Goal: Transaction & Acquisition: Book appointment/travel/reservation

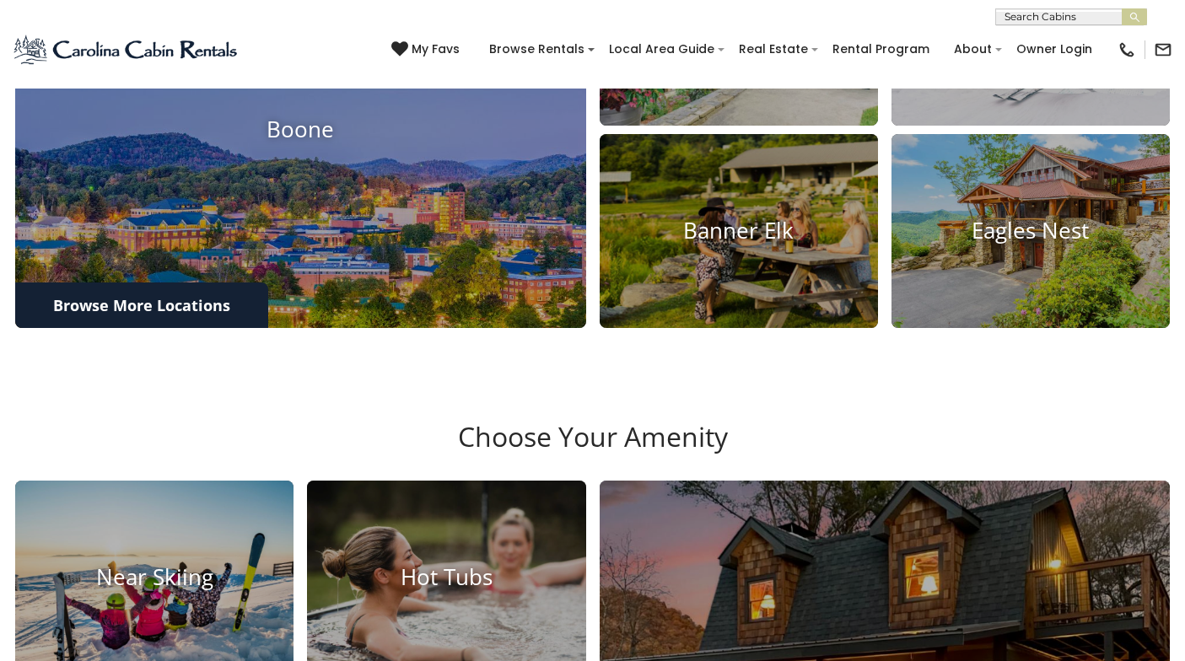
scroll to position [649, 0]
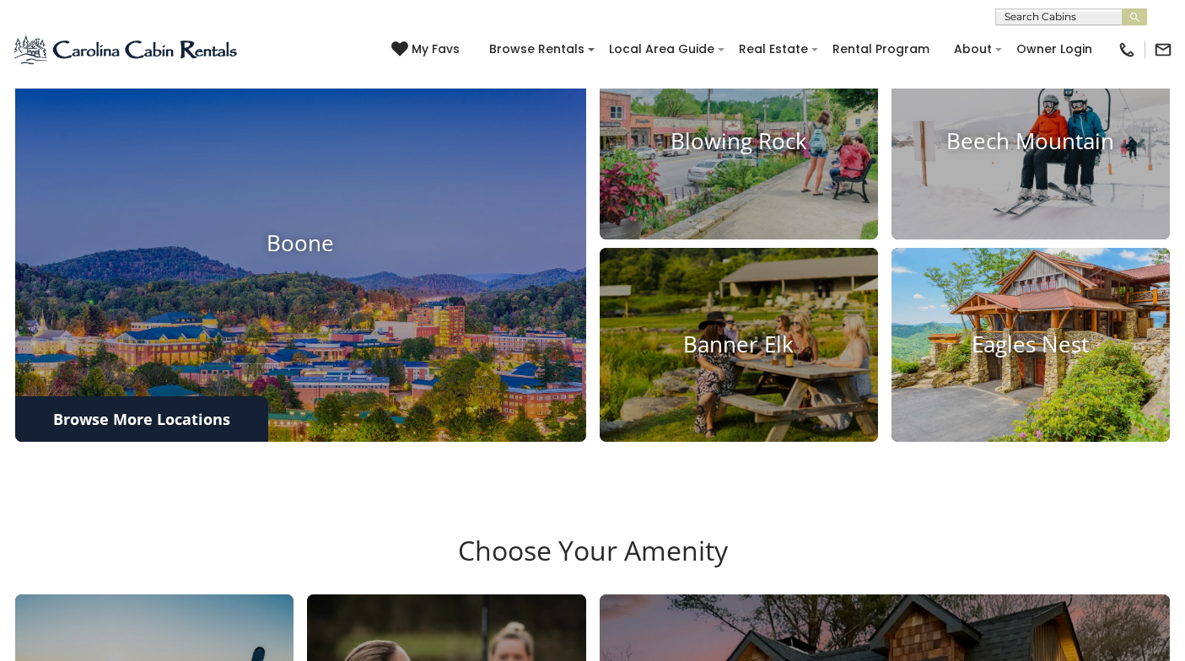
click at [1014, 357] on h4 "Eagles Nest" at bounding box center [1030, 344] width 278 height 26
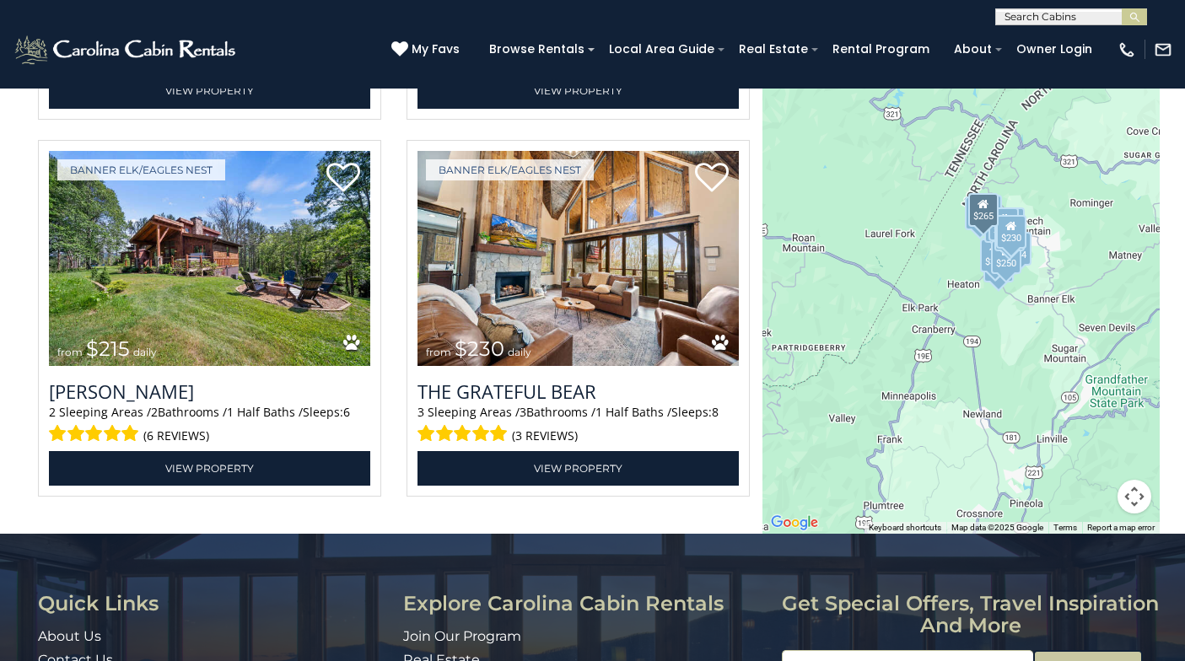
scroll to position [4899, 0]
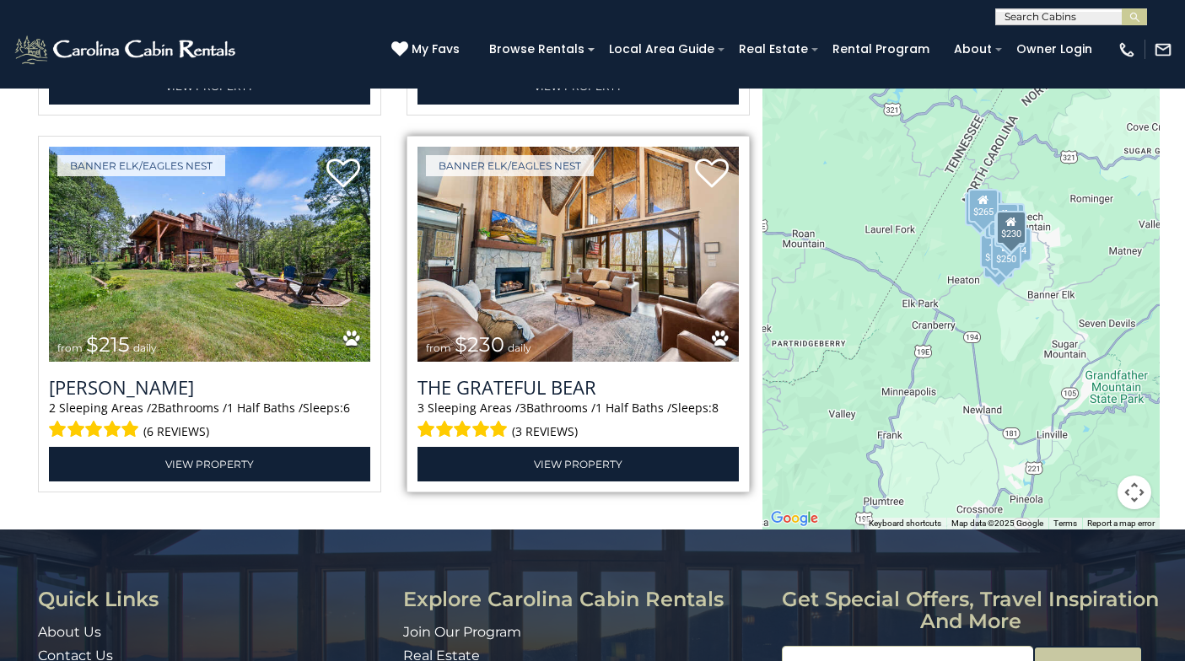
click at [633, 293] on img at bounding box center [577, 254] width 321 height 215
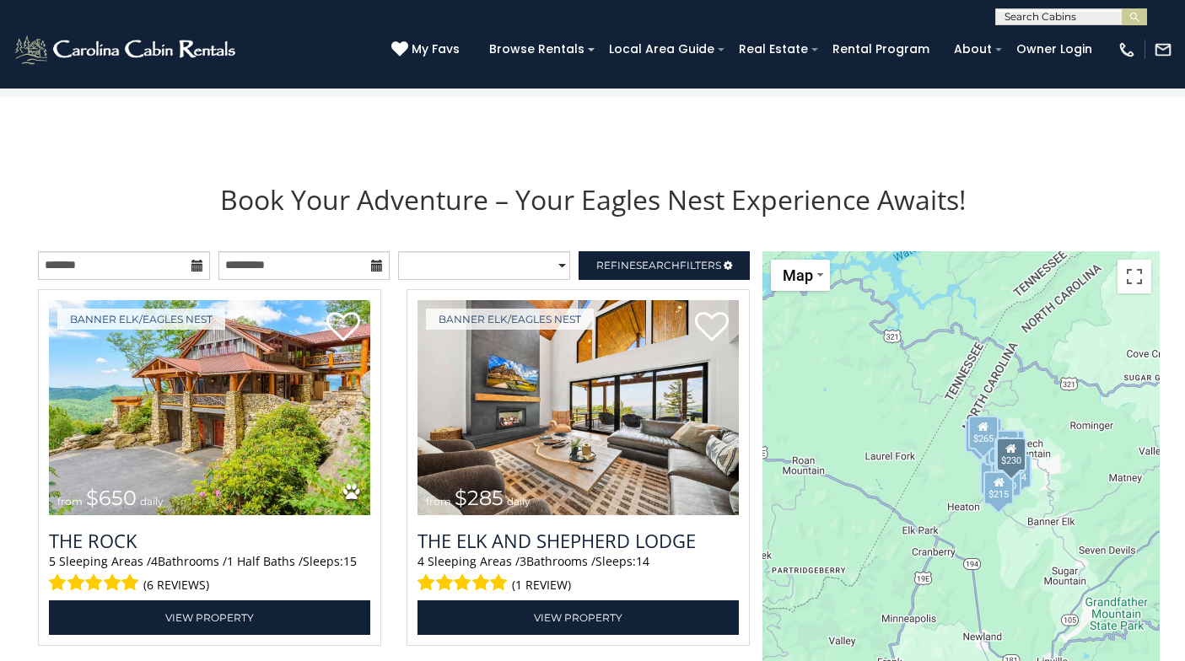
scroll to position [1770, 0]
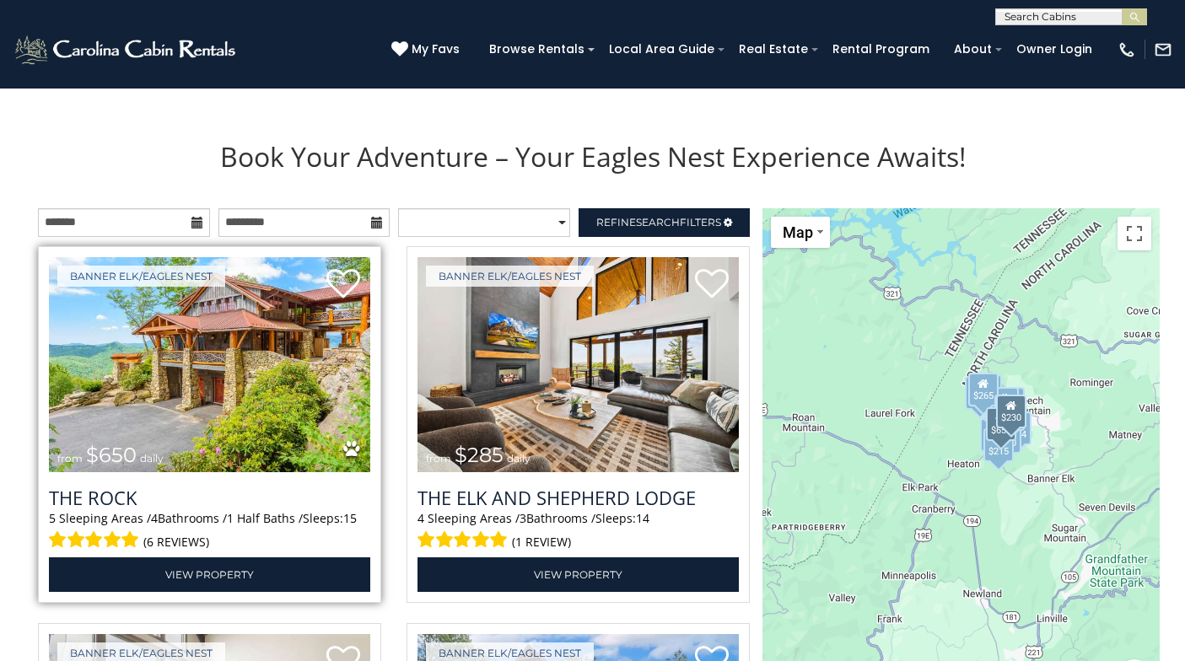
click at [175, 374] on img at bounding box center [209, 364] width 321 height 215
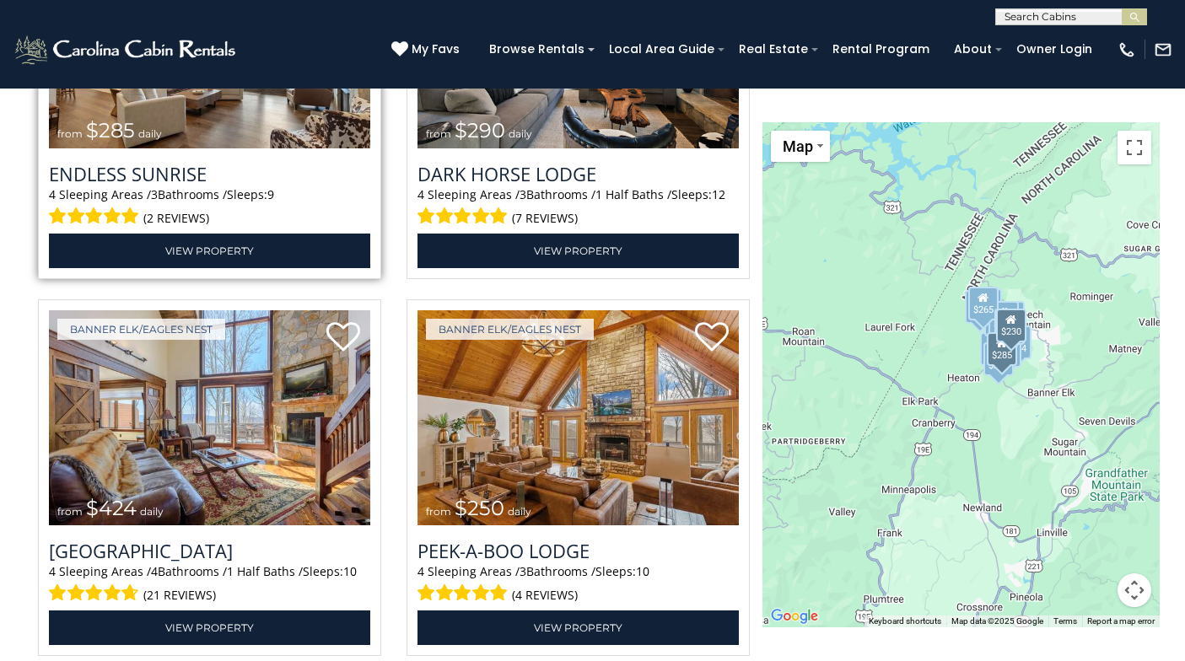
scroll to position [3231, 0]
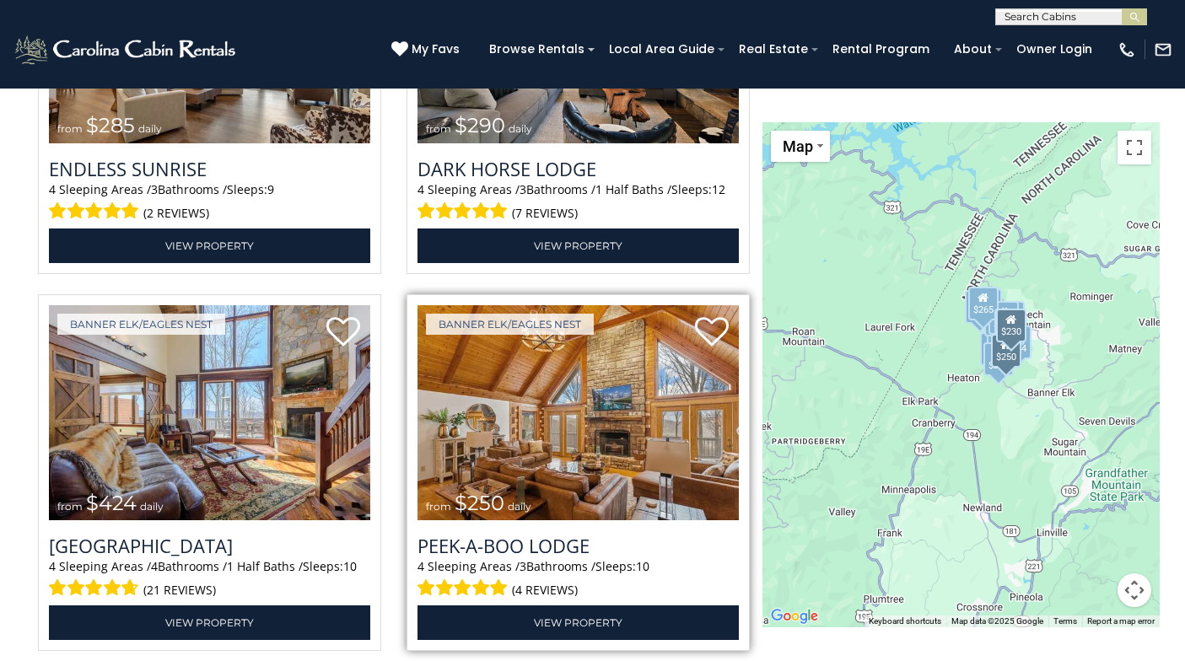
click at [543, 408] on img at bounding box center [577, 412] width 321 height 215
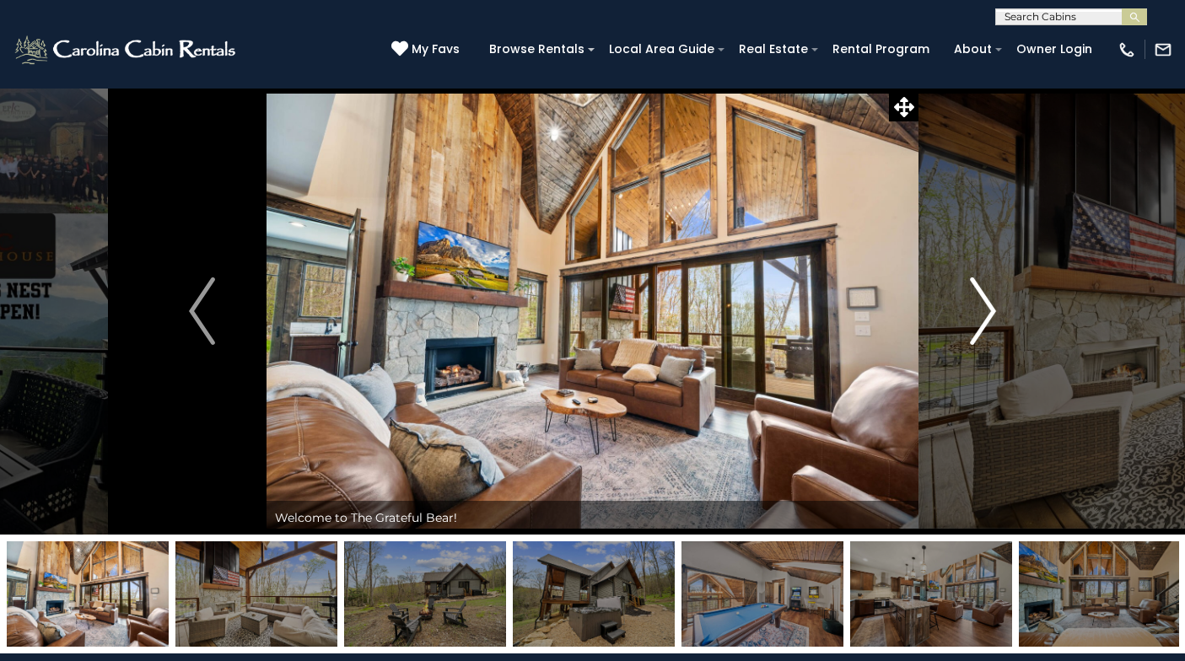
click at [992, 313] on img "Next" at bounding box center [982, 310] width 25 height 67
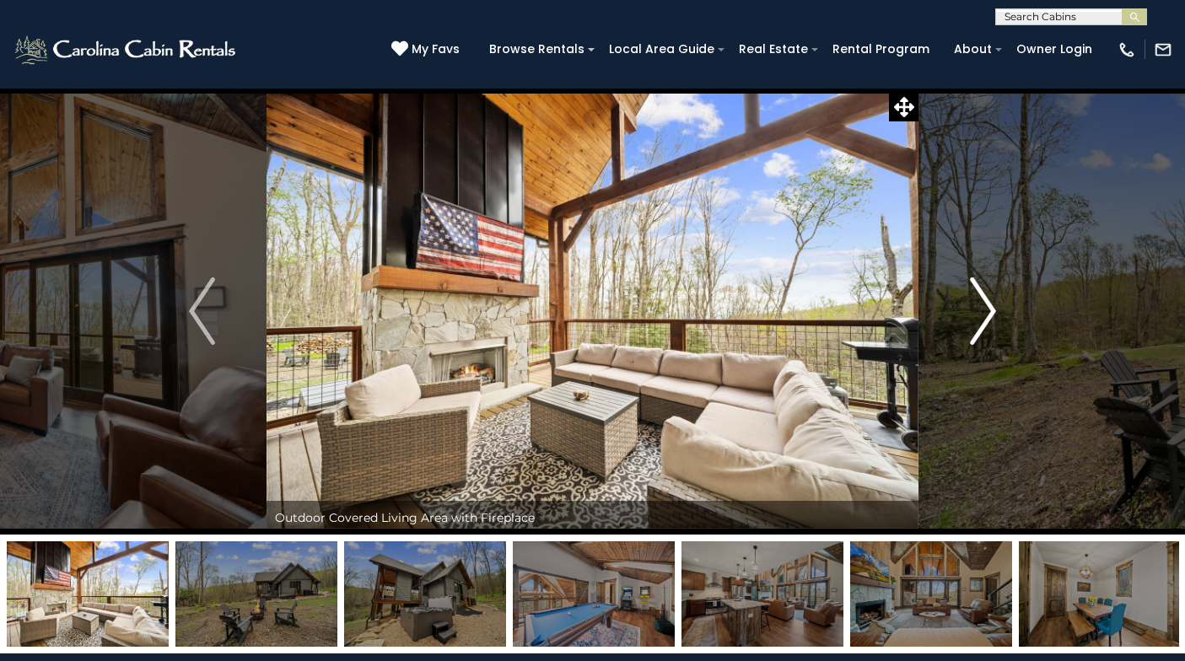
click at [992, 313] on img "Next" at bounding box center [982, 310] width 25 height 67
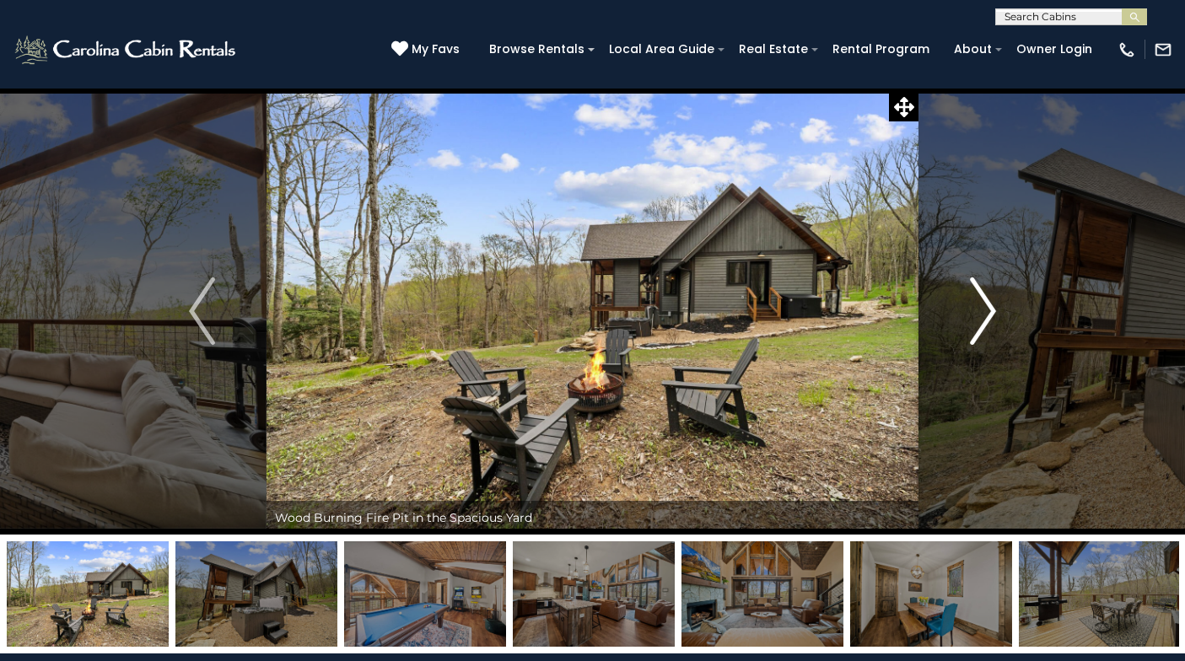
click at [992, 313] on img "Next" at bounding box center [982, 310] width 25 height 67
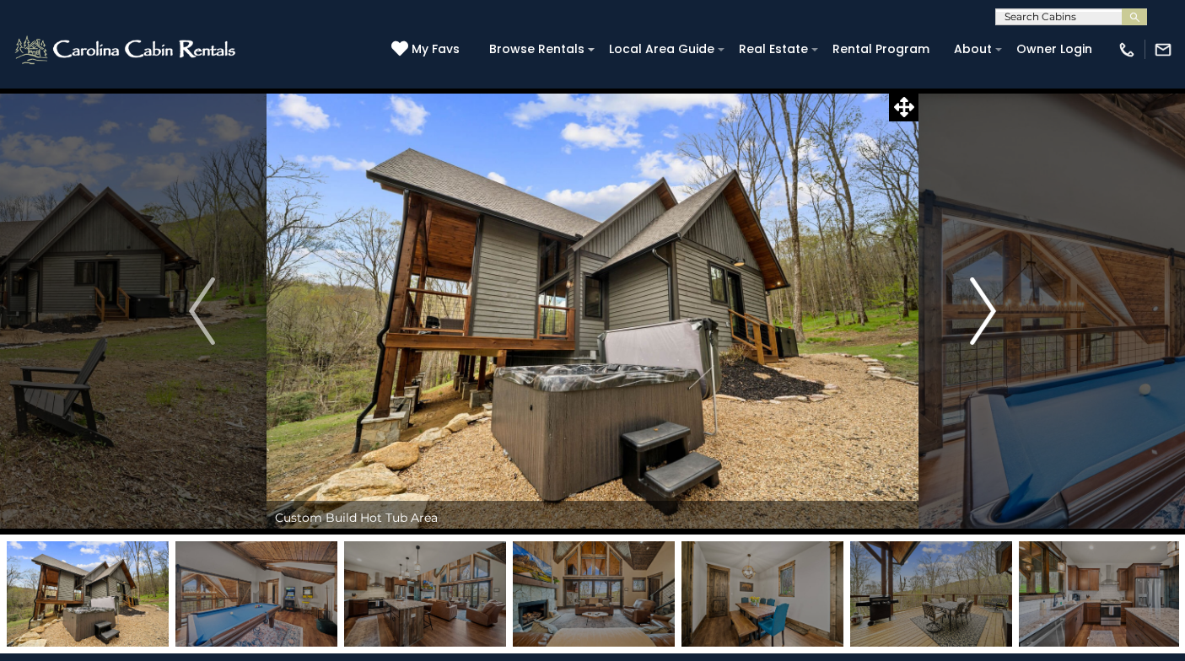
click at [992, 313] on img "Next" at bounding box center [982, 310] width 25 height 67
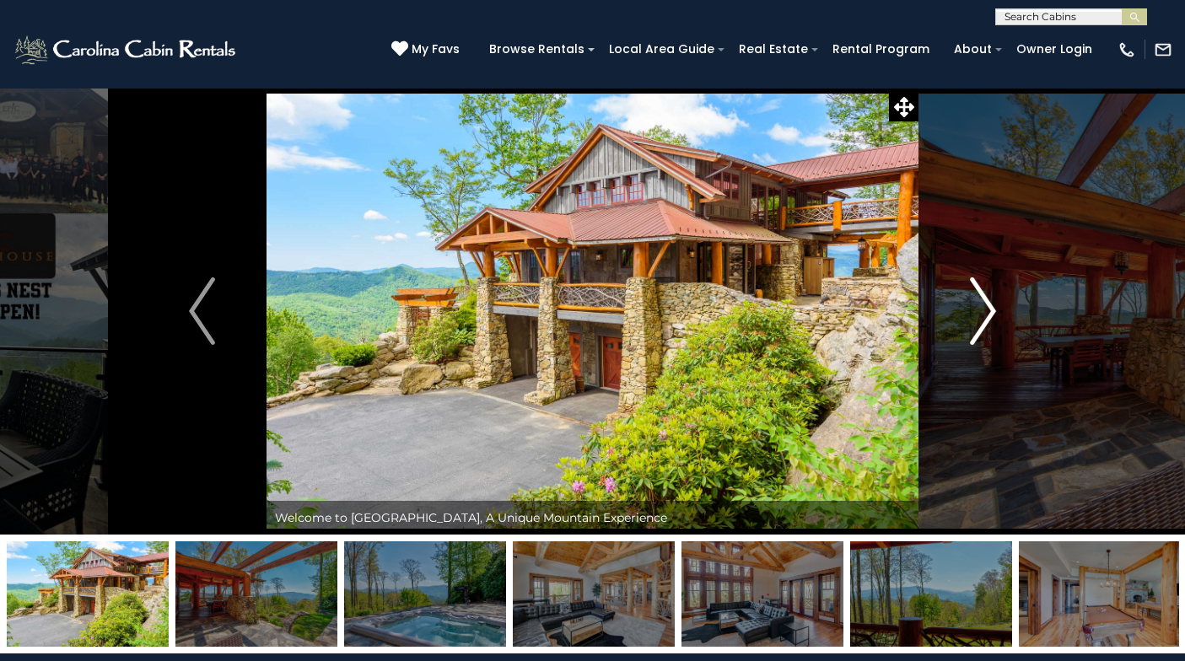
click at [984, 314] on img "Next" at bounding box center [982, 310] width 25 height 67
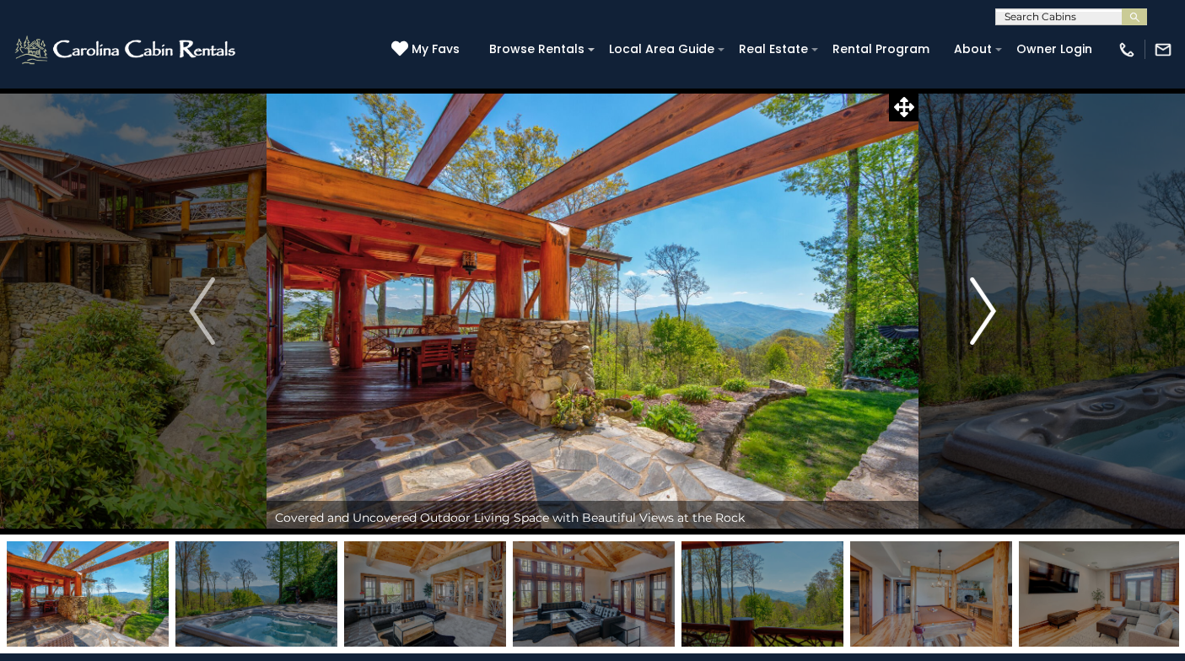
click at [984, 314] on img "Next" at bounding box center [982, 310] width 25 height 67
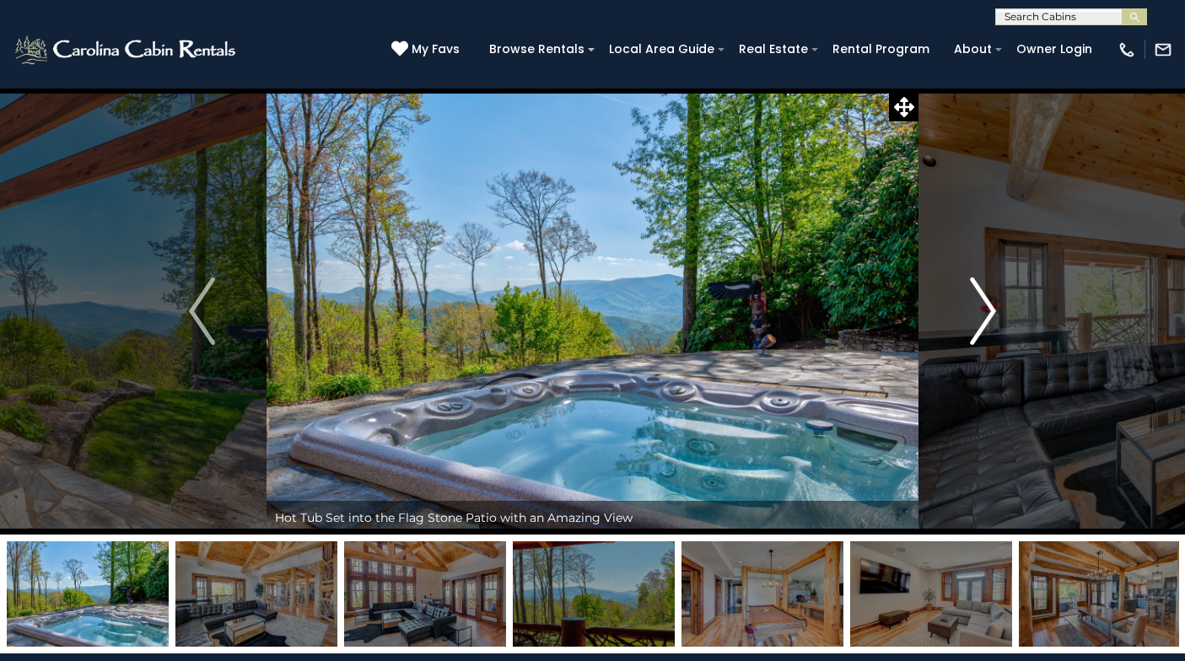
click at [984, 314] on img "Next" at bounding box center [982, 310] width 25 height 67
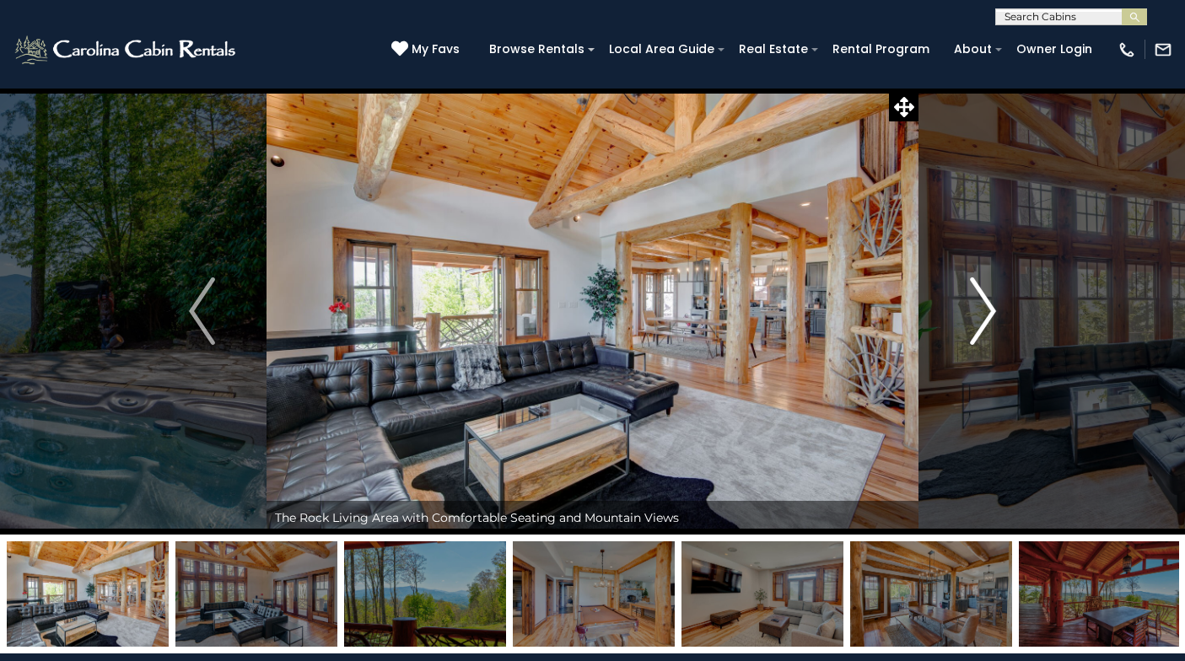
click at [984, 314] on img "Next" at bounding box center [982, 310] width 25 height 67
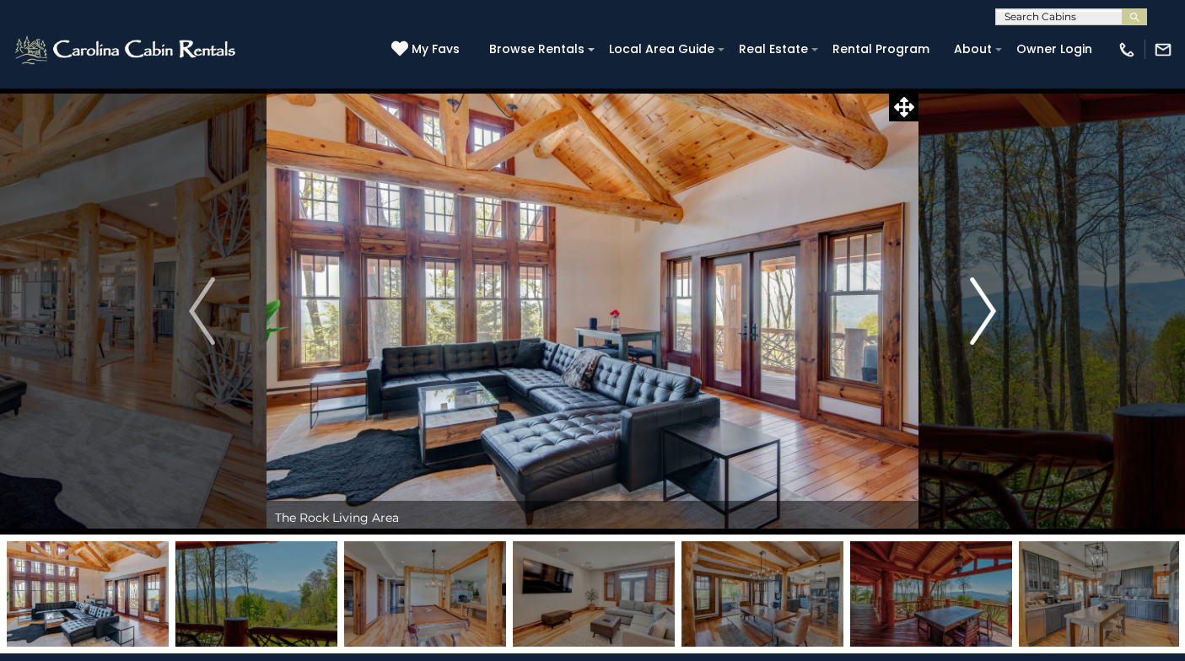
click at [984, 314] on img "Next" at bounding box center [982, 310] width 25 height 67
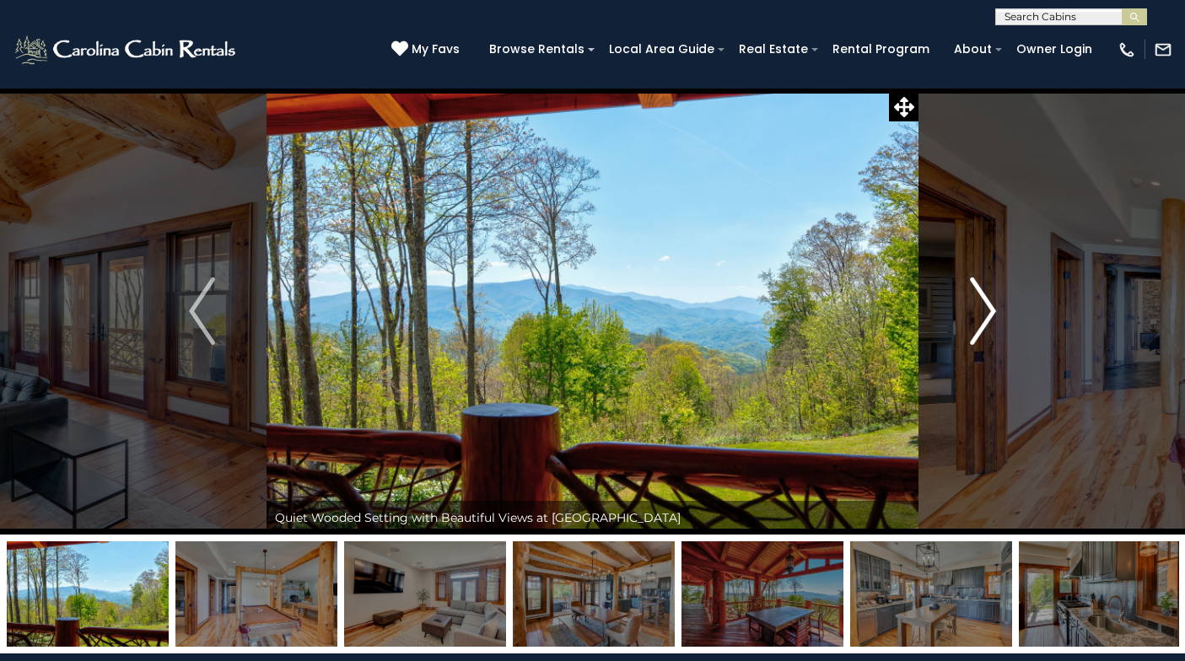
click at [984, 314] on img "Next" at bounding box center [982, 310] width 25 height 67
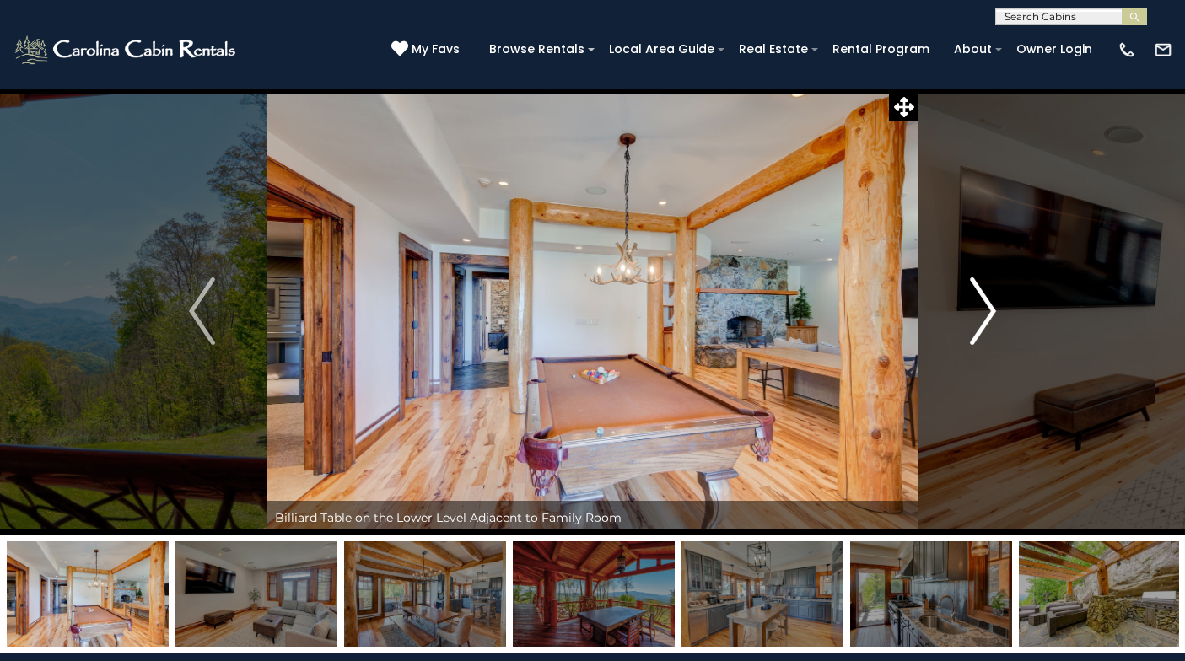
click at [984, 314] on img "Next" at bounding box center [982, 310] width 25 height 67
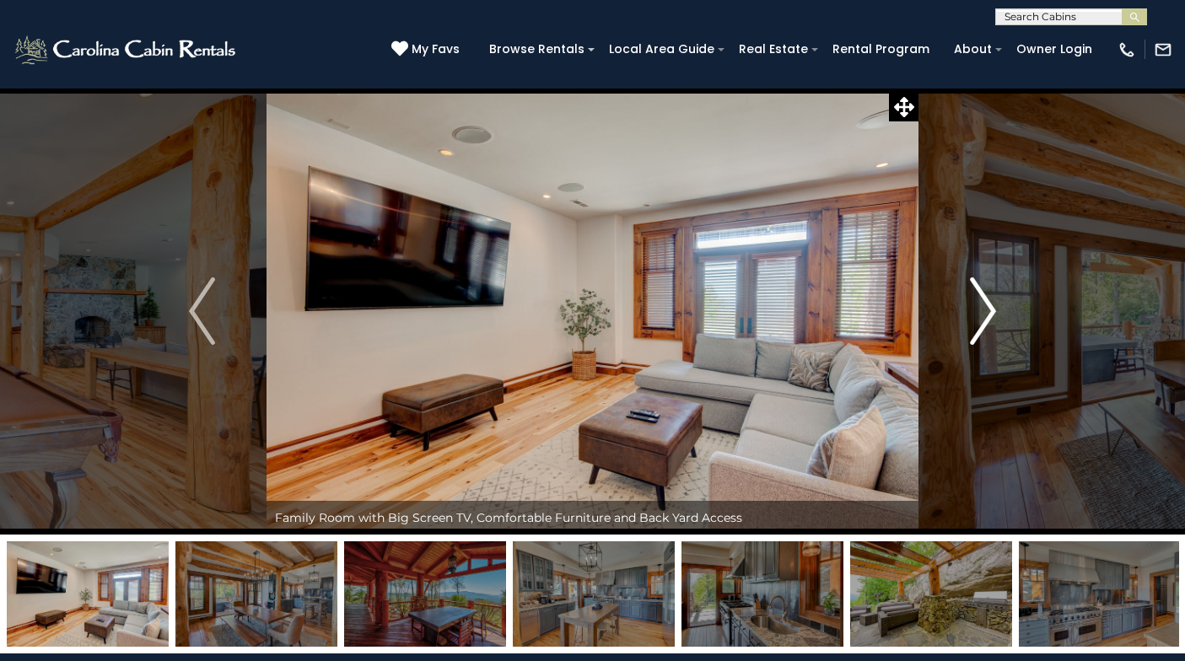
click at [984, 314] on img "Next" at bounding box center [982, 310] width 25 height 67
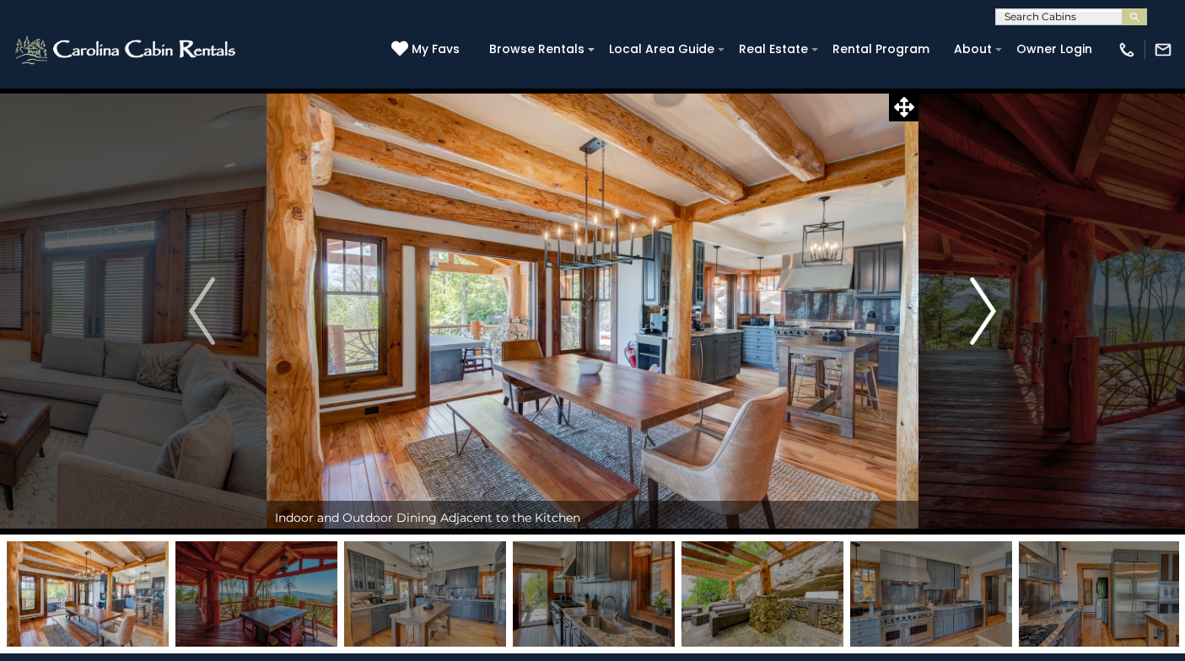
click at [984, 314] on img "Next" at bounding box center [982, 310] width 25 height 67
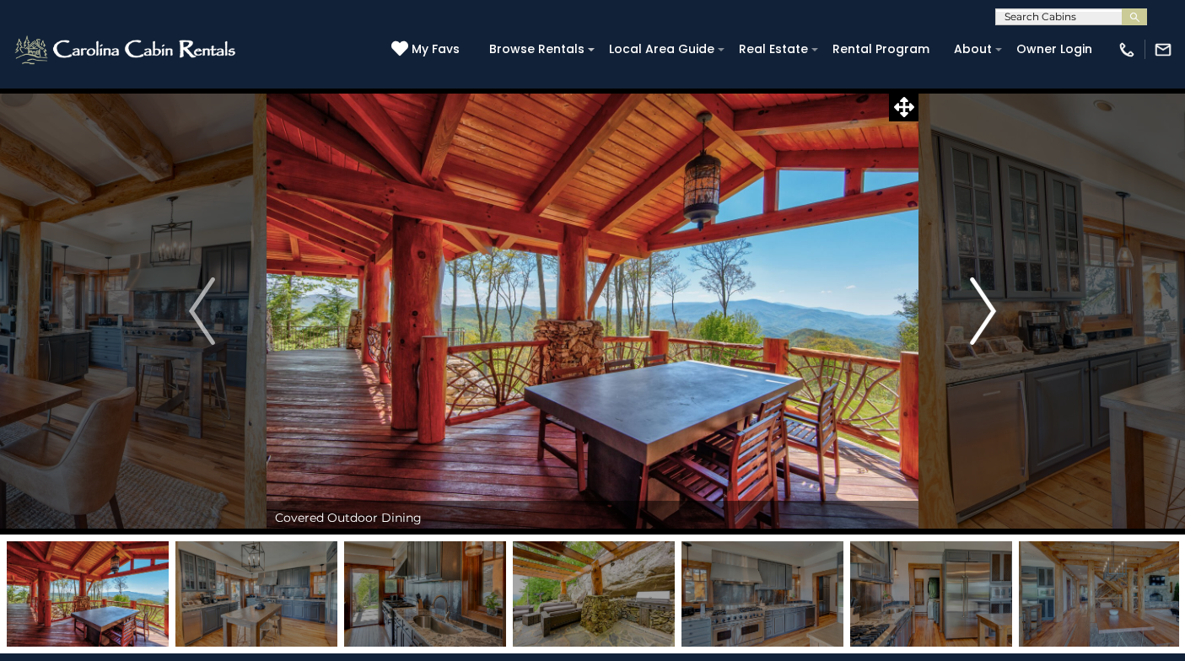
click at [984, 314] on img "Next" at bounding box center [982, 310] width 25 height 67
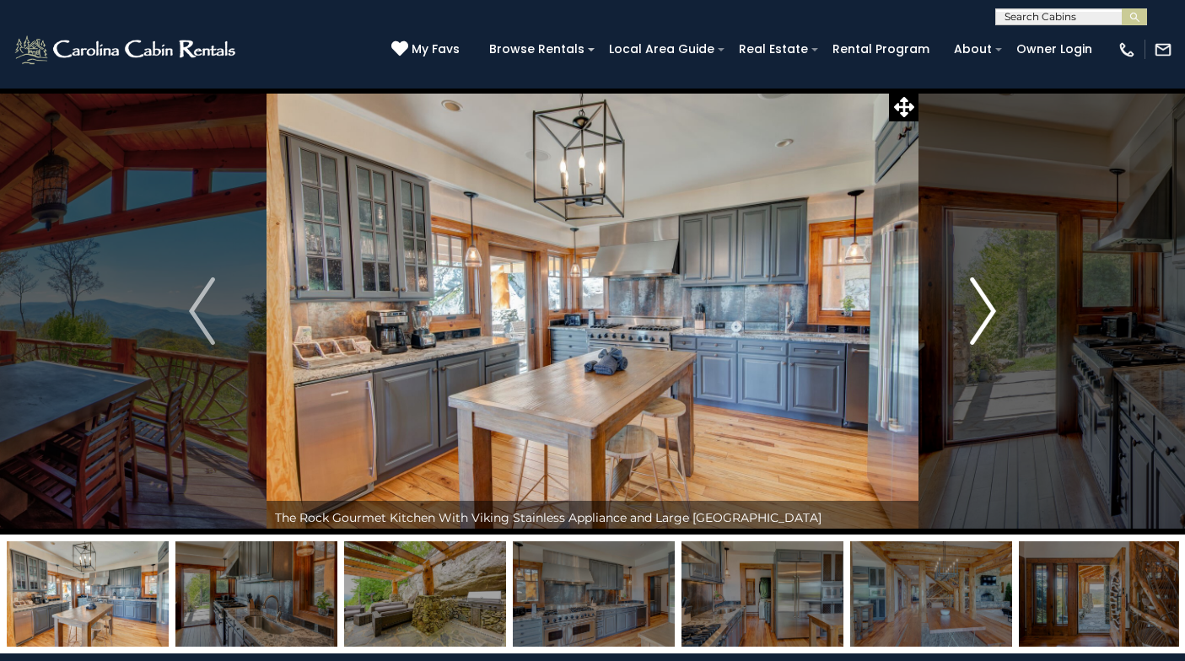
click at [984, 314] on img "Next" at bounding box center [982, 310] width 25 height 67
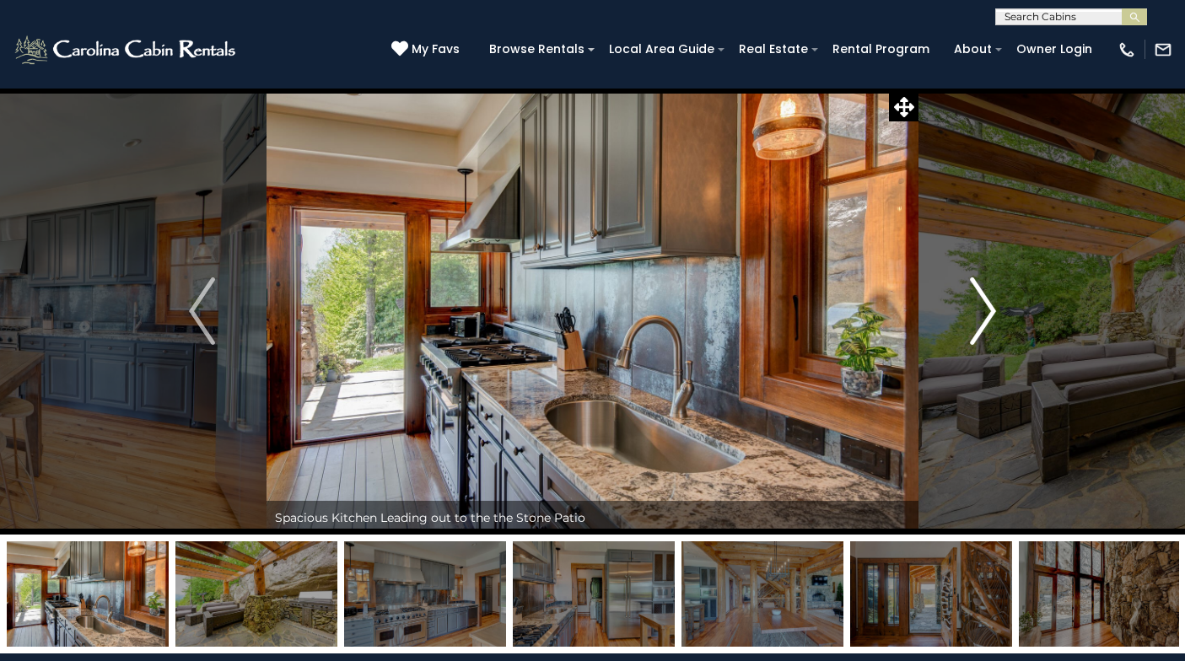
click at [984, 314] on img "Next" at bounding box center [982, 310] width 25 height 67
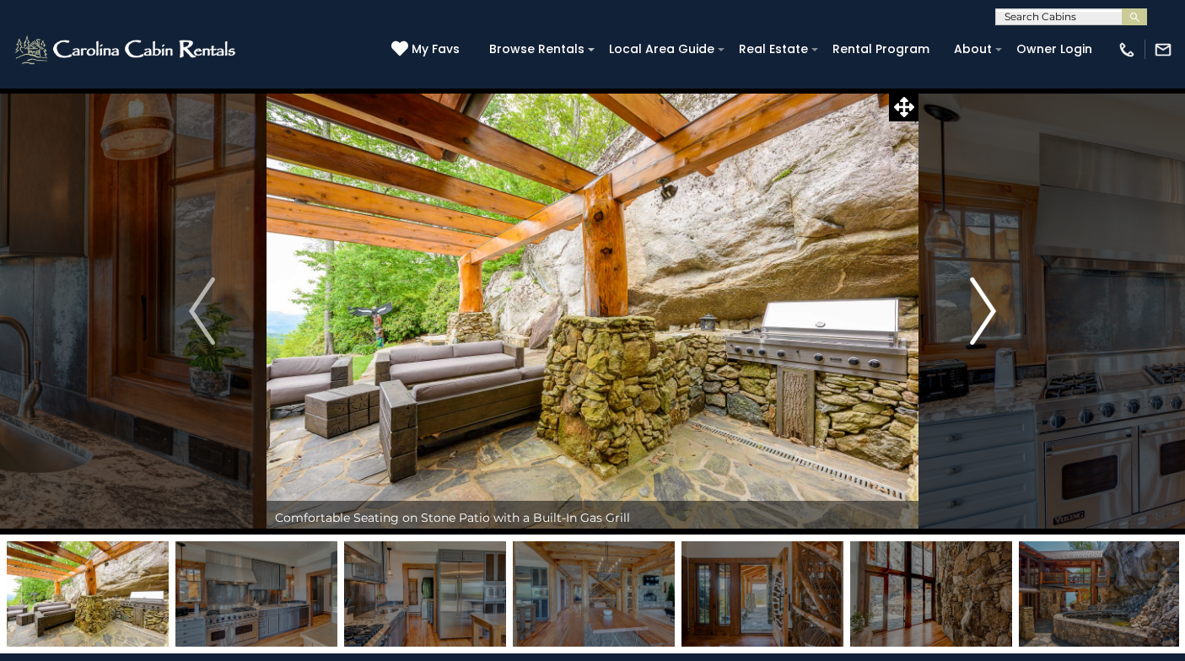
click at [984, 314] on img "Next" at bounding box center [982, 310] width 25 height 67
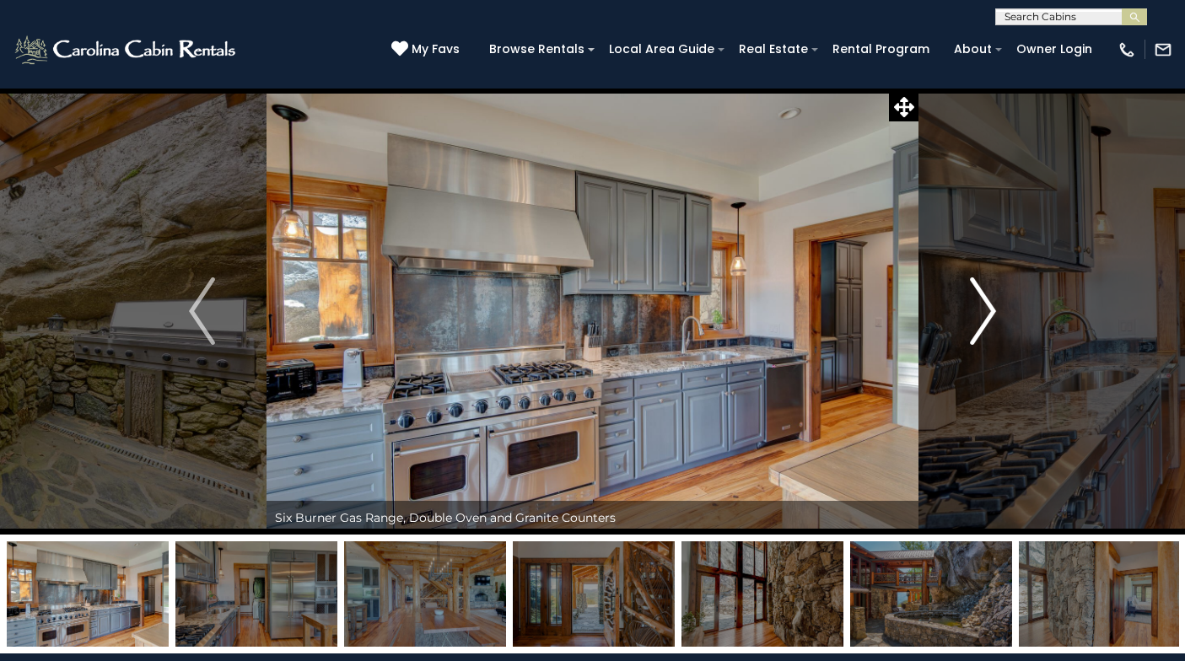
click at [984, 314] on img "Next" at bounding box center [982, 310] width 25 height 67
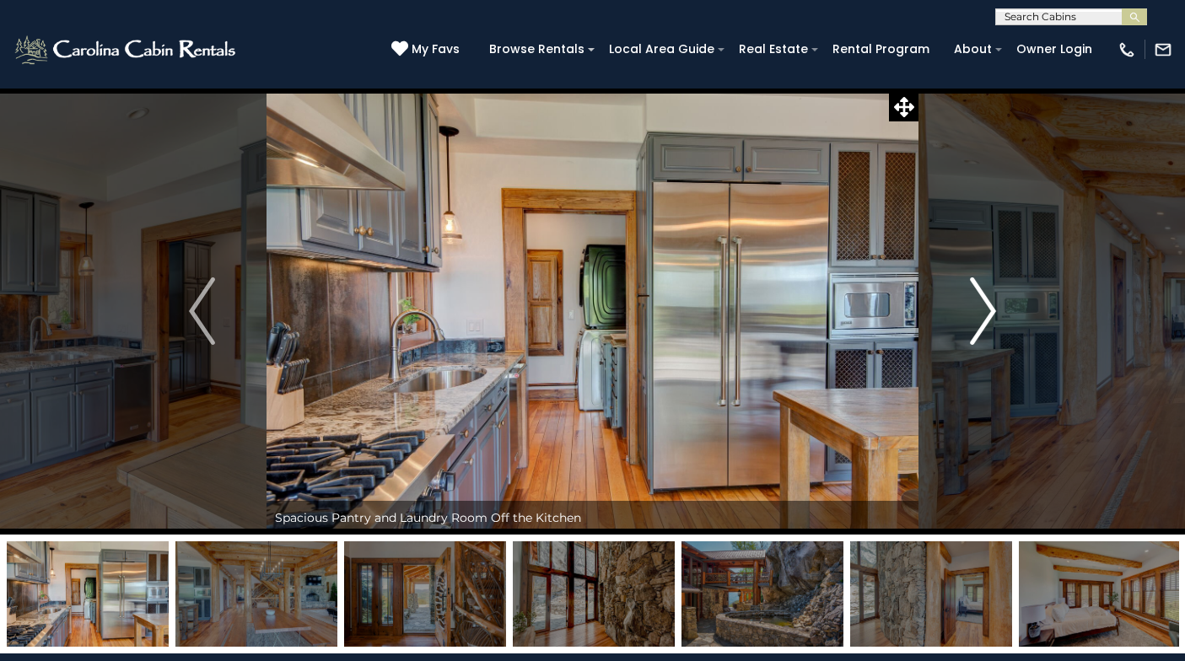
click at [984, 314] on img "Next" at bounding box center [982, 310] width 25 height 67
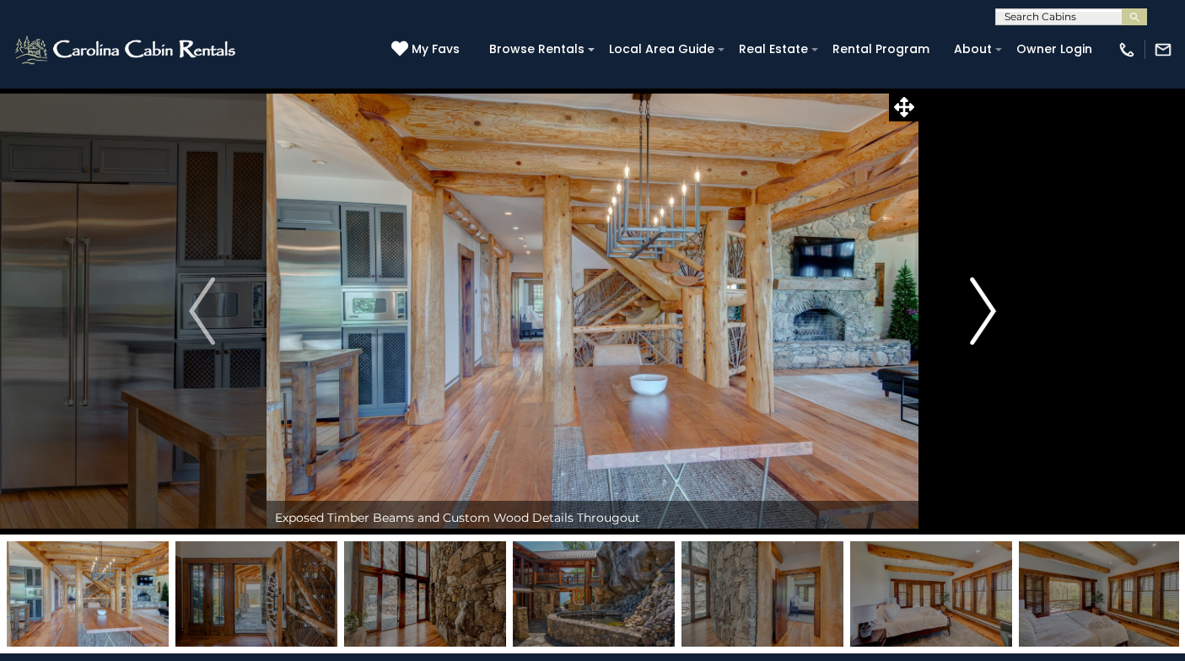
click at [984, 314] on img "Next" at bounding box center [982, 310] width 25 height 67
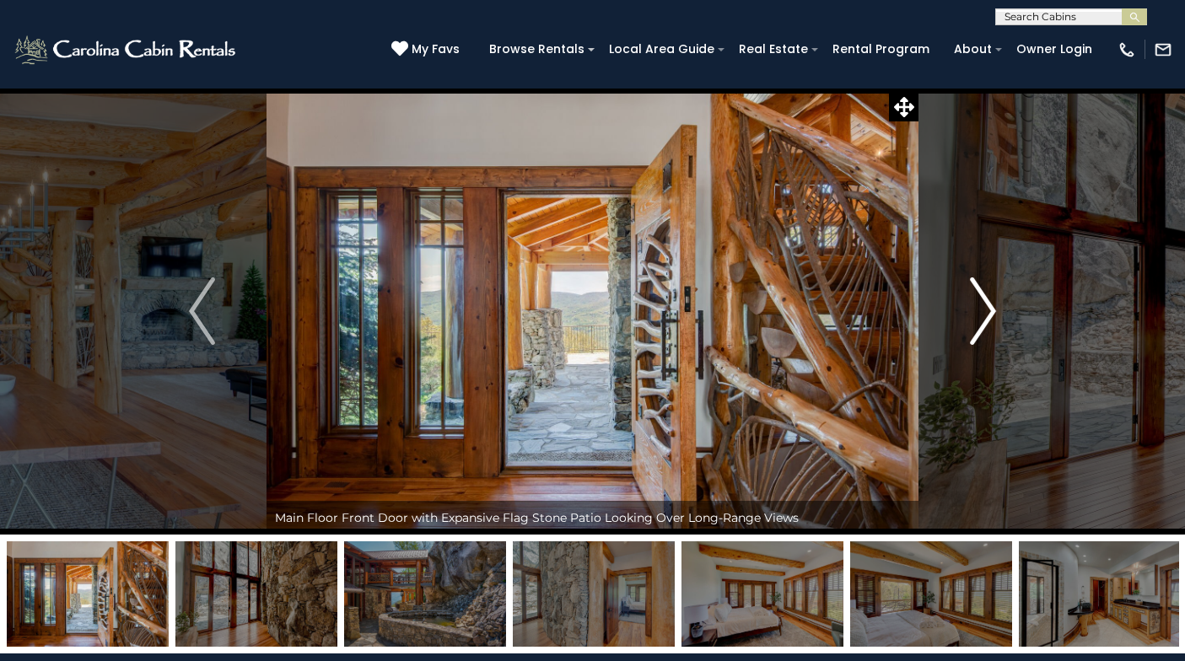
click at [984, 314] on img "Next" at bounding box center [982, 310] width 25 height 67
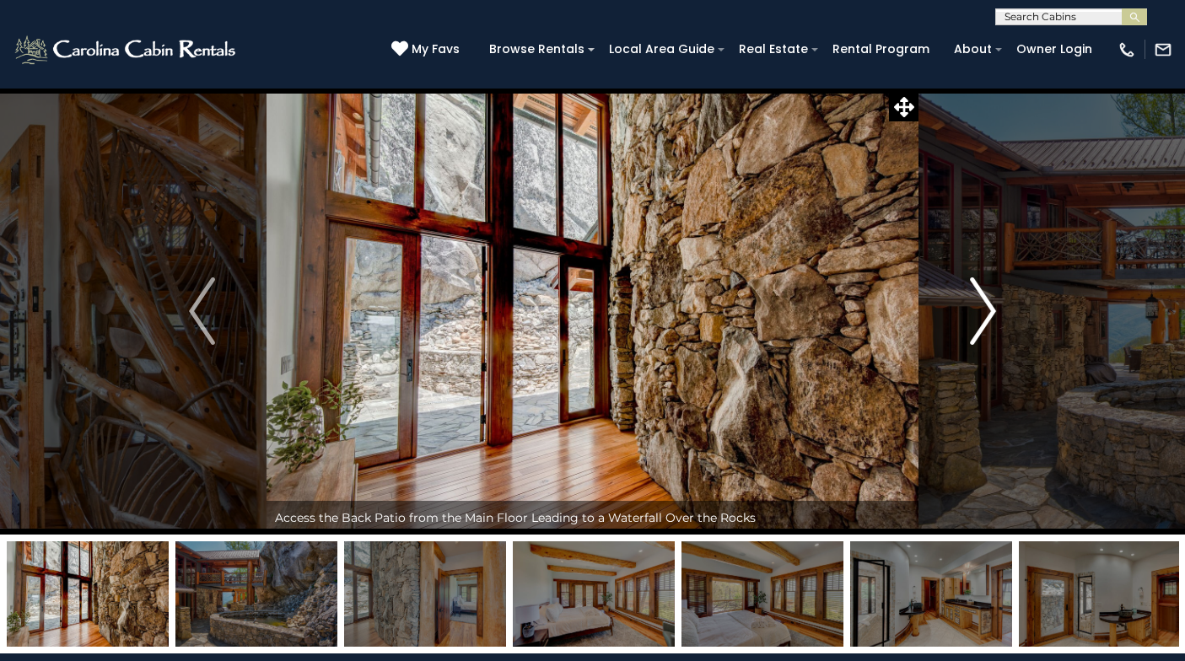
click at [984, 314] on img "Next" at bounding box center [982, 310] width 25 height 67
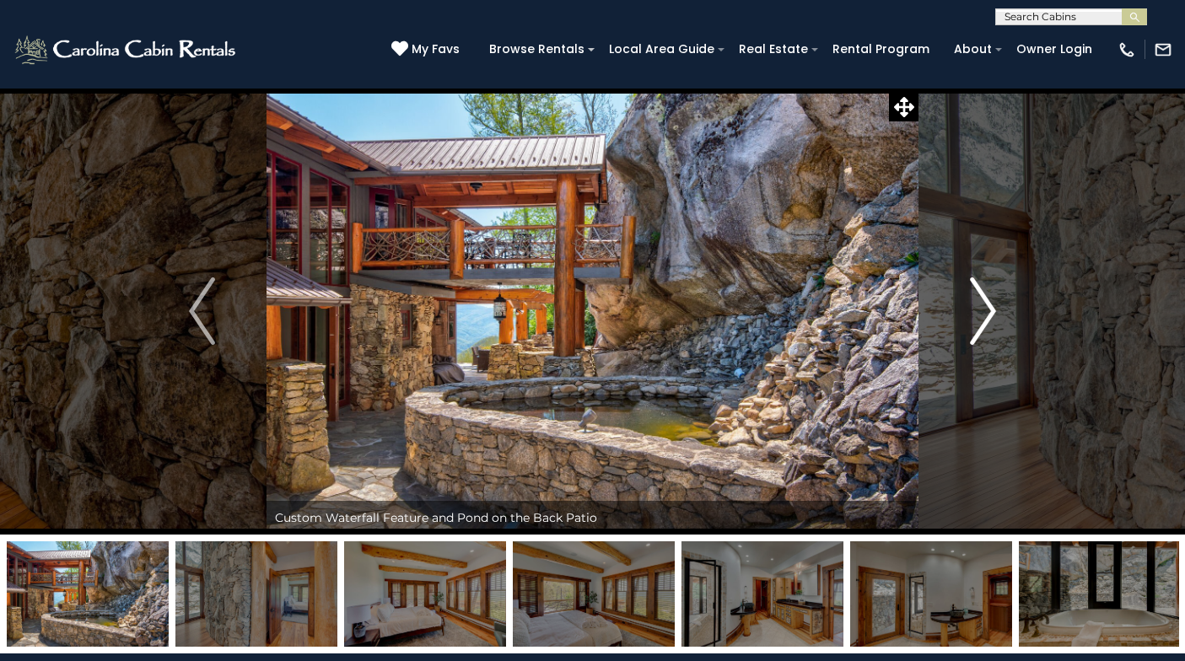
click at [984, 314] on img "Next" at bounding box center [982, 310] width 25 height 67
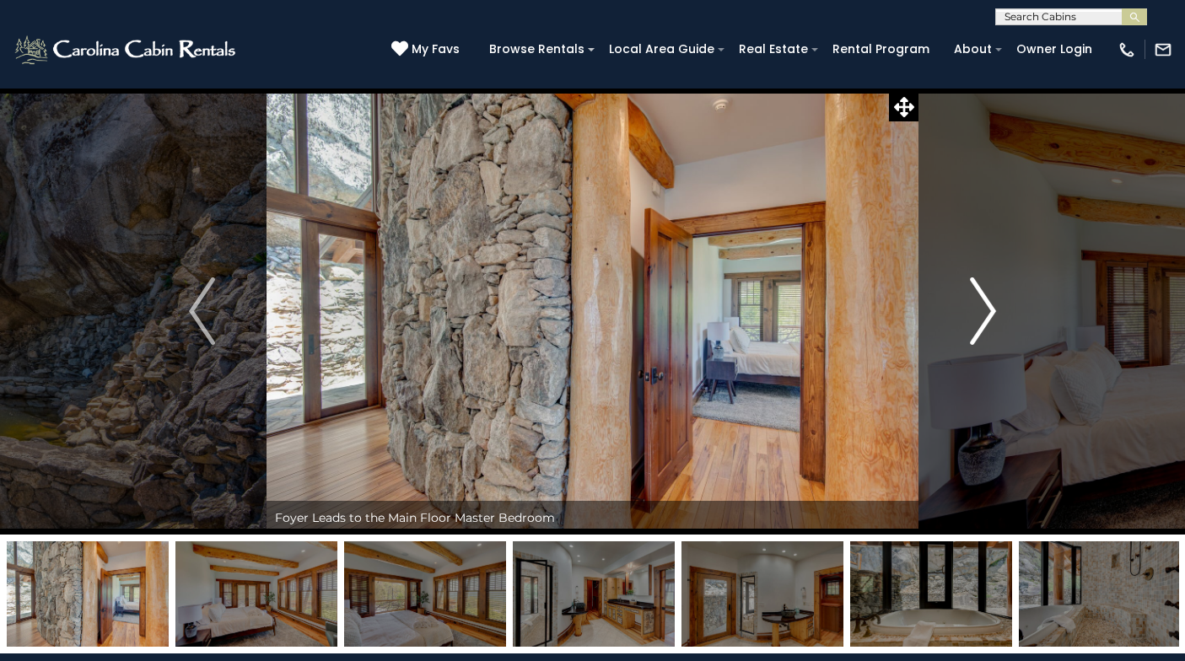
click at [984, 314] on img "Next" at bounding box center [982, 310] width 25 height 67
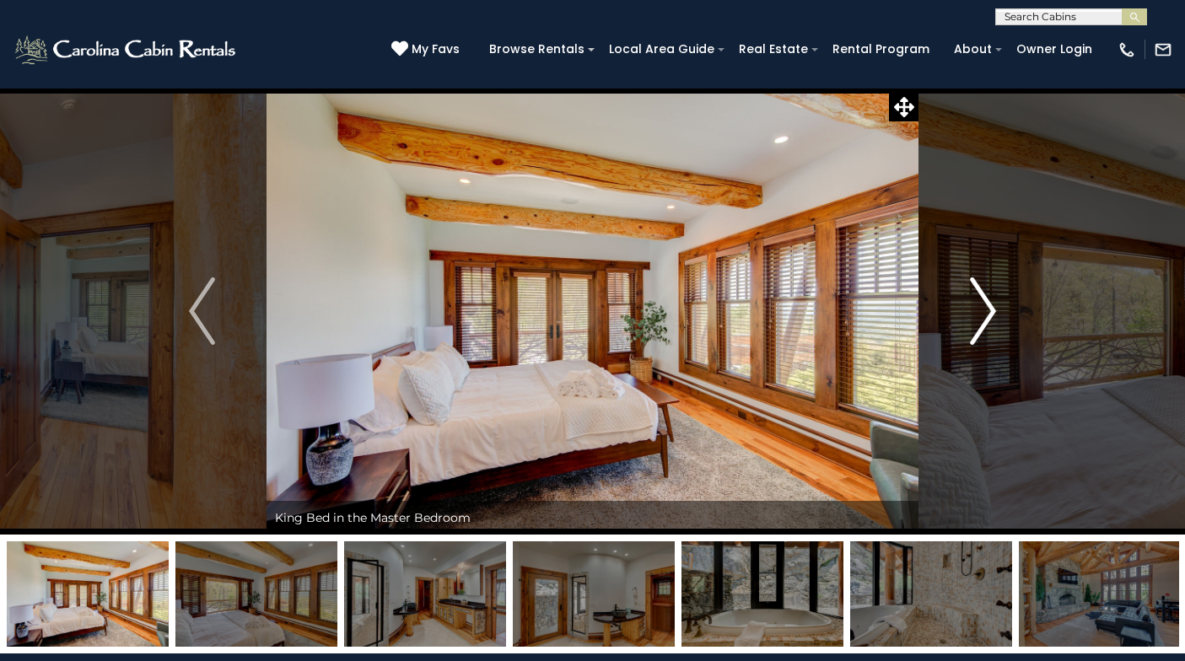
click at [984, 314] on img "Next" at bounding box center [982, 310] width 25 height 67
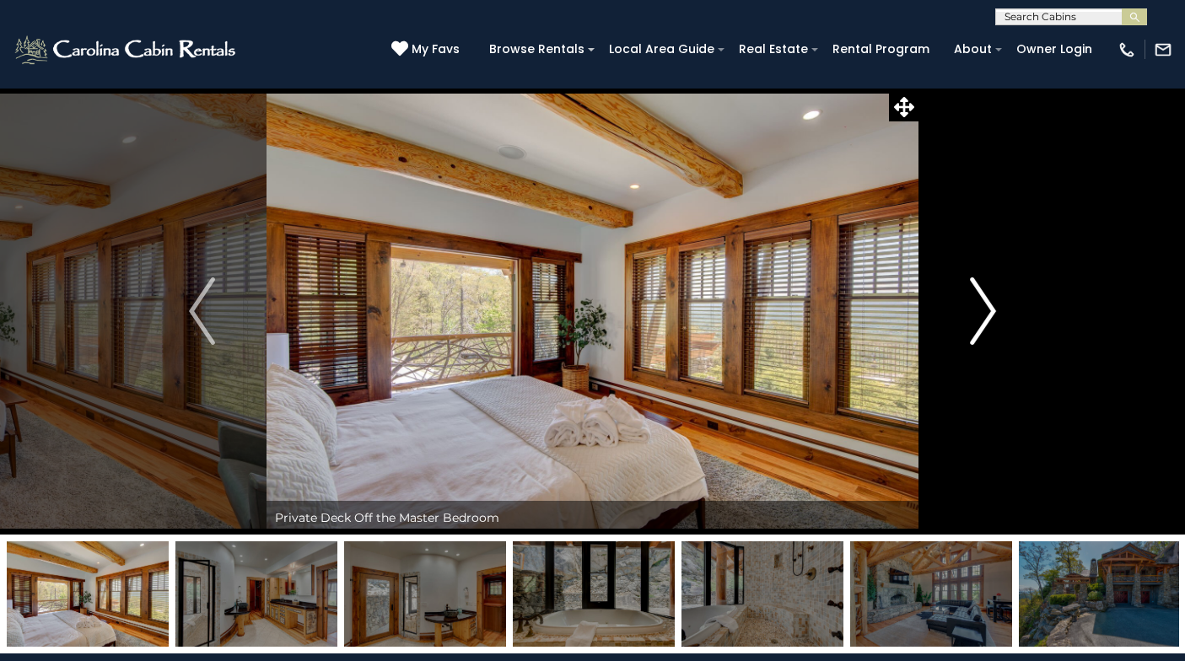
click at [984, 314] on img "Next" at bounding box center [982, 310] width 25 height 67
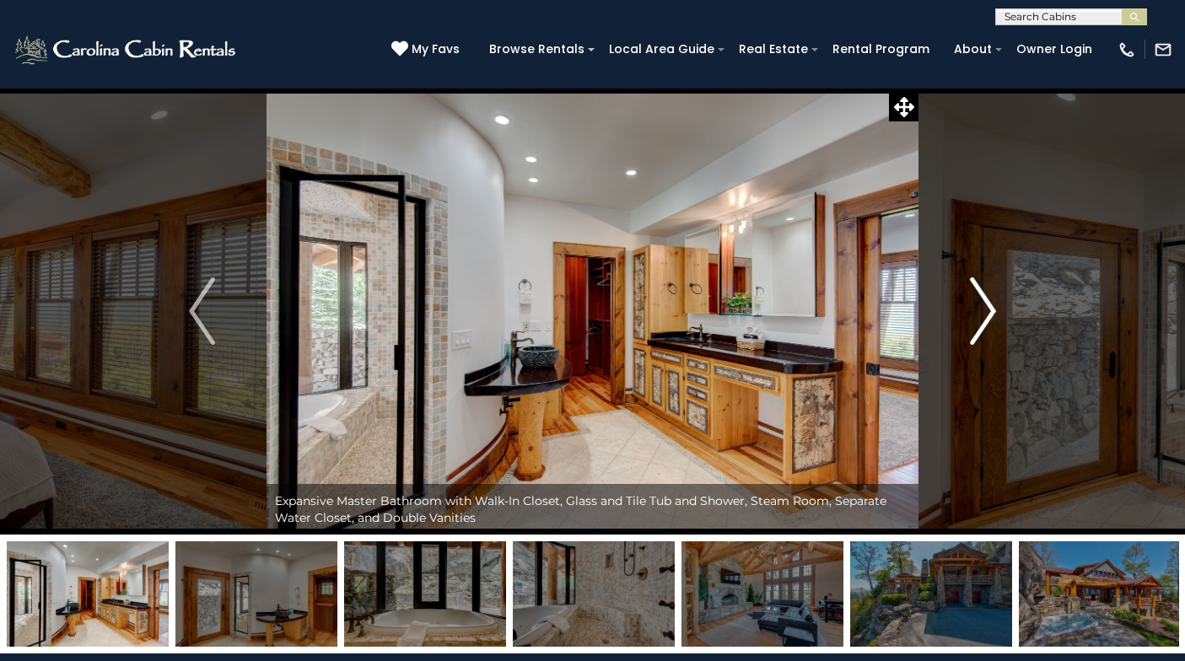
click at [984, 314] on img "Next" at bounding box center [982, 310] width 25 height 67
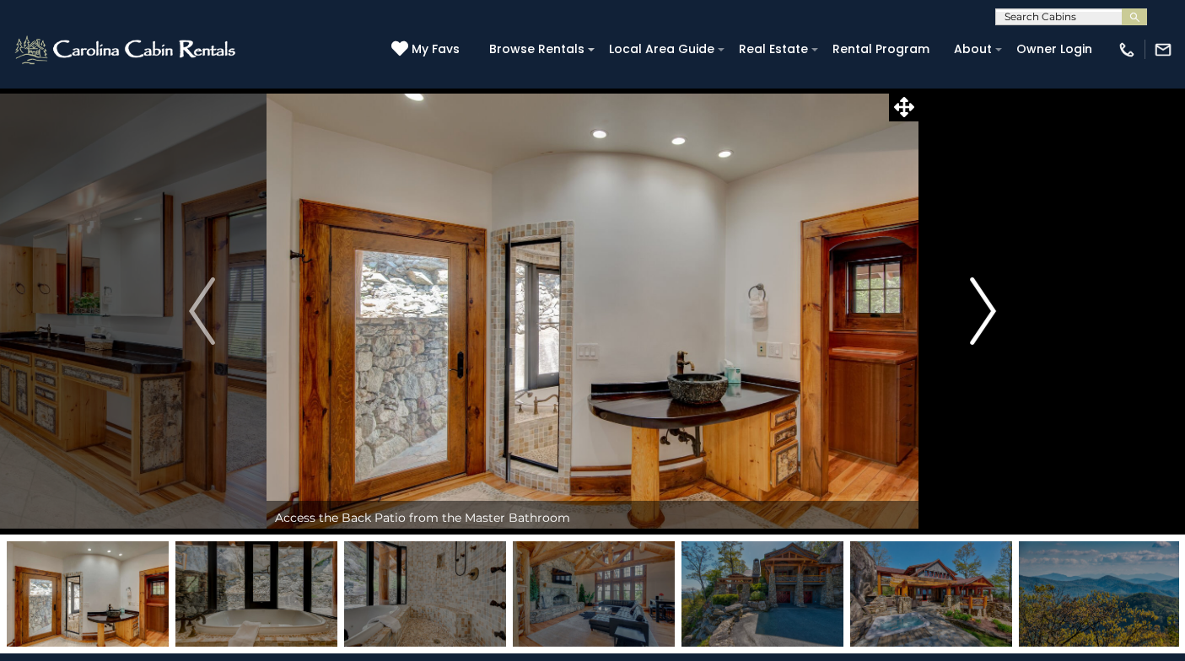
click at [984, 314] on img "Next" at bounding box center [982, 310] width 25 height 67
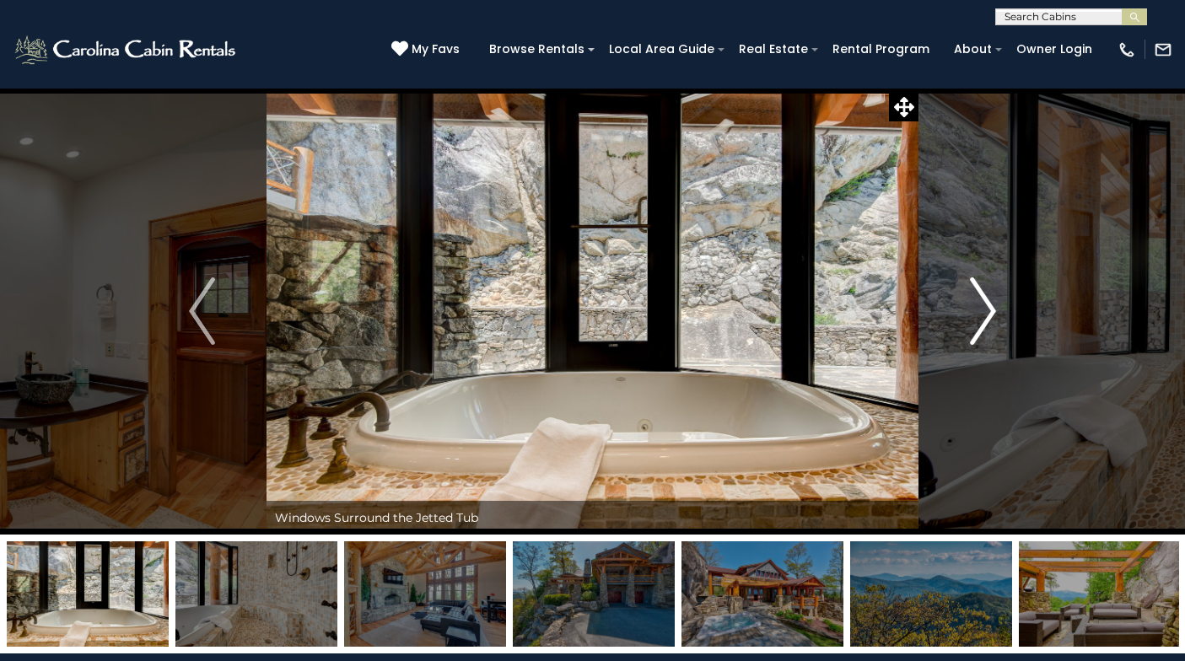
click at [984, 314] on img "Next" at bounding box center [982, 310] width 25 height 67
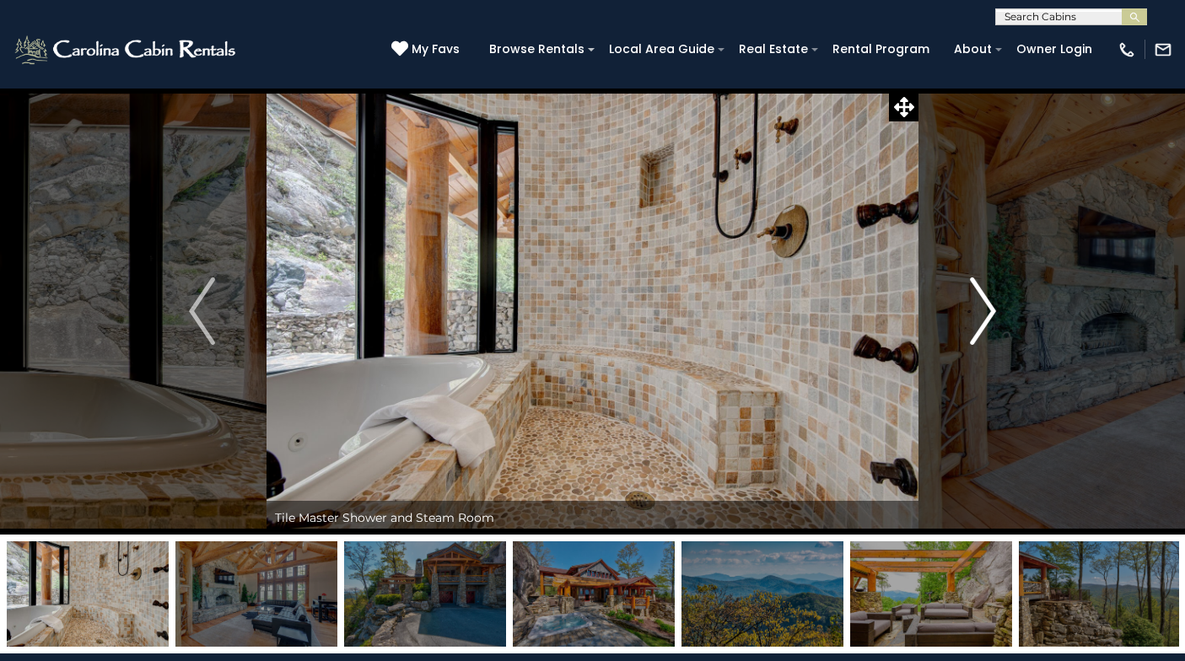
click at [984, 314] on img "Next" at bounding box center [982, 310] width 25 height 67
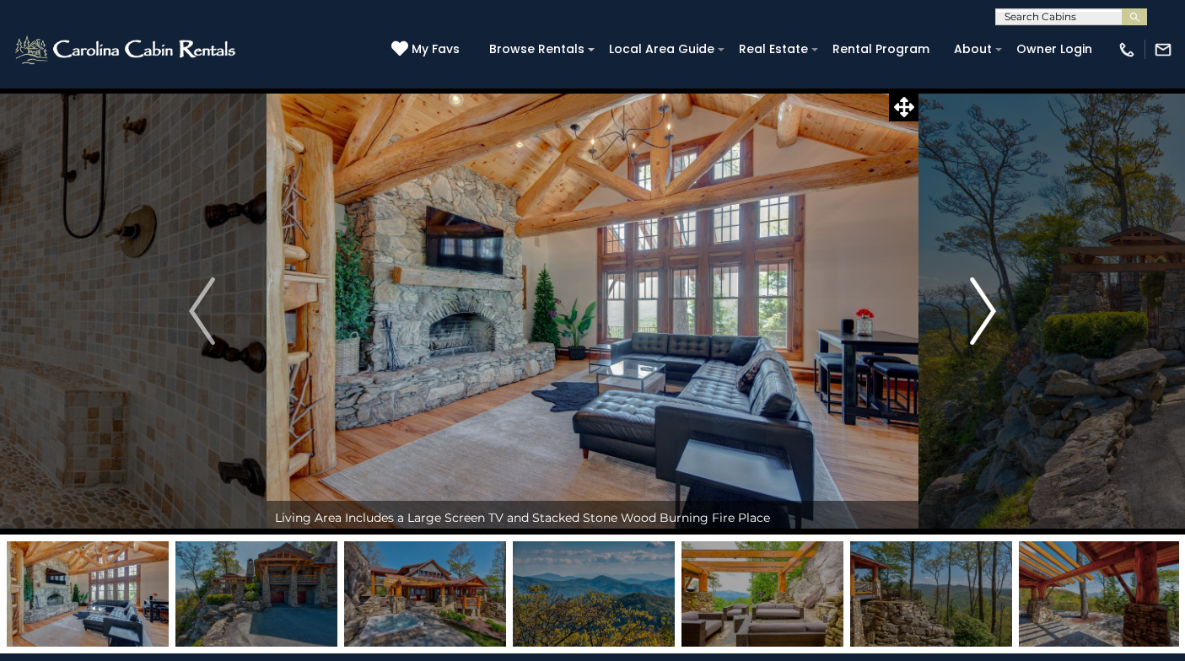
click at [984, 314] on img "Next" at bounding box center [982, 310] width 25 height 67
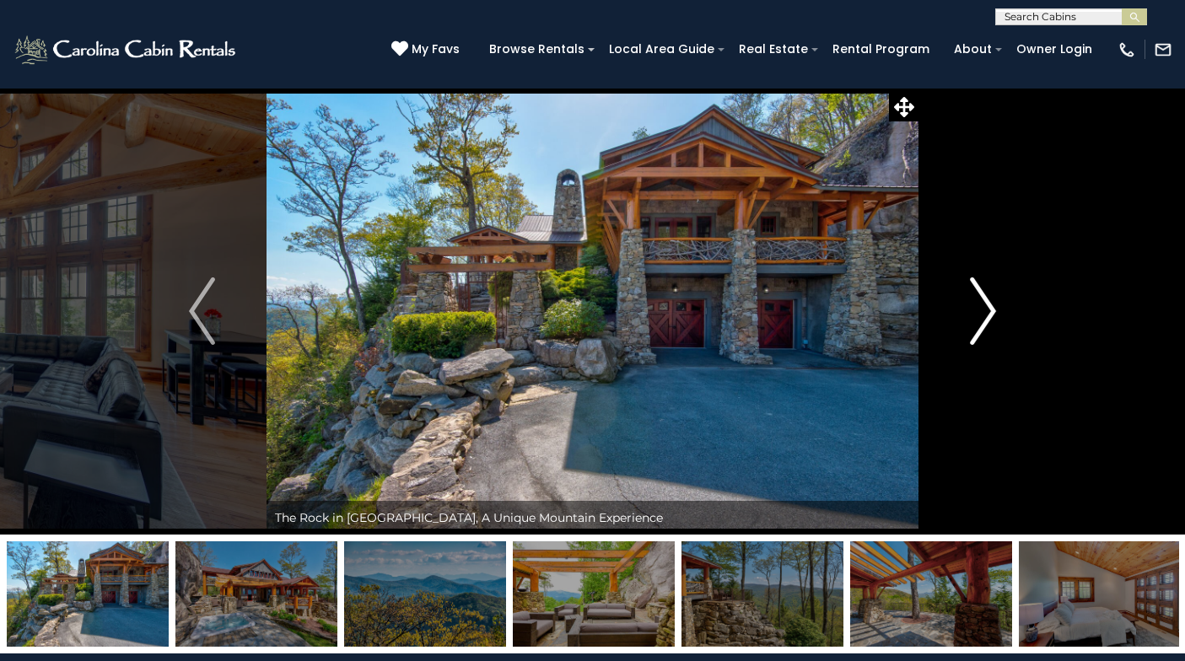
click at [984, 314] on img "Next" at bounding box center [982, 310] width 25 height 67
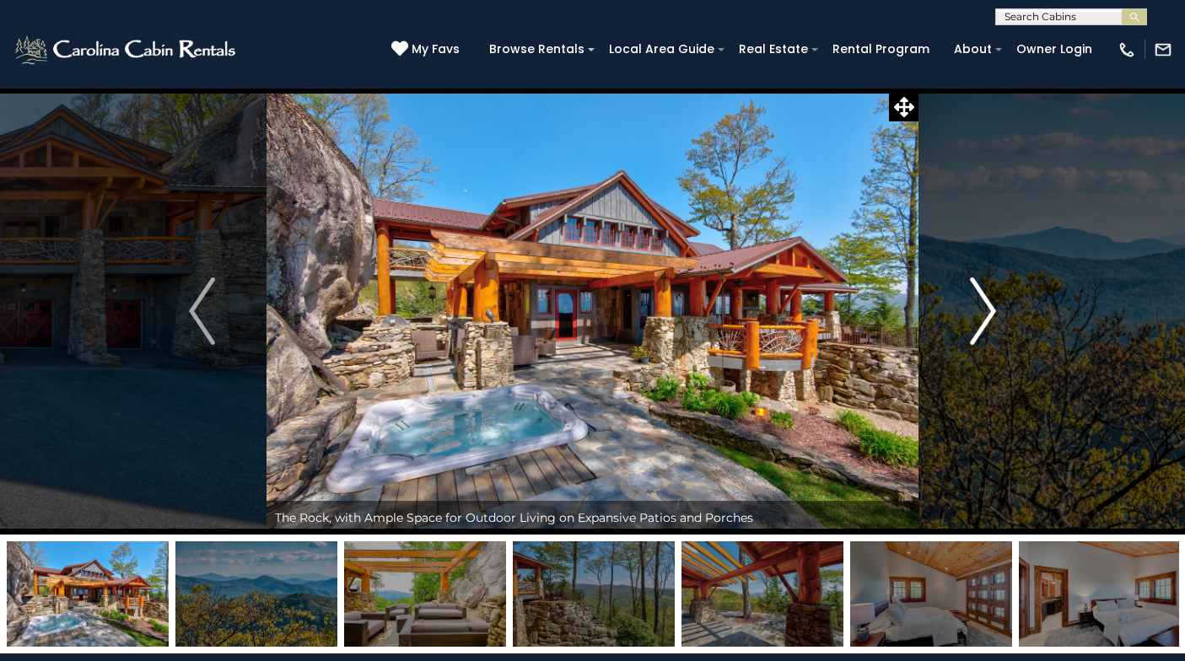
click at [984, 314] on img "Next" at bounding box center [982, 310] width 25 height 67
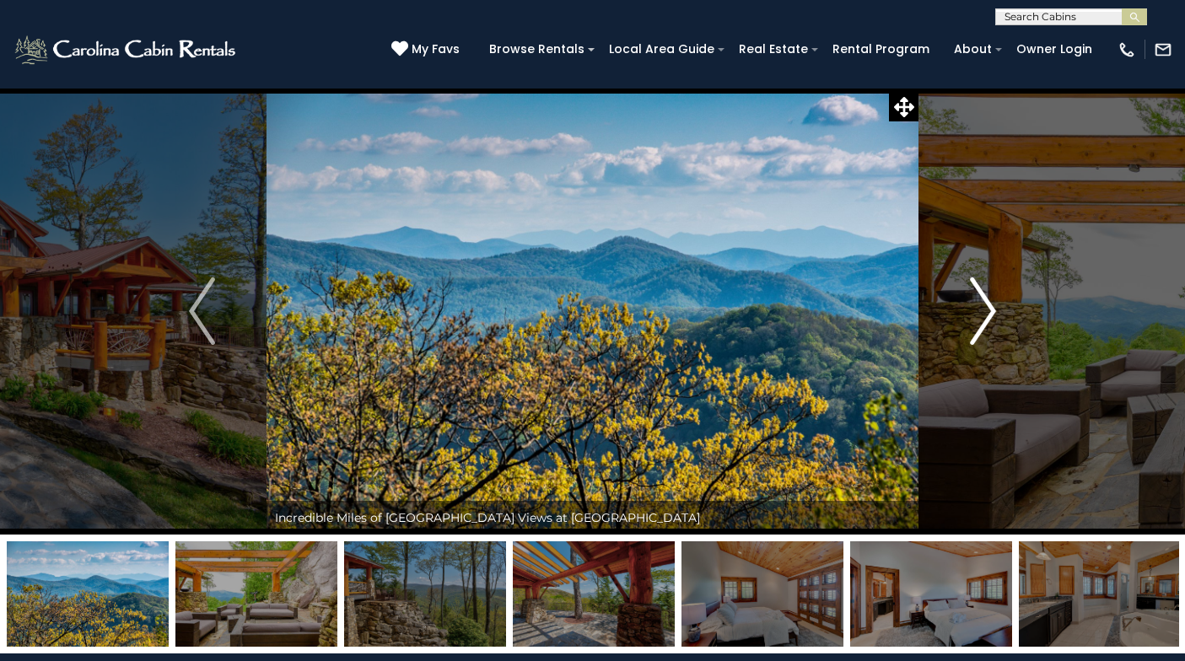
click at [984, 314] on img "Next" at bounding box center [982, 310] width 25 height 67
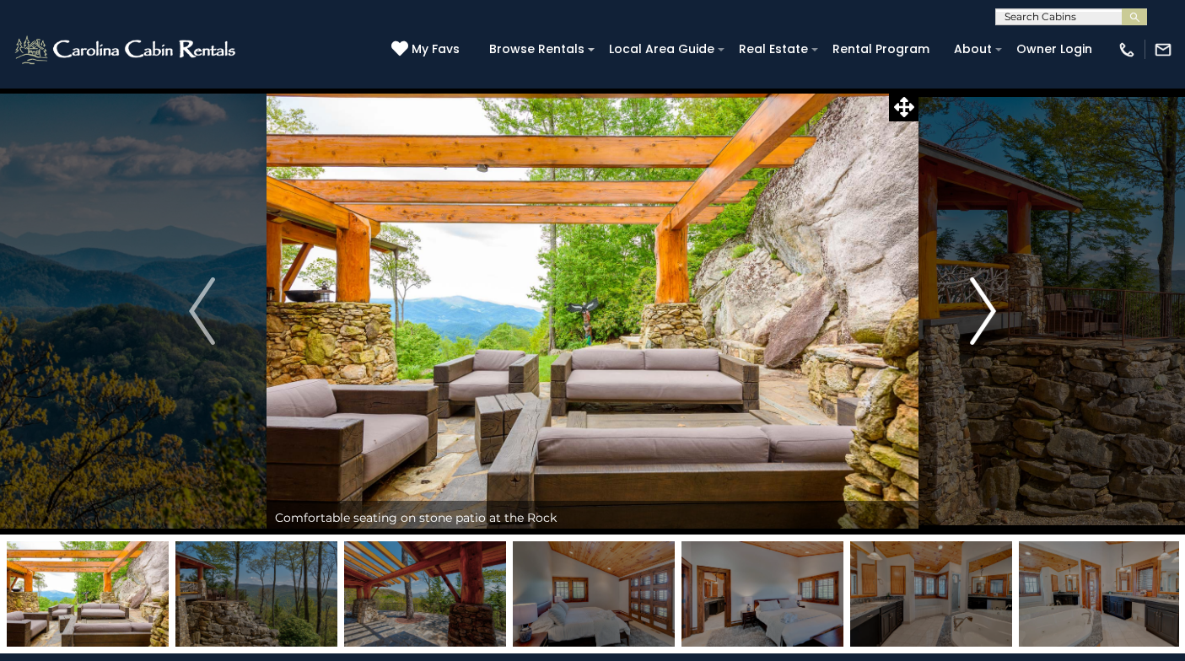
click at [984, 314] on img "Next" at bounding box center [982, 310] width 25 height 67
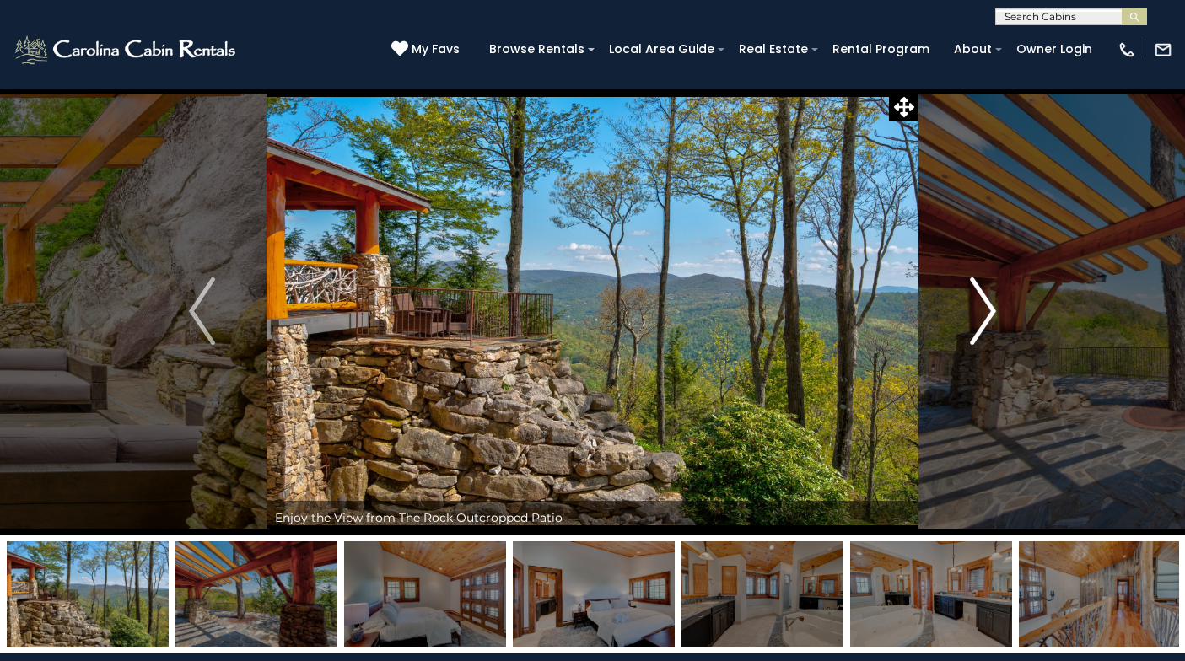
click at [984, 314] on img "Next" at bounding box center [982, 310] width 25 height 67
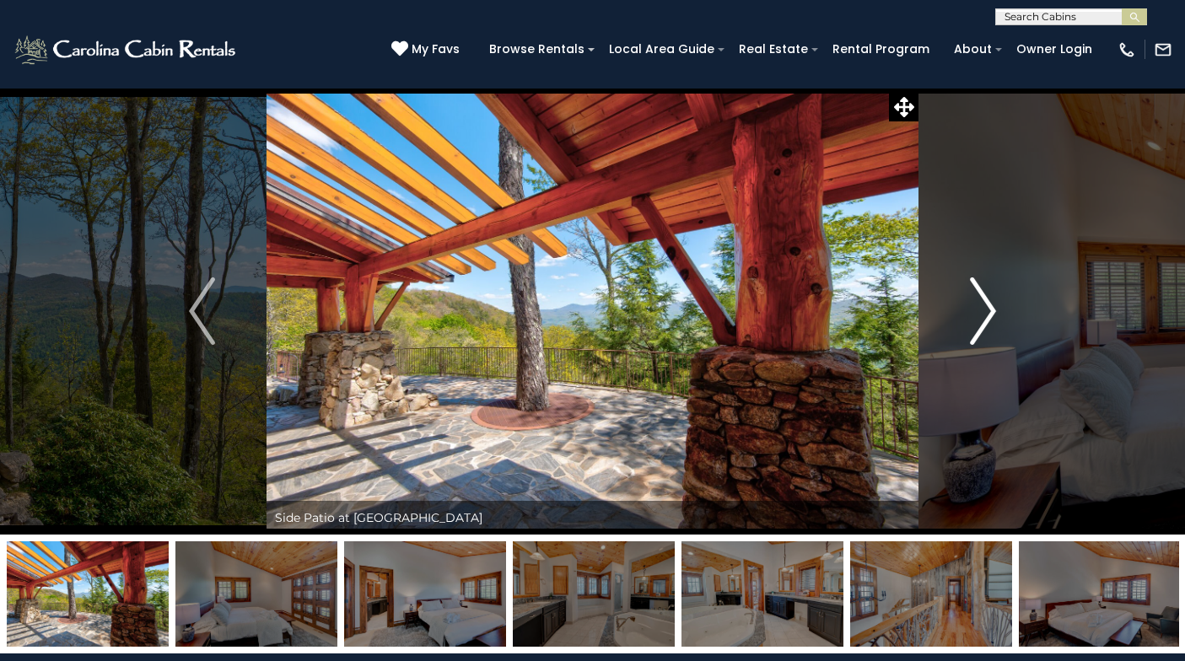
click at [984, 314] on img "Next" at bounding box center [982, 310] width 25 height 67
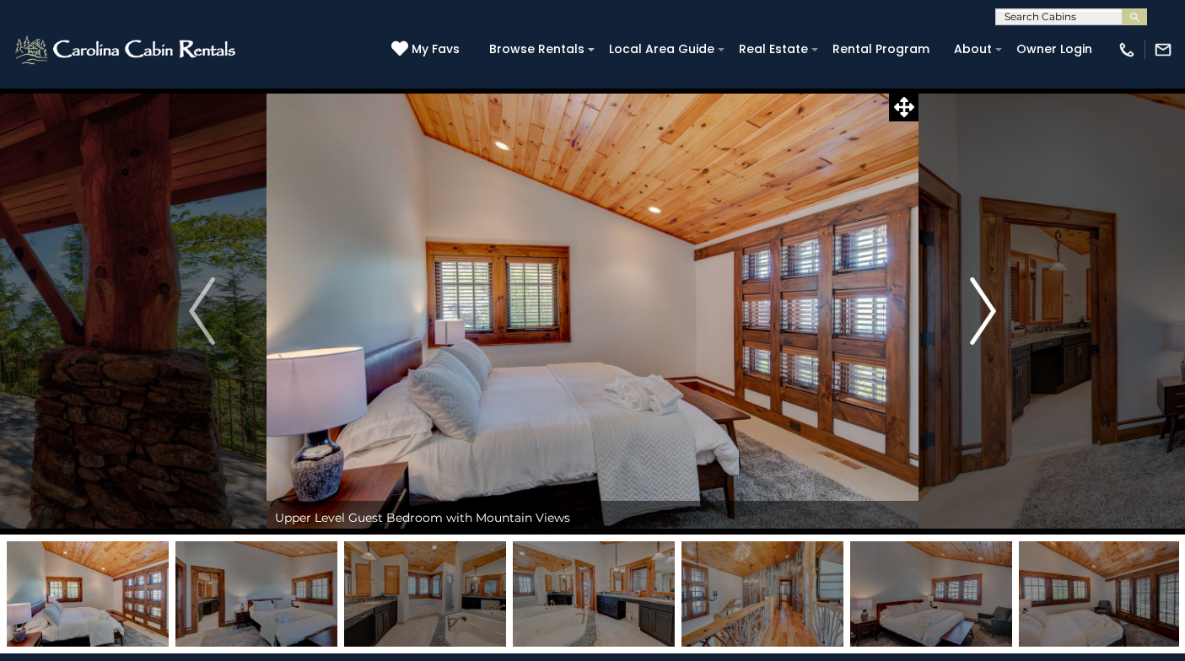
click at [984, 314] on img "Next" at bounding box center [982, 310] width 25 height 67
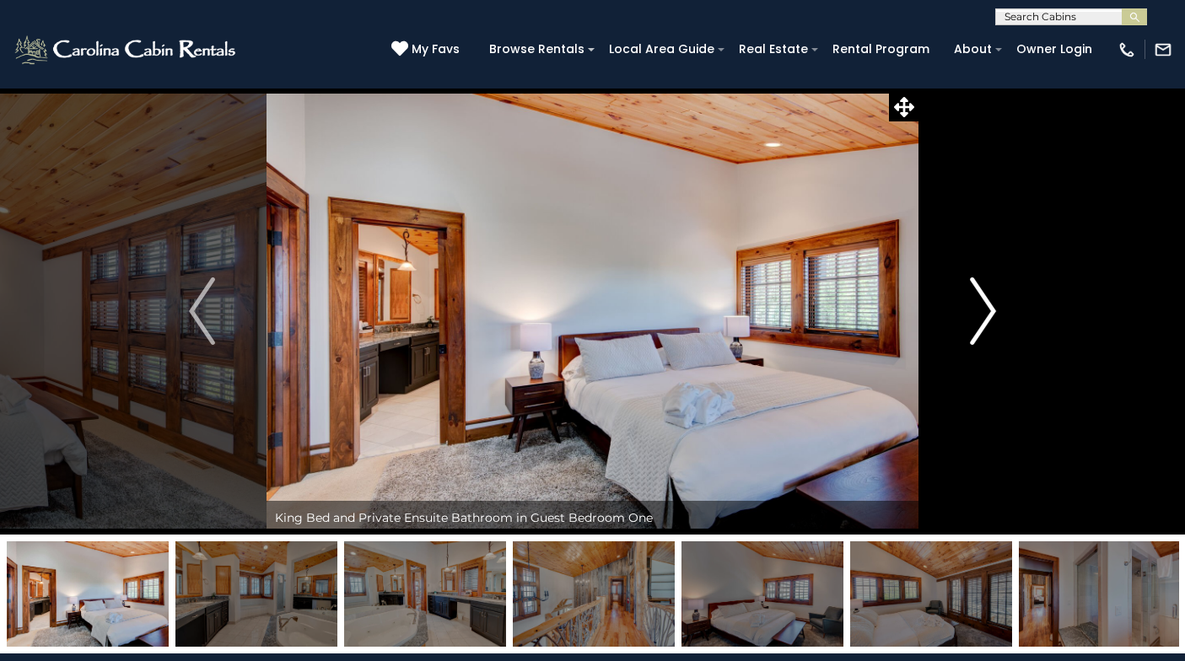
click at [984, 314] on img "Next" at bounding box center [982, 310] width 25 height 67
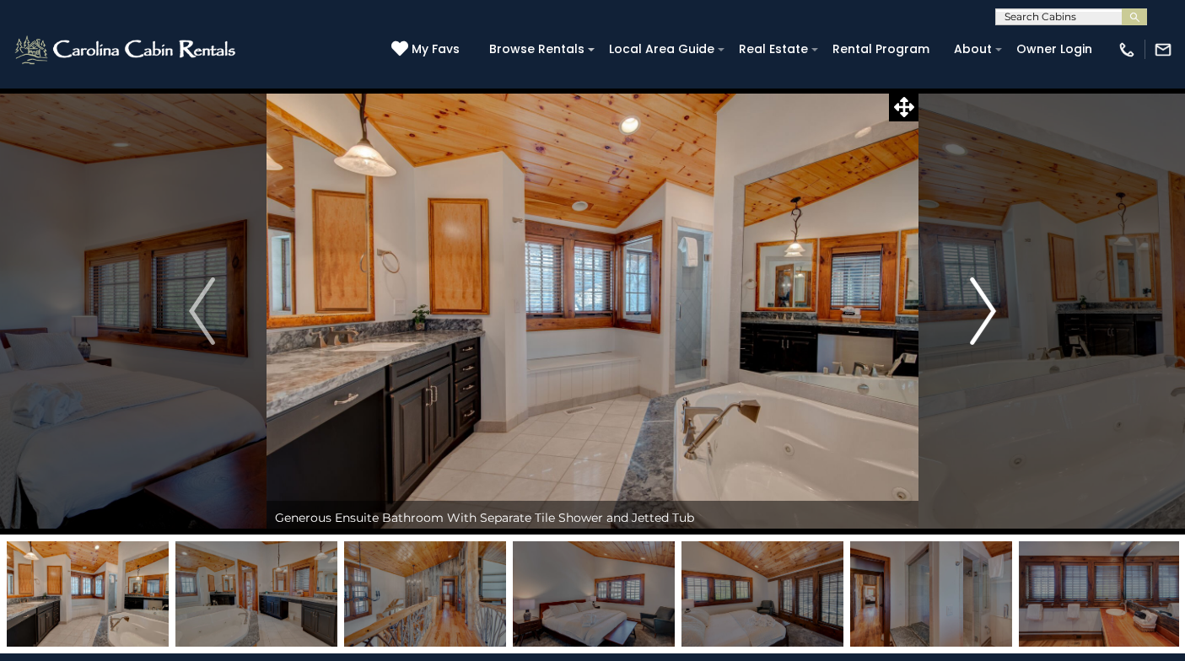
click at [984, 314] on img "Next" at bounding box center [982, 310] width 25 height 67
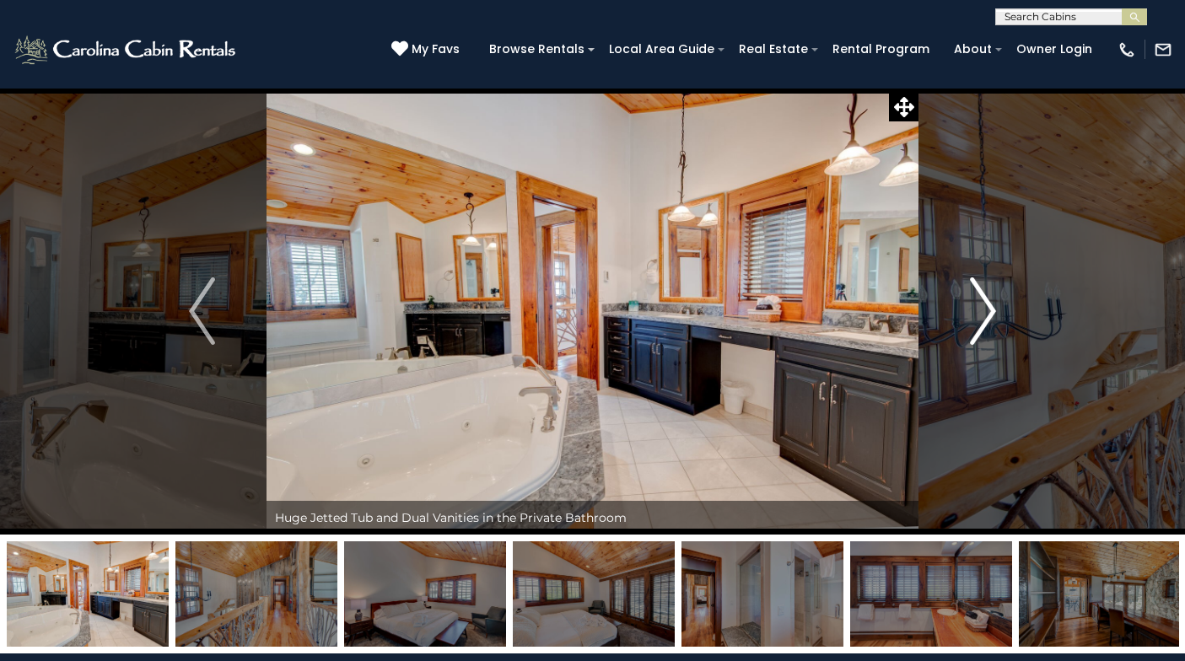
click at [984, 314] on img "Next" at bounding box center [982, 310] width 25 height 67
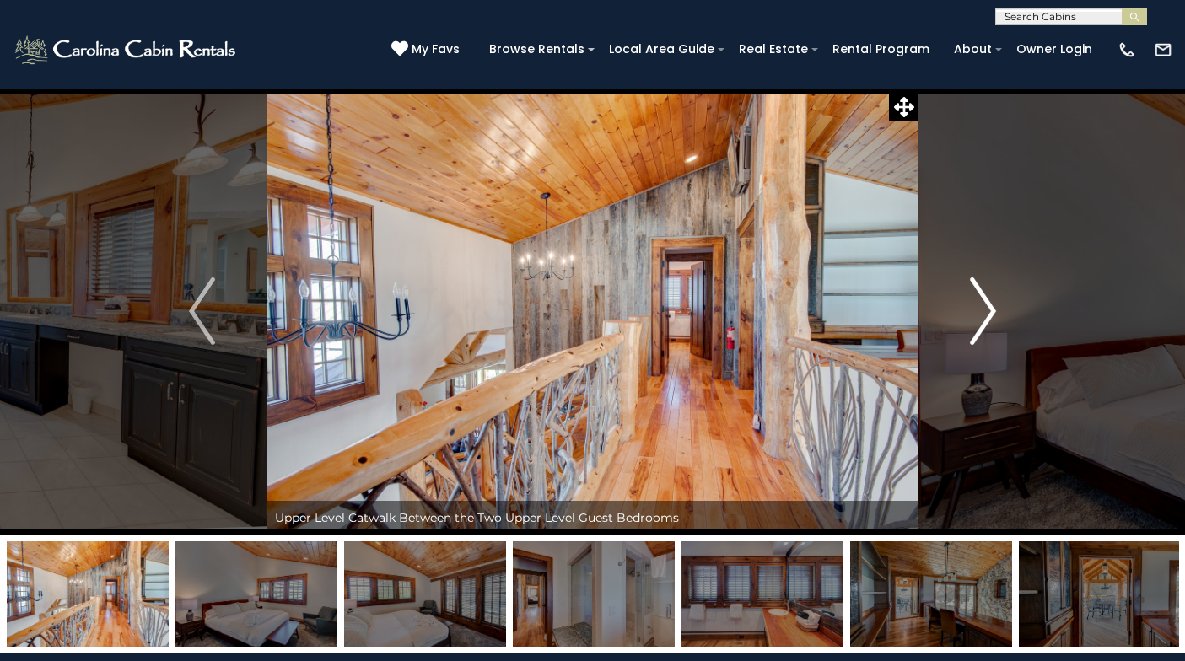
click at [984, 314] on img "Next" at bounding box center [982, 310] width 25 height 67
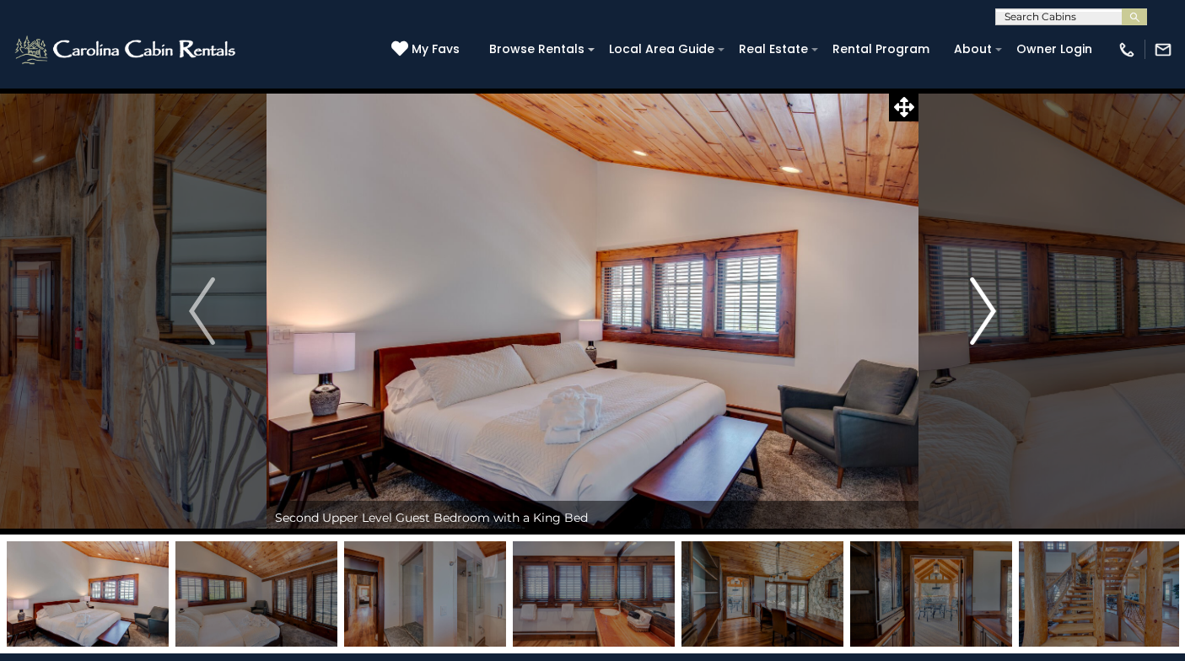
click at [984, 314] on img "Next" at bounding box center [982, 310] width 25 height 67
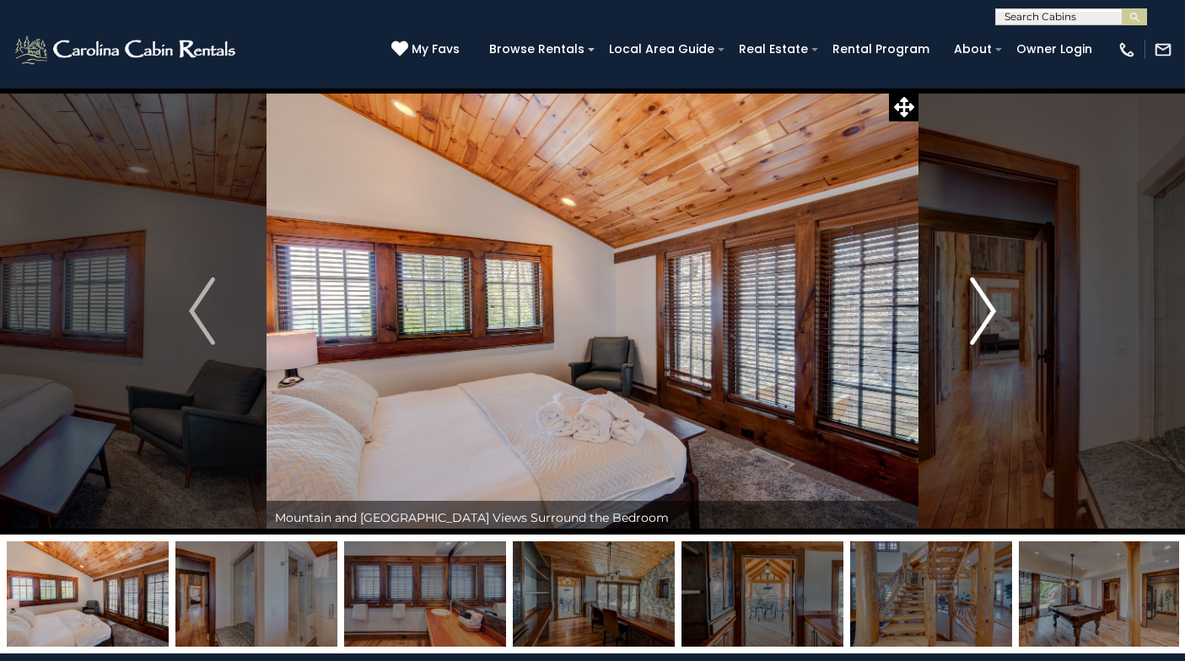
click at [984, 314] on img "Next" at bounding box center [982, 310] width 25 height 67
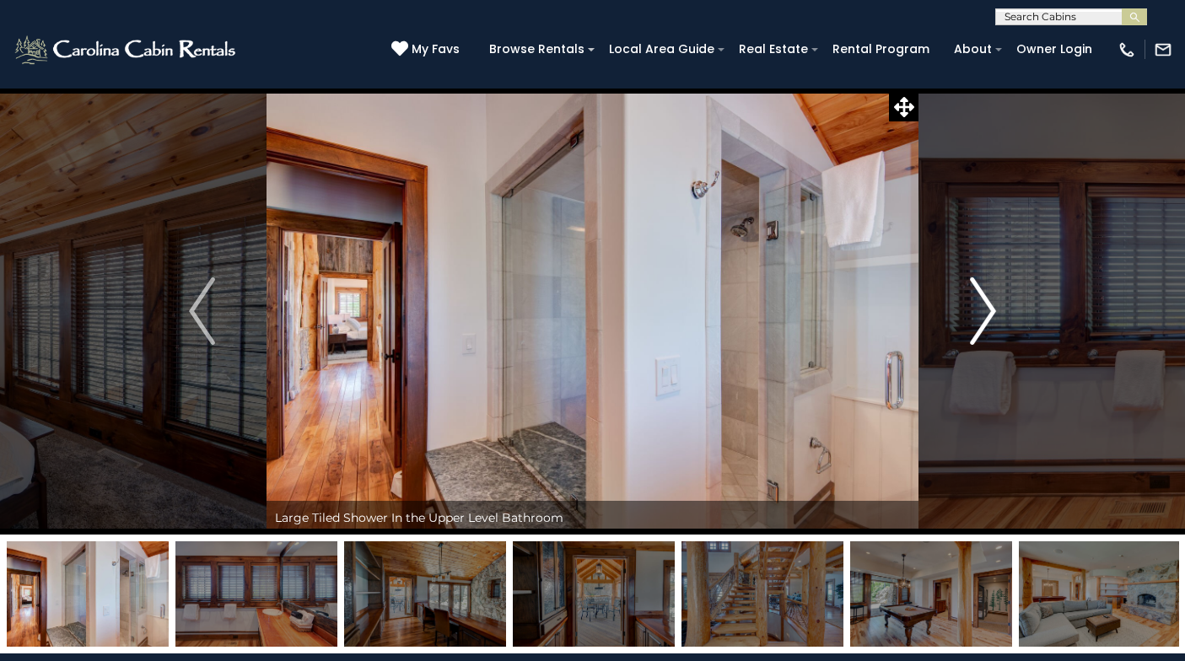
click at [984, 314] on img "Next" at bounding box center [982, 310] width 25 height 67
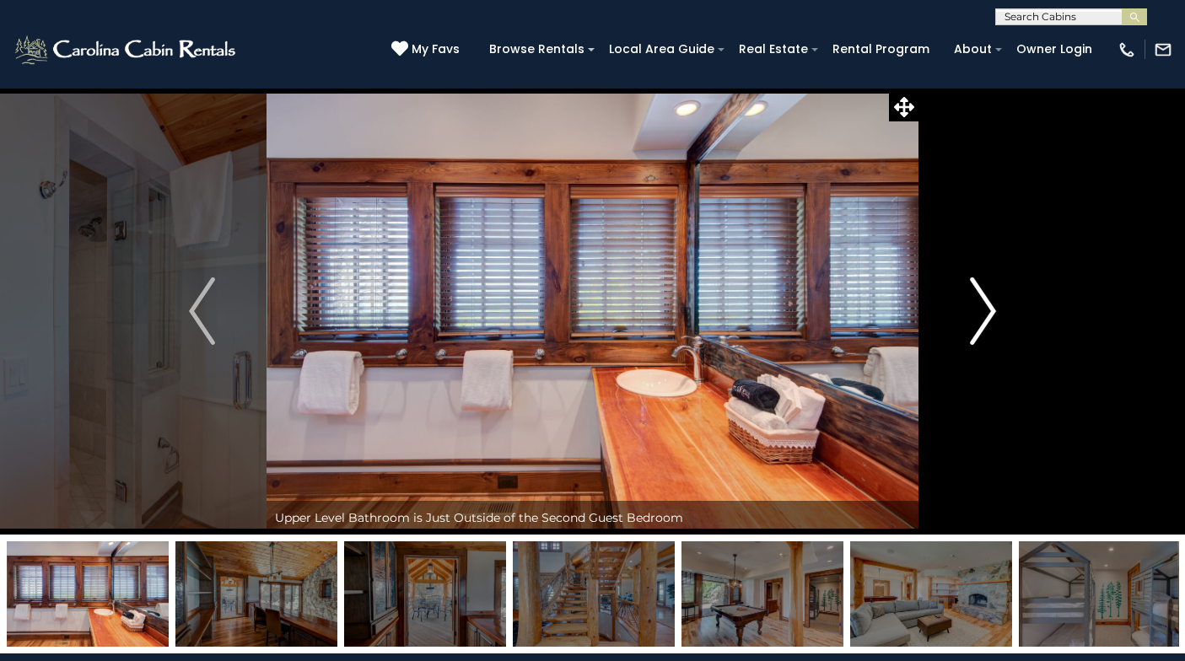
click at [984, 314] on img "Next" at bounding box center [982, 310] width 25 height 67
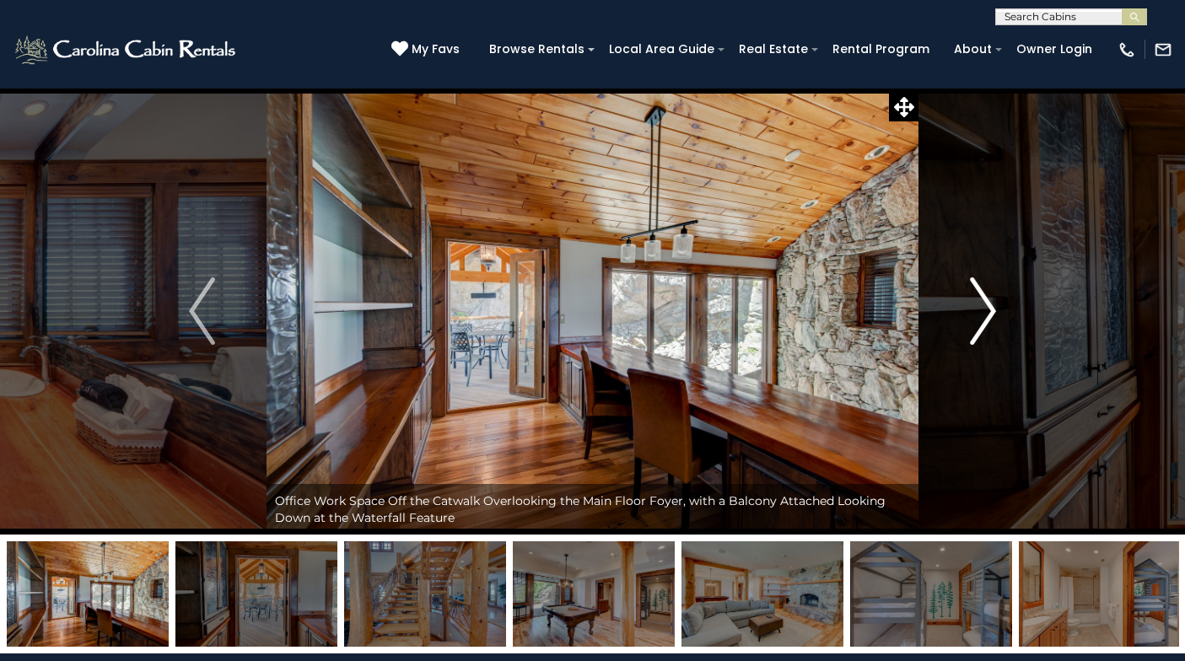
click at [984, 314] on img "Next" at bounding box center [982, 310] width 25 height 67
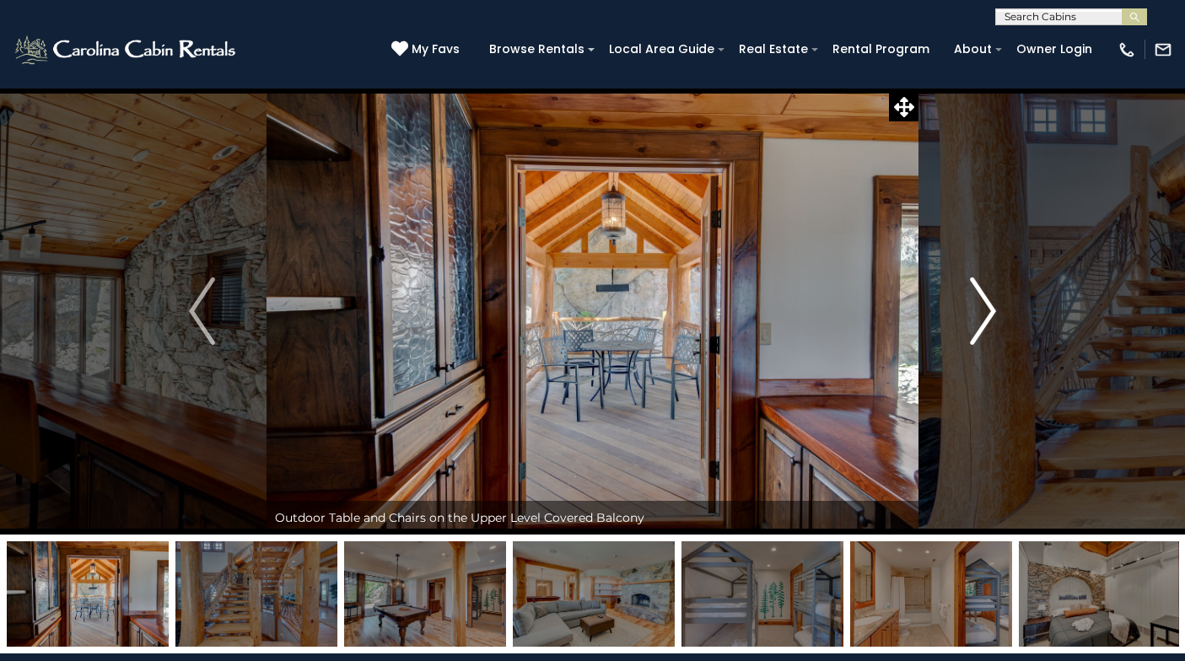
click at [991, 311] on img "Next" at bounding box center [982, 310] width 25 height 67
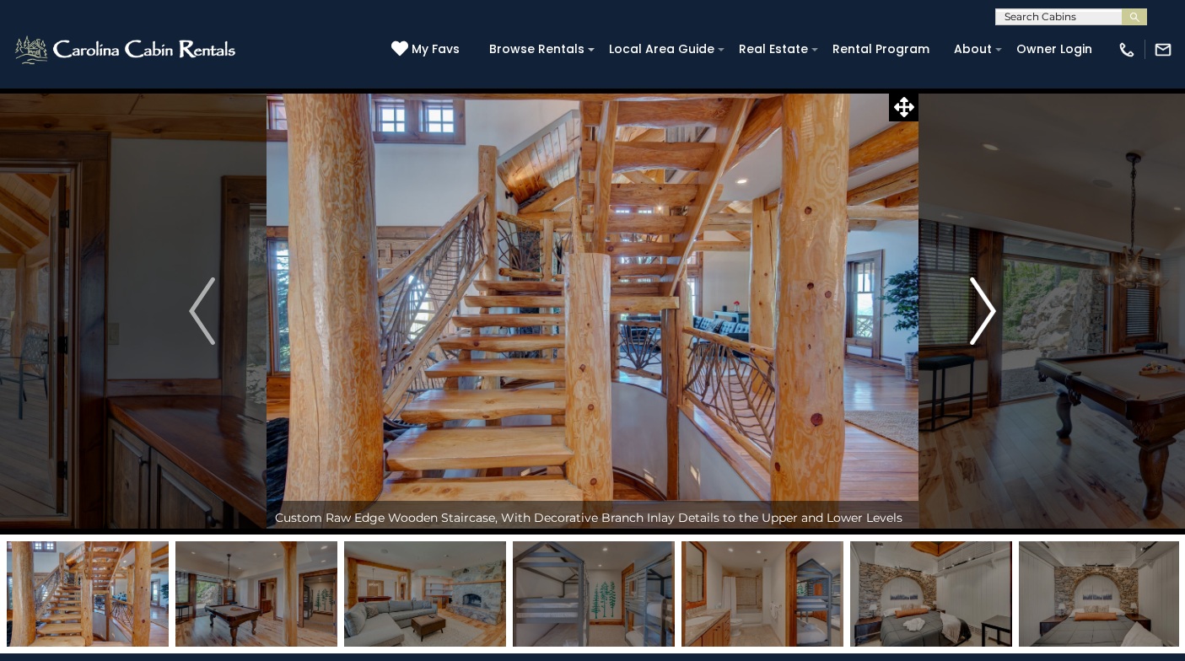
click at [991, 311] on img "Next" at bounding box center [982, 310] width 25 height 67
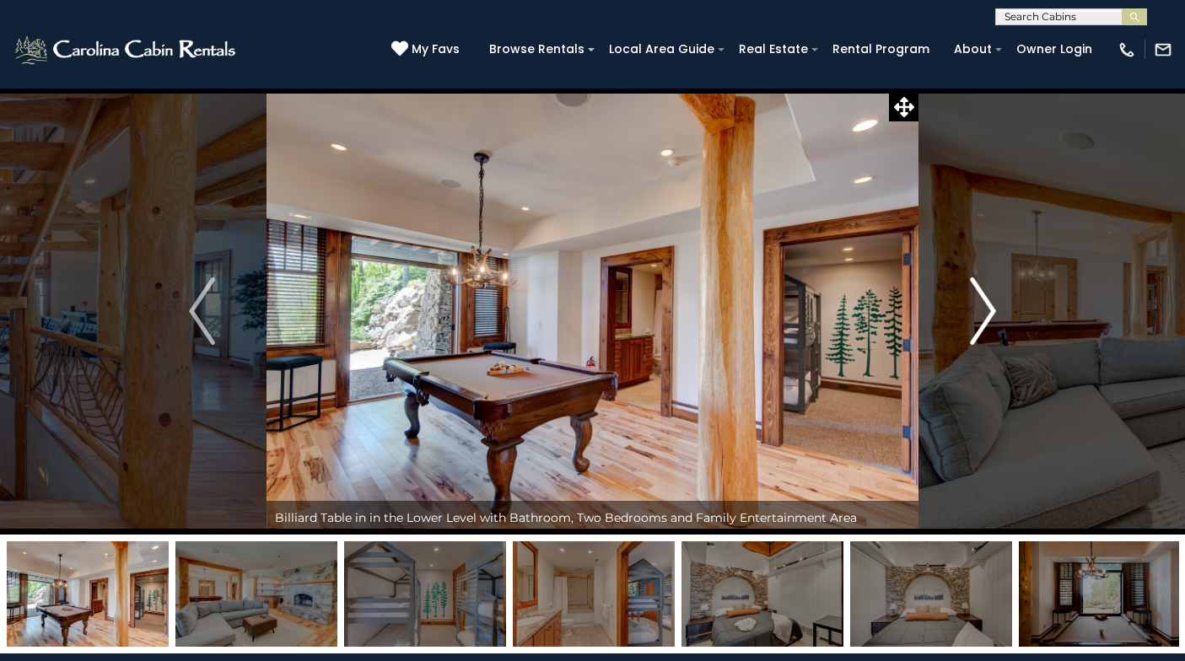
click at [991, 311] on img "Next" at bounding box center [982, 310] width 25 height 67
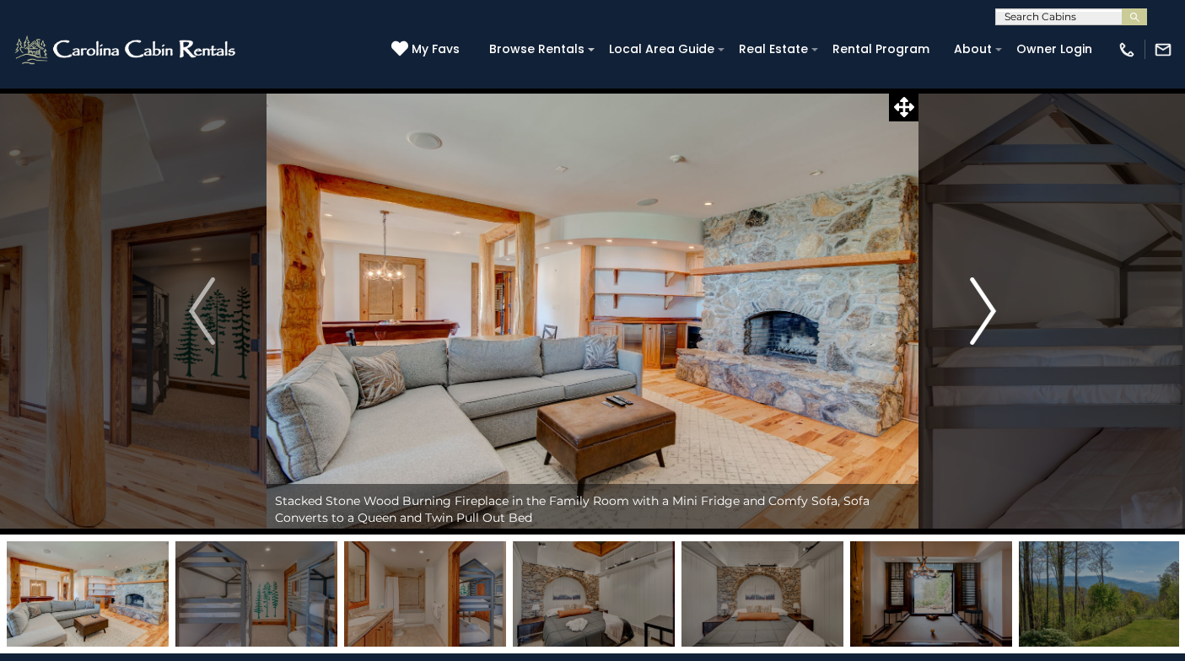
click at [991, 311] on img "Next" at bounding box center [982, 310] width 25 height 67
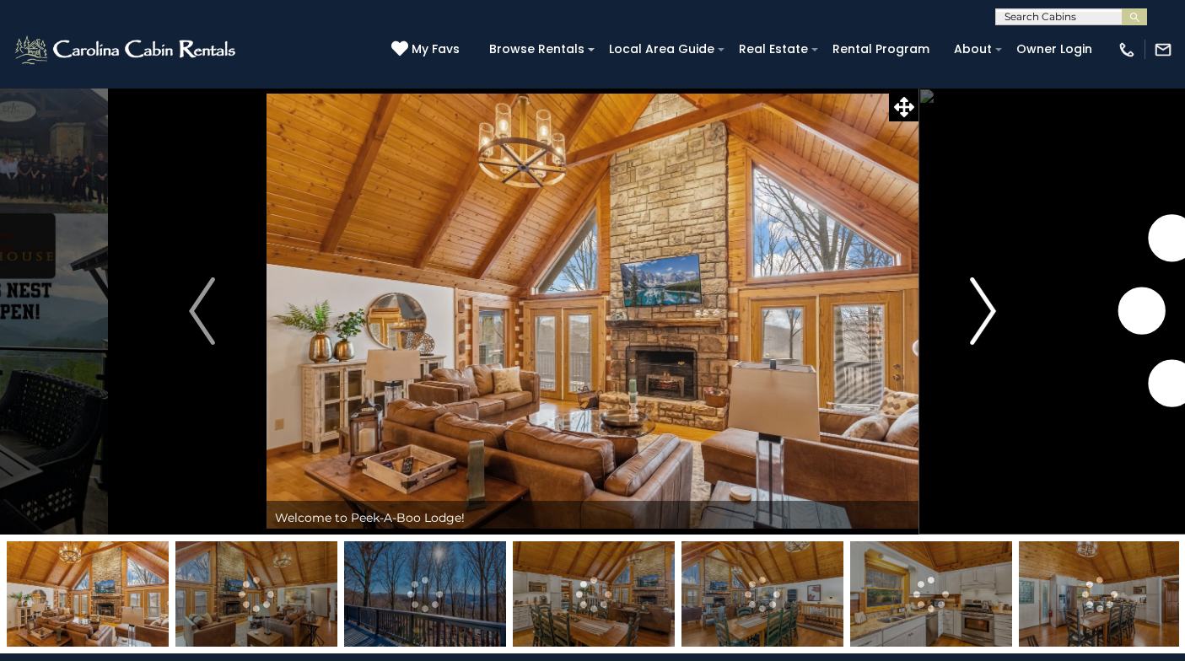
click at [981, 315] on img "Next" at bounding box center [982, 310] width 25 height 67
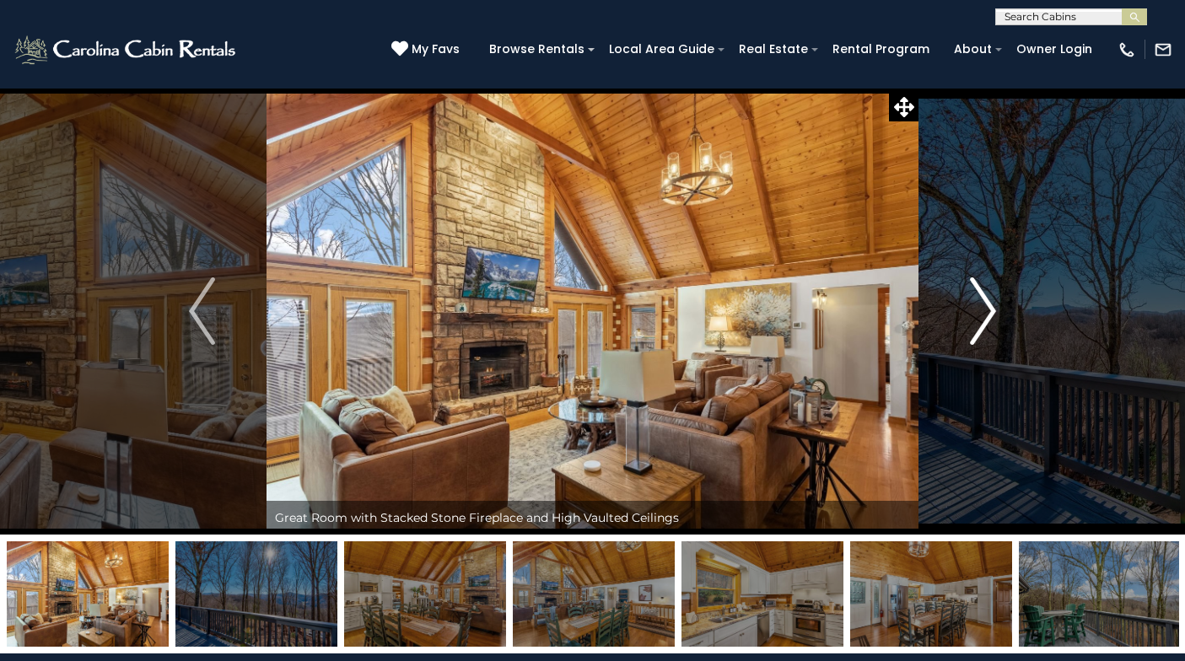
click at [988, 313] on img "Next" at bounding box center [982, 310] width 25 height 67
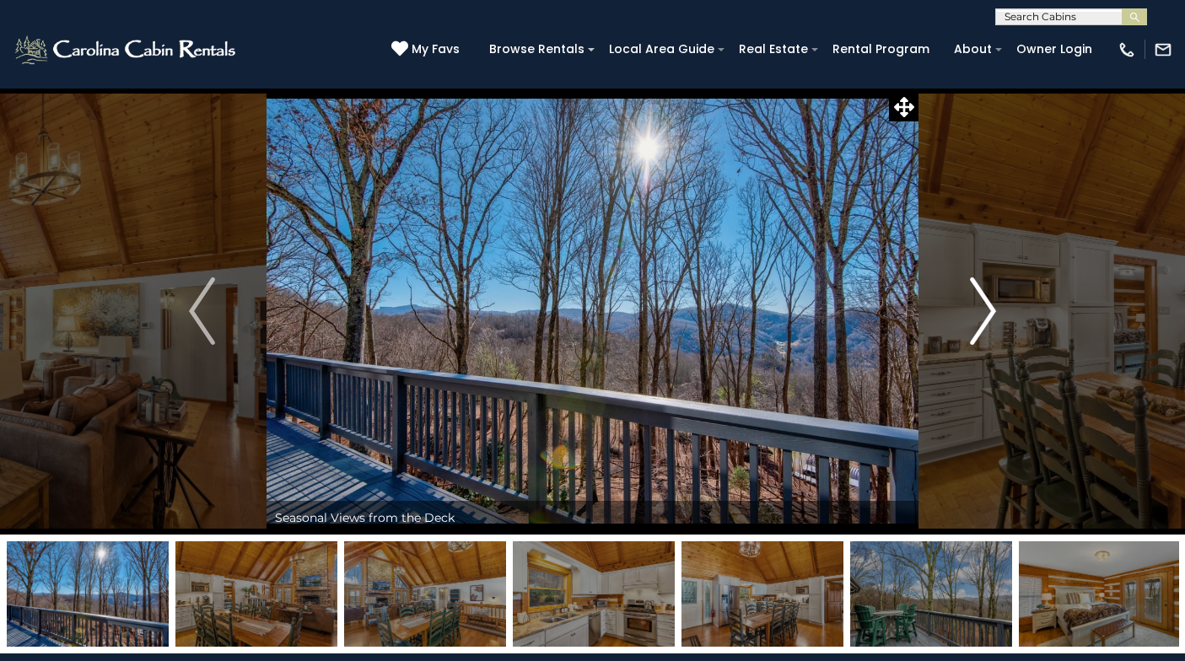
click at [988, 313] on img "Next" at bounding box center [982, 310] width 25 height 67
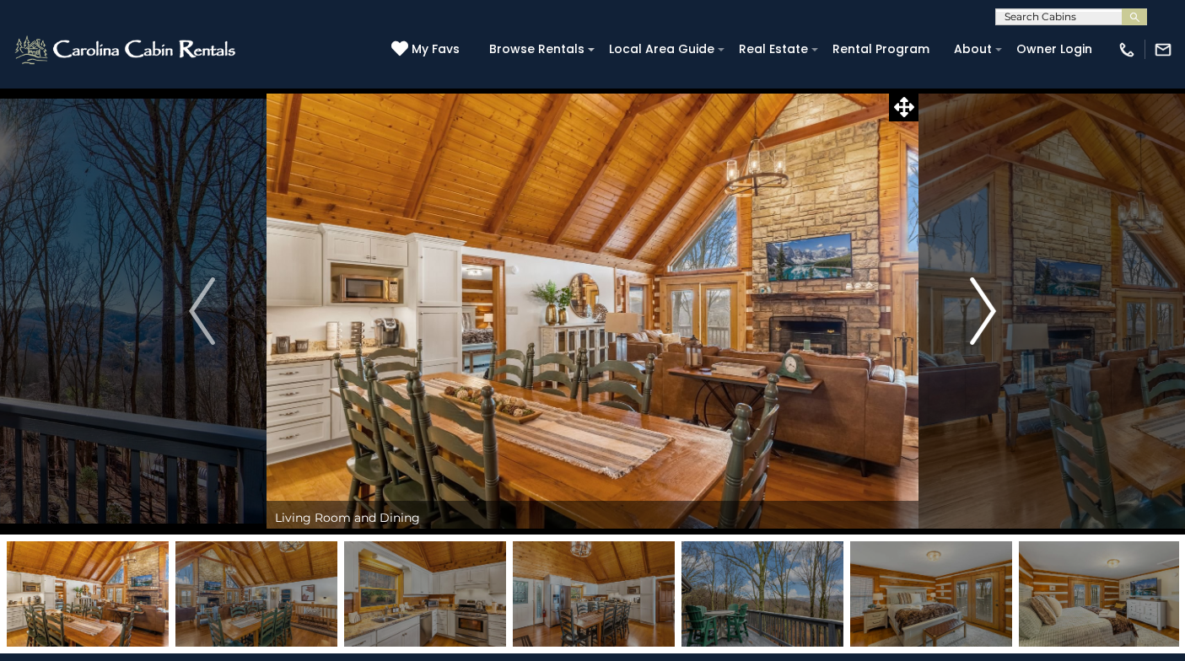
click at [988, 313] on img "Next" at bounding box center [982, 310] width 25 height 67
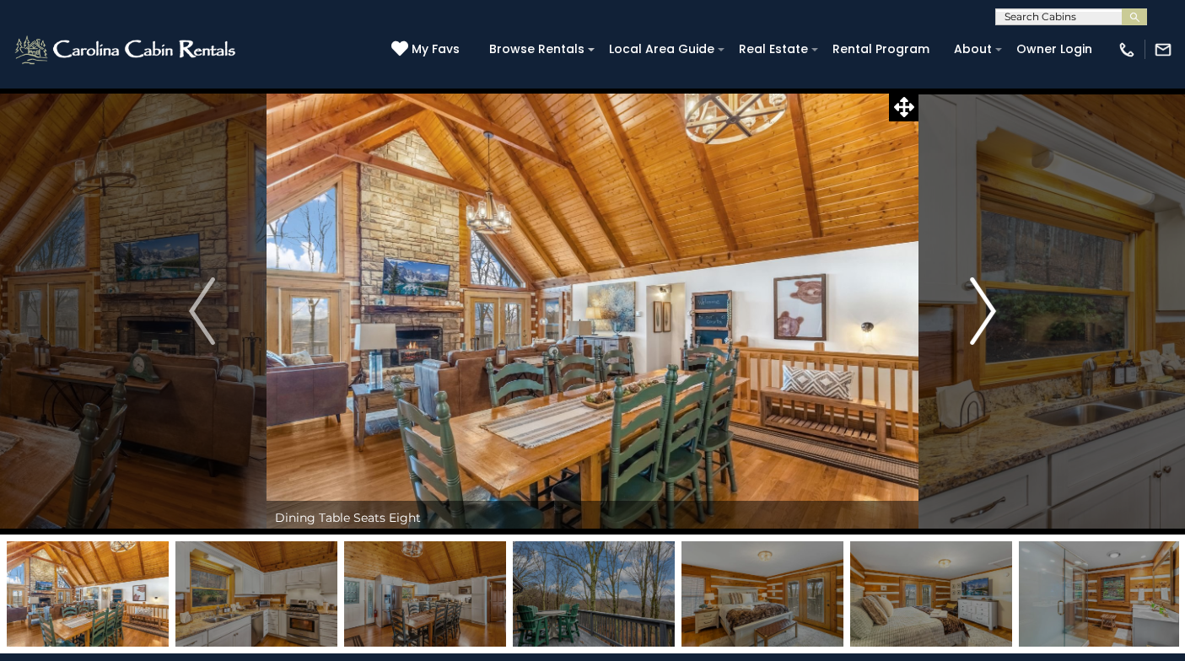
click at [988, 313] on img "Next" at bounding box center [982, 310] width 25 height 67
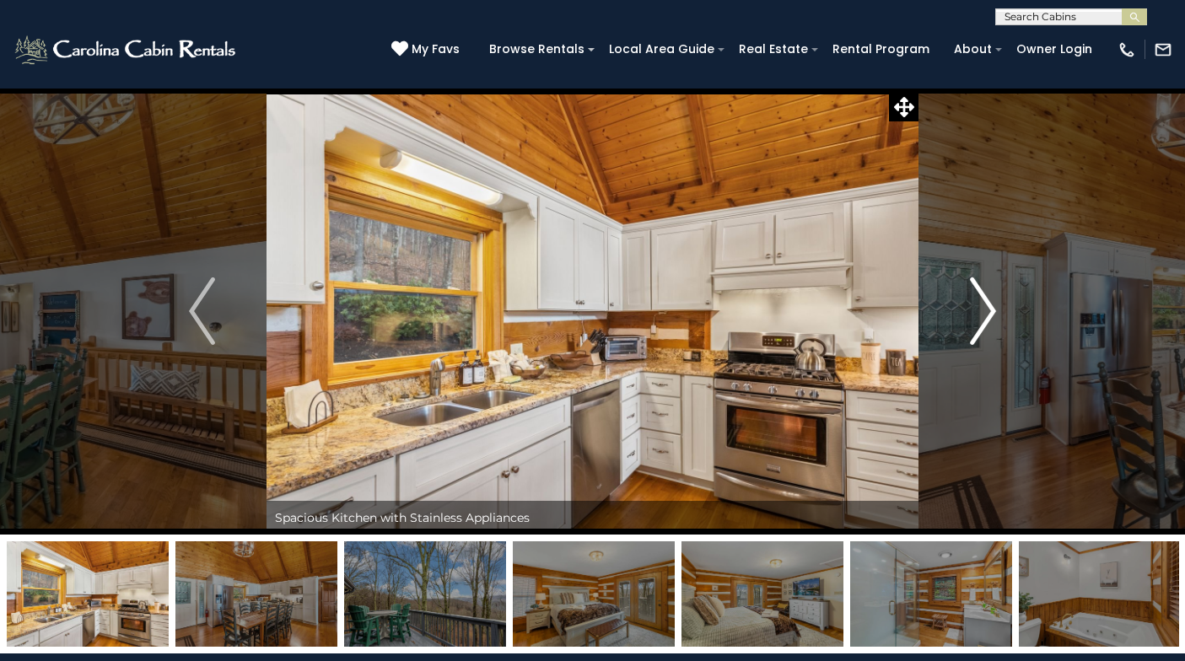
click at [988, 313] on img "Next" at bounding box center [982, 310] width 25 height 67
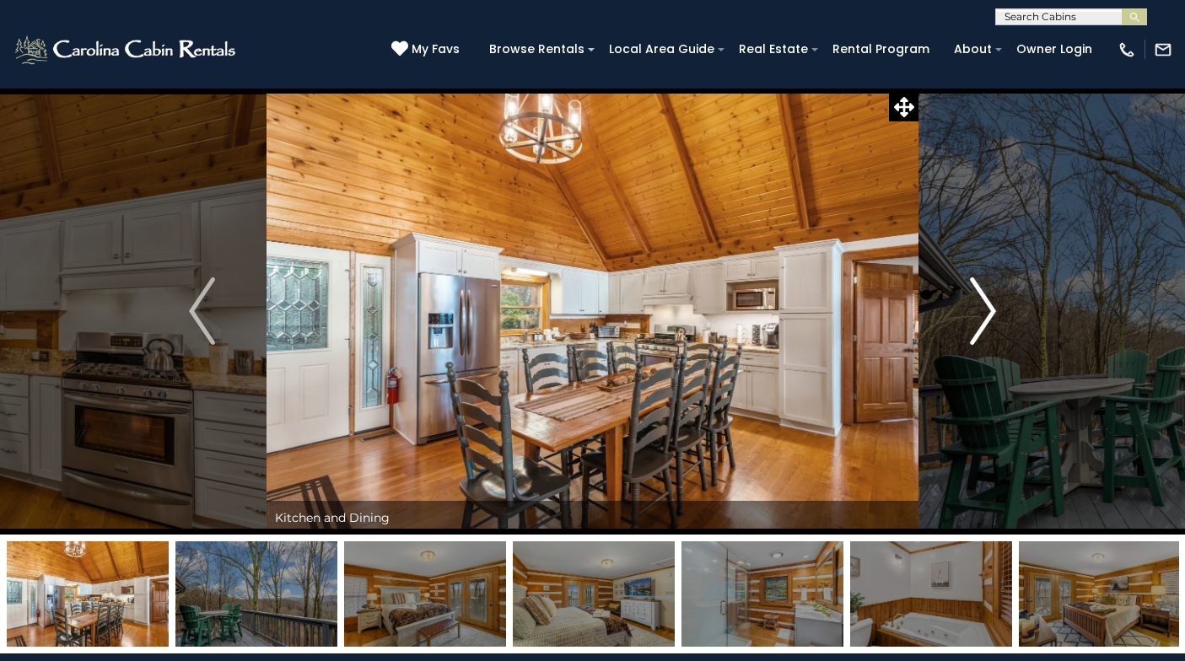
click at [988, 313] on img "Next" at bounding box center [982, 310] width 25 height 67
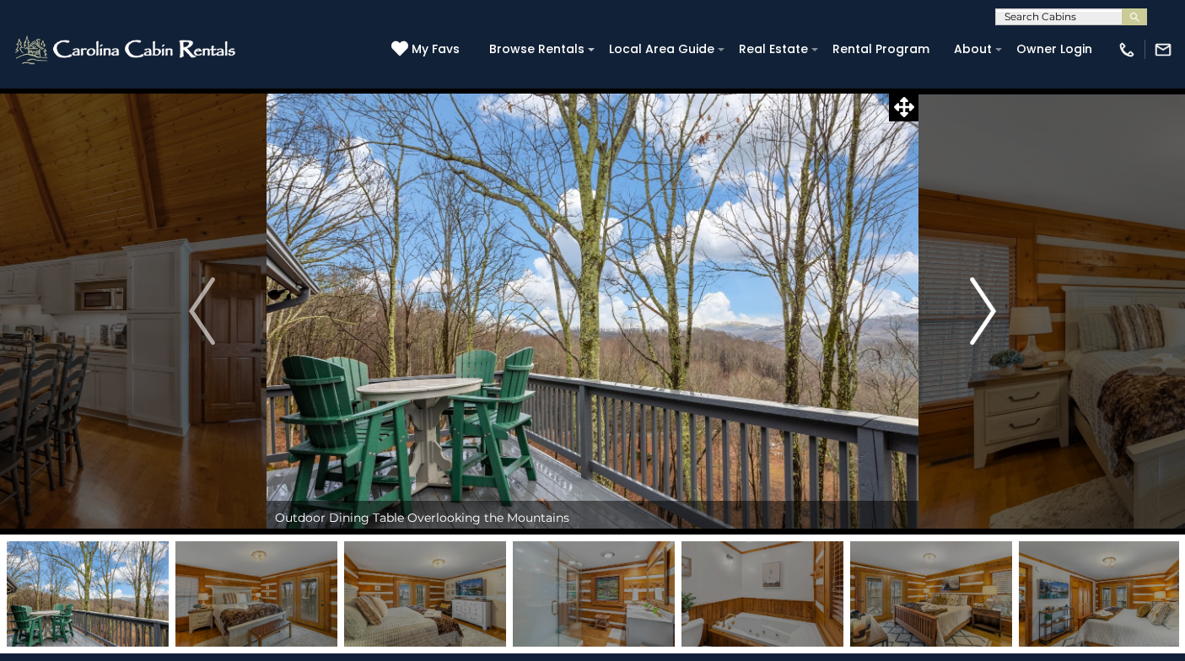
click at [988, 313] on img "Next" at bounding box center [982, 310] width 25 height 67
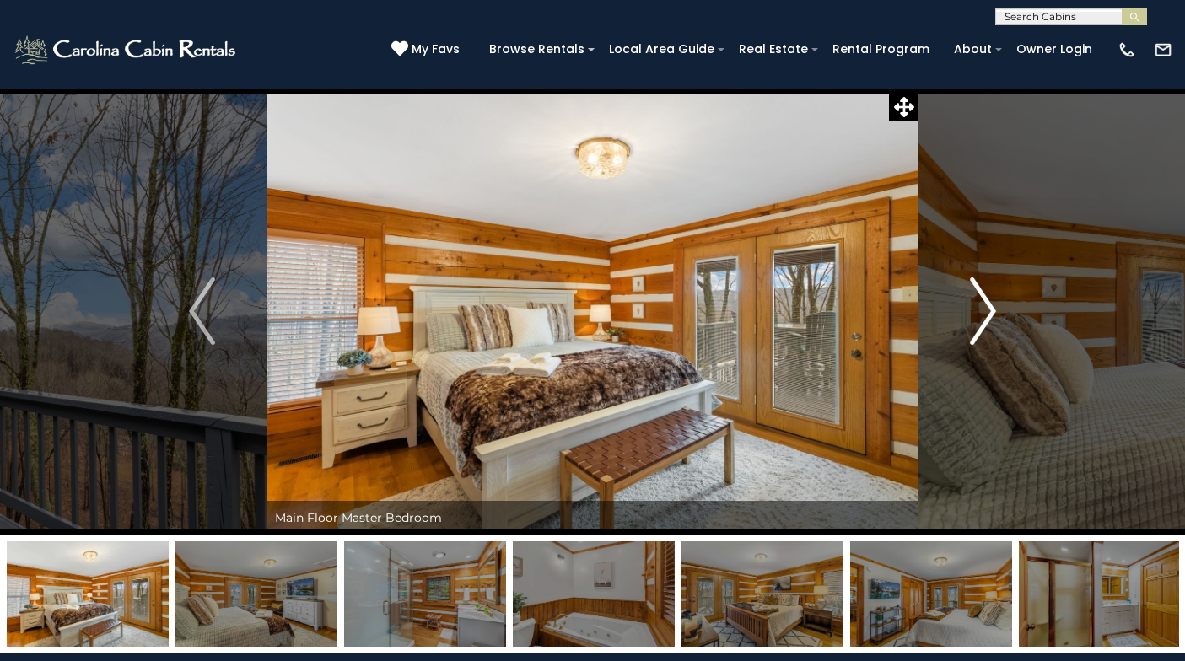
click at [988, 313] on img "Next" at bounding box center [982, 310] width 25 height 67
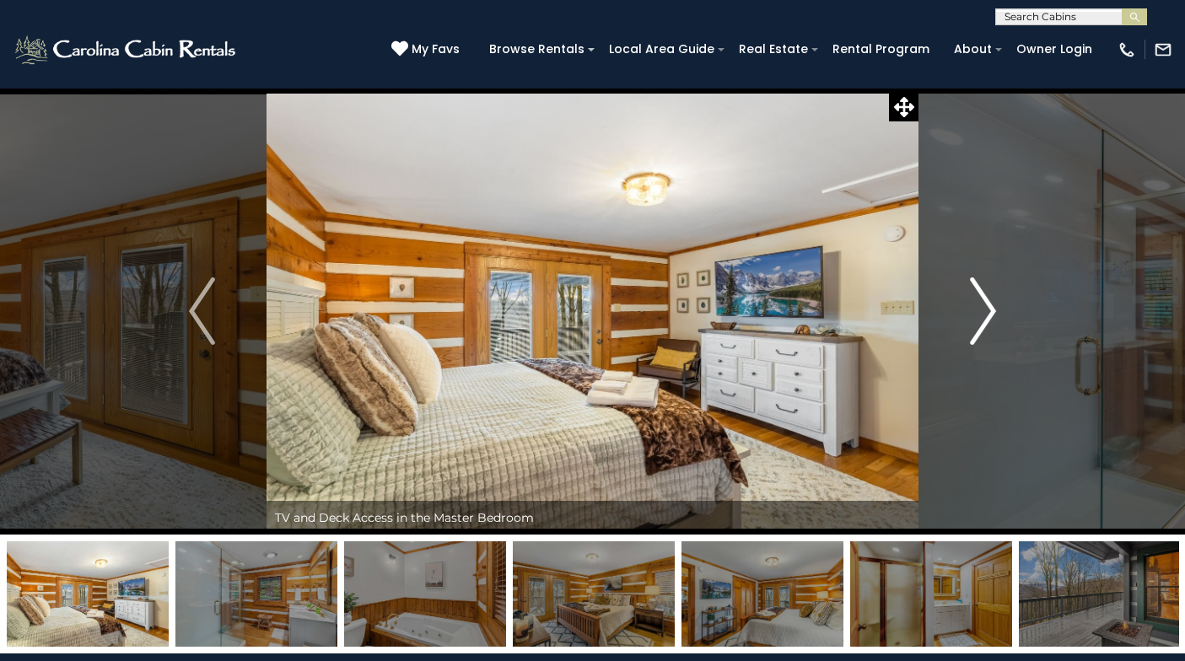
click at [988, 313] on img "Next" at bounding box center [982, 310] width 25 height 67
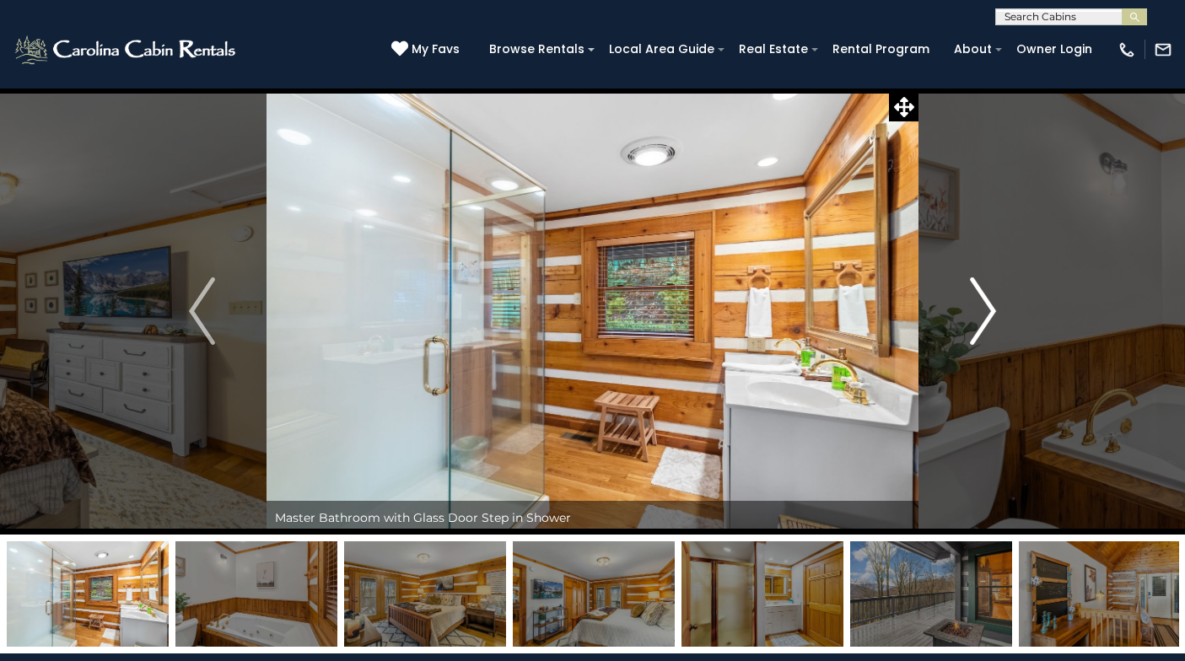
click at [988, 313] on img "Next" at bounding box center [982, 310] width 25 height 67
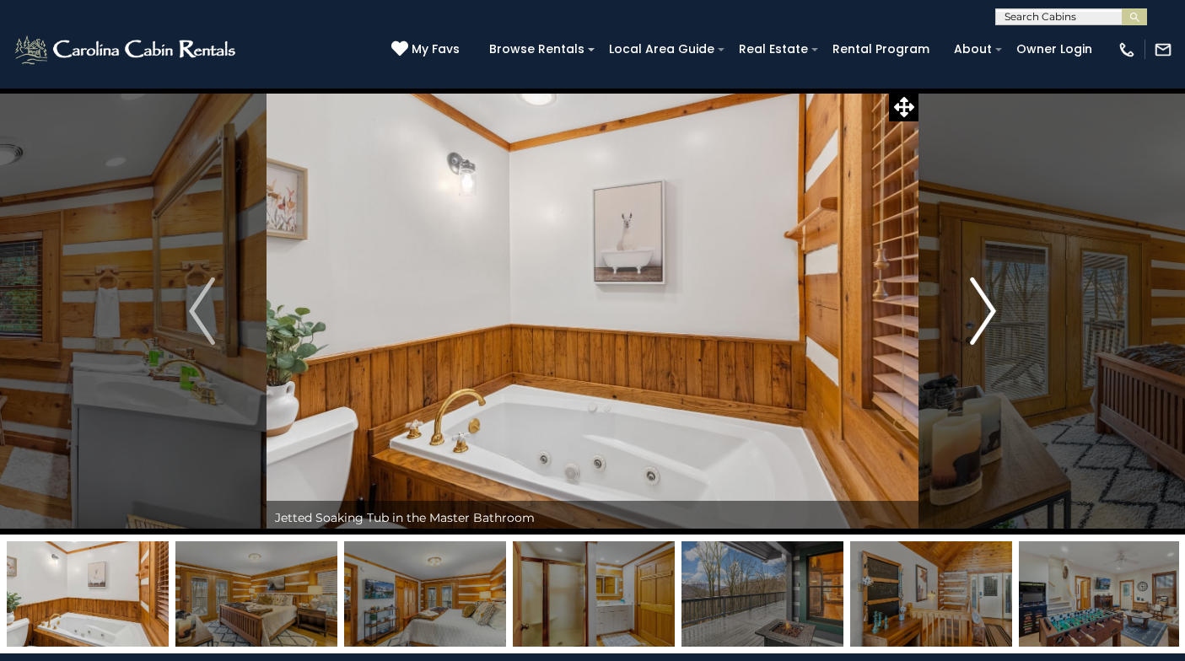
click at [988, 313] on img "Next" at bounding box center [982, 310] width 25 height 67
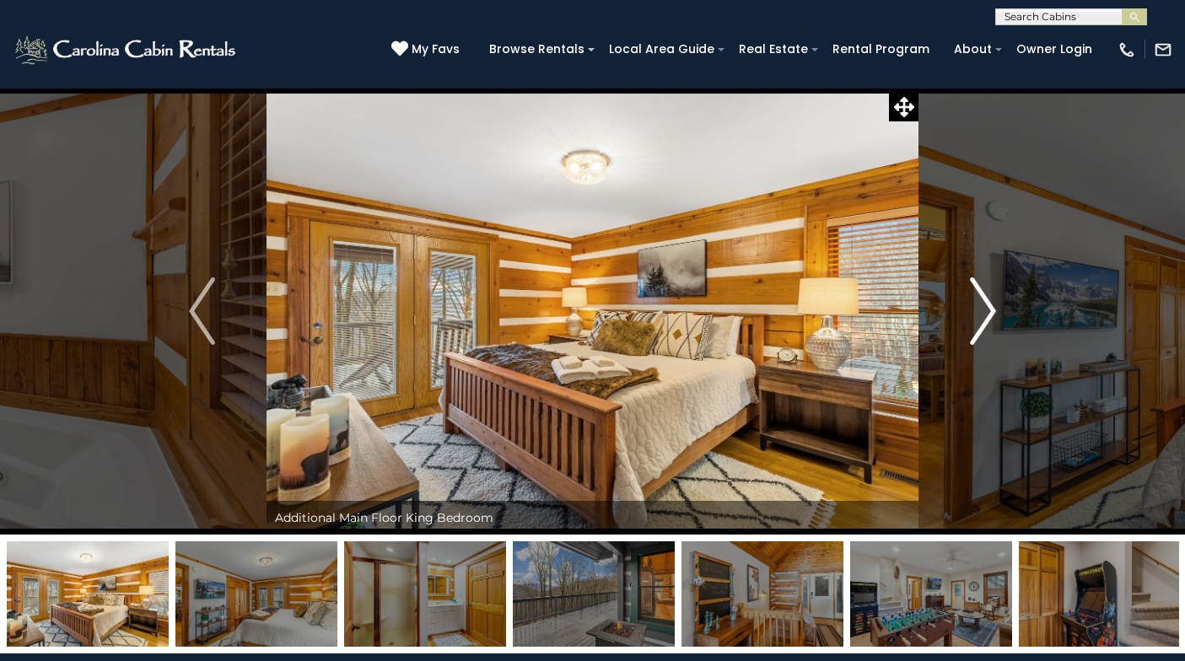
click at [988, 313] on img "Next" at bounding box center [982, 310] width 25 height 67
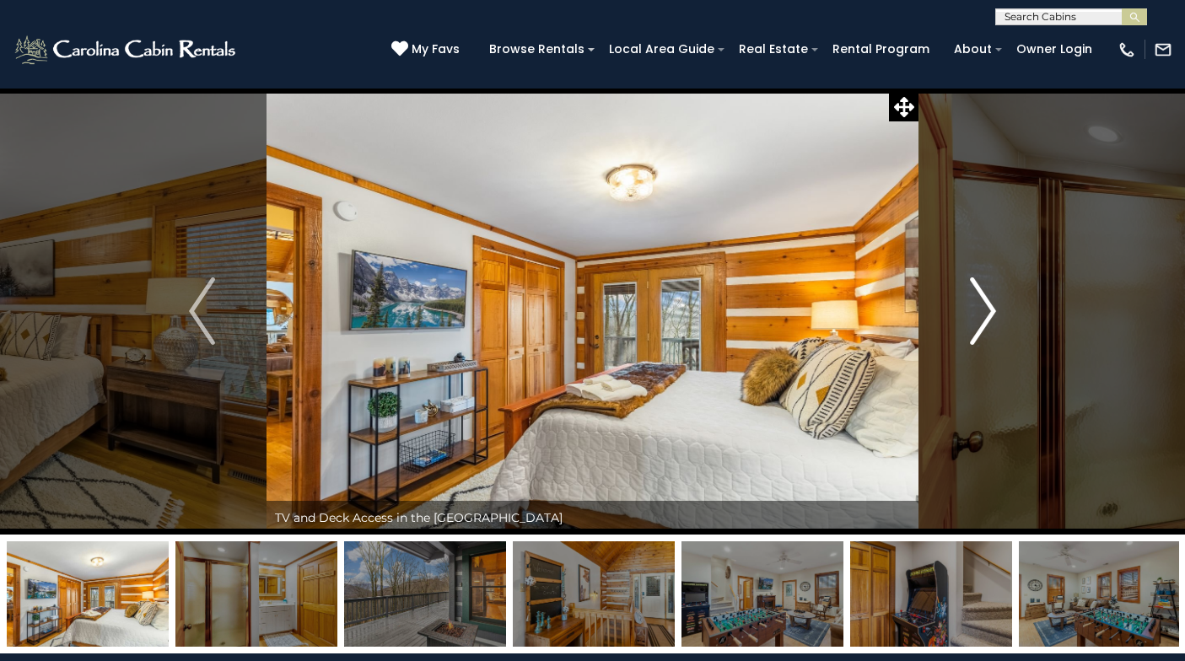
click at [988, 313] on img "Next" at bounding box center [982, 310] width 25 height 67
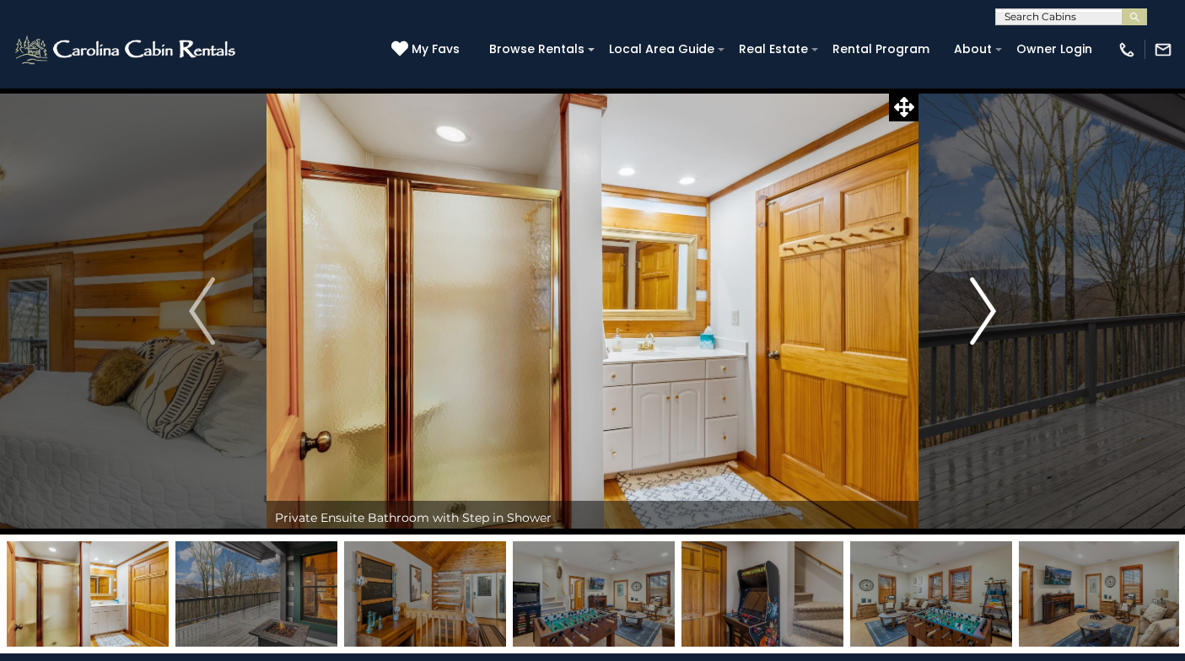
click at [988, 313] on img "Next" at bounding box center [982, 310] width 25 height 67
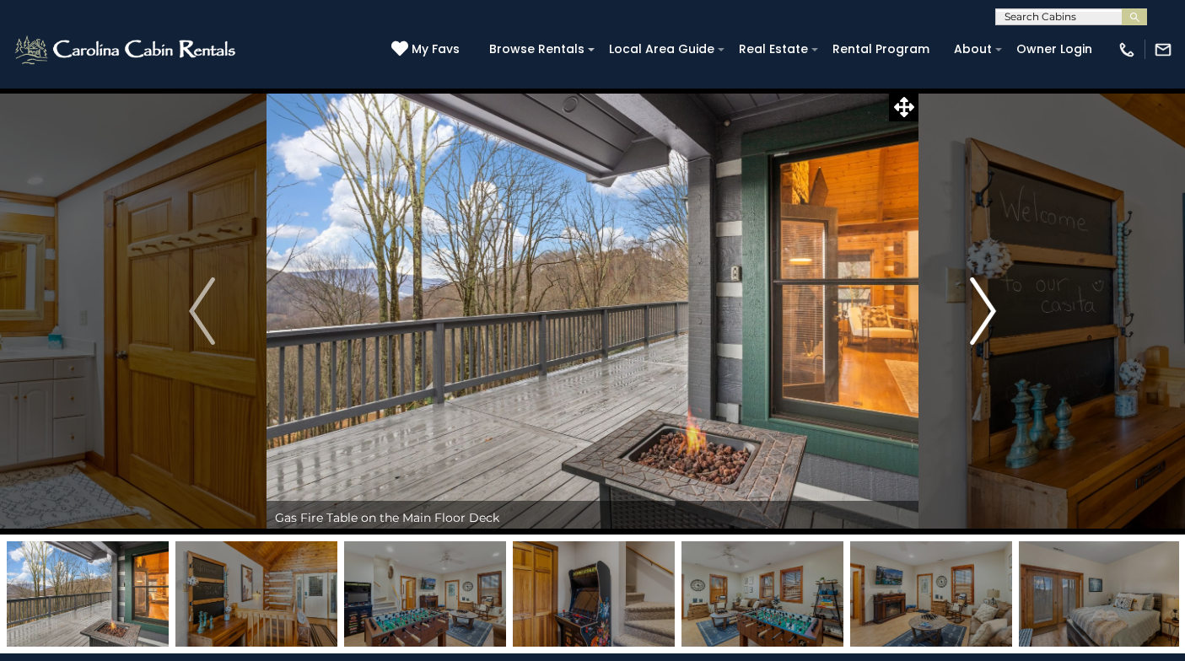
click at [988, 313] on img "Next" at bounding box center [982, 310] width 25 height 67
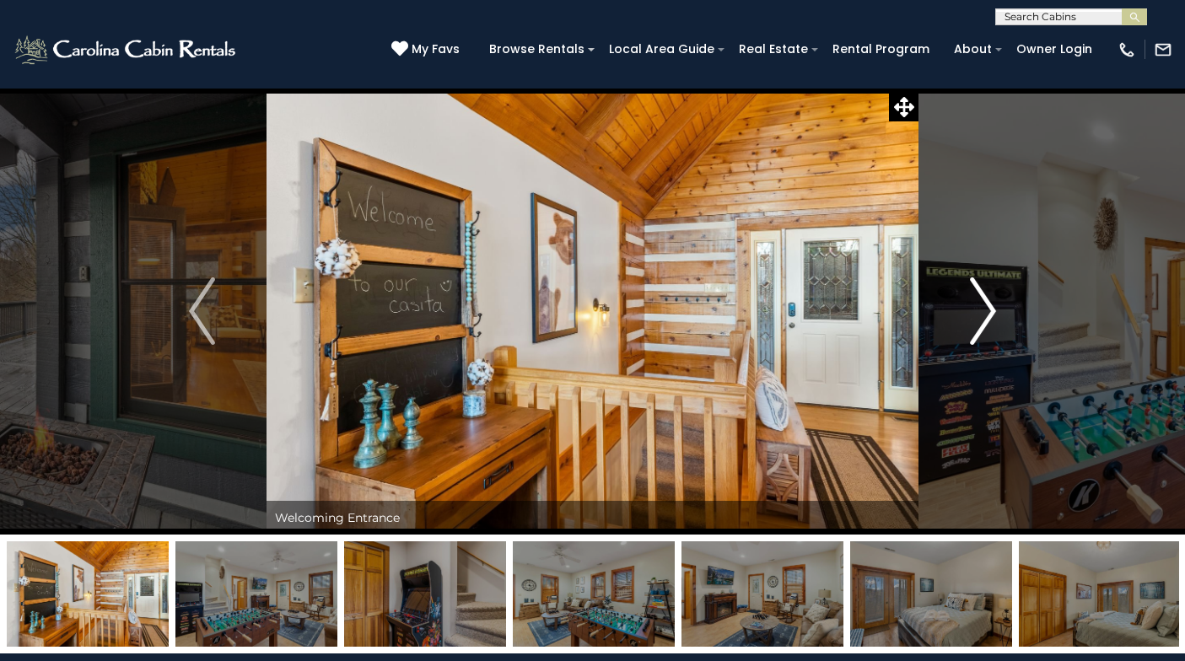
click at [988, 313] on img "Next" at bounding box center [982, 310] width 25 height 67
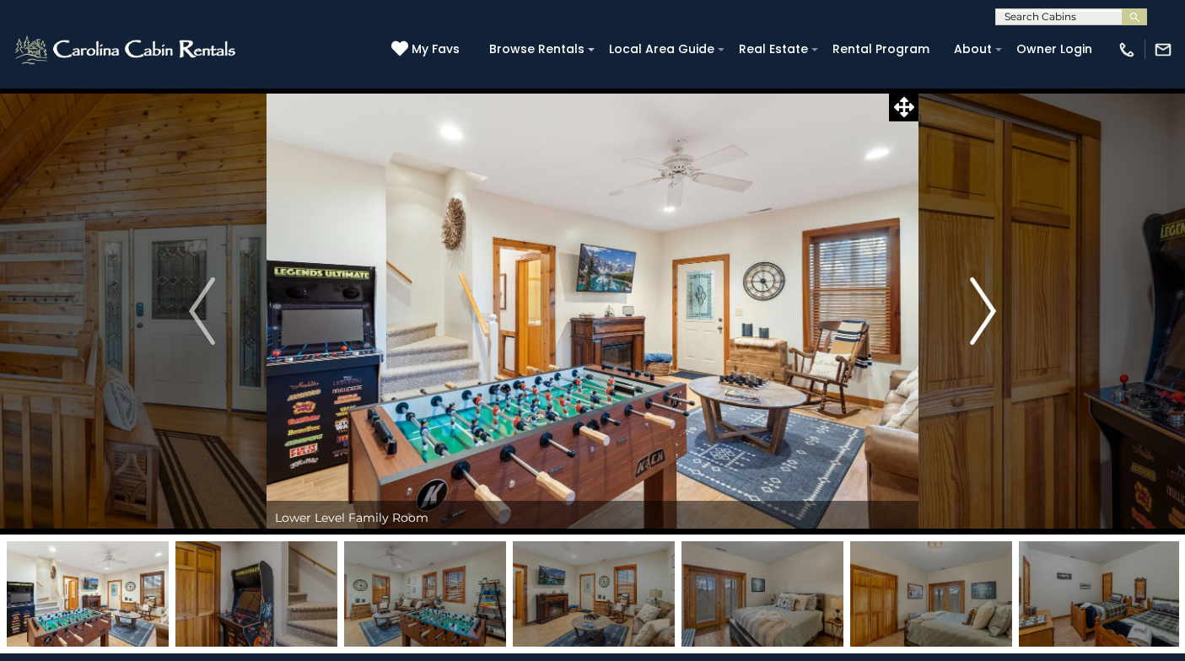
click at [988, 313] on img "Next" at bounding box center [982, 310] width 25 height 67
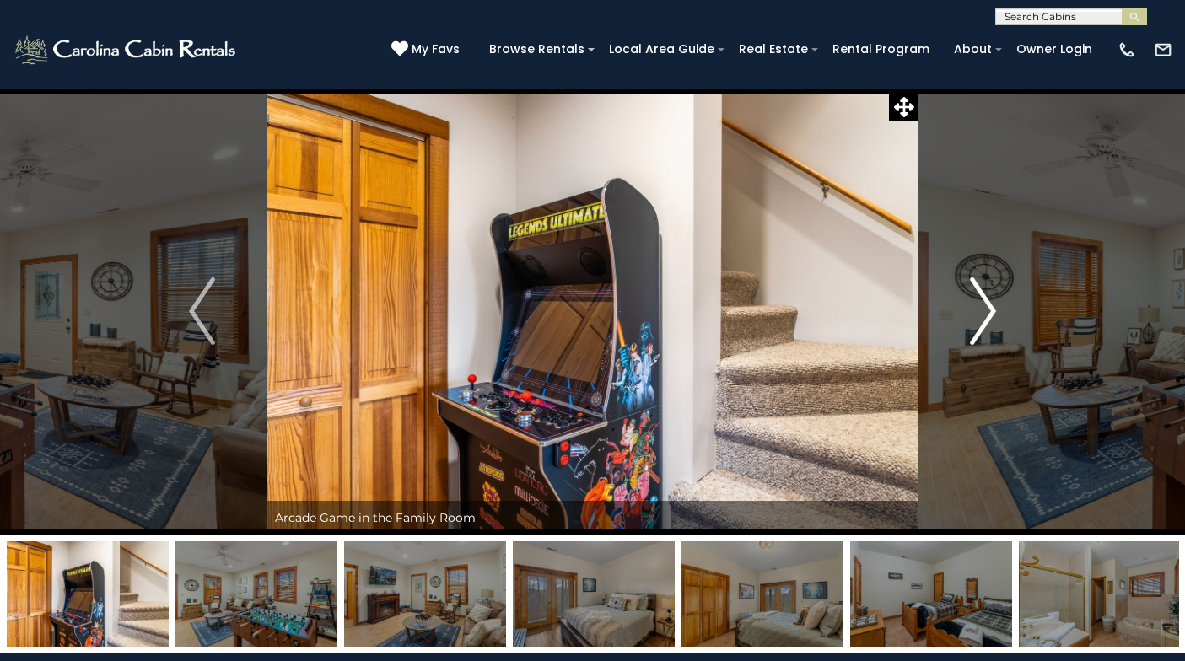
click at [988, 313] on img "Next" at bounding box center [982, 310] width 25 height 67
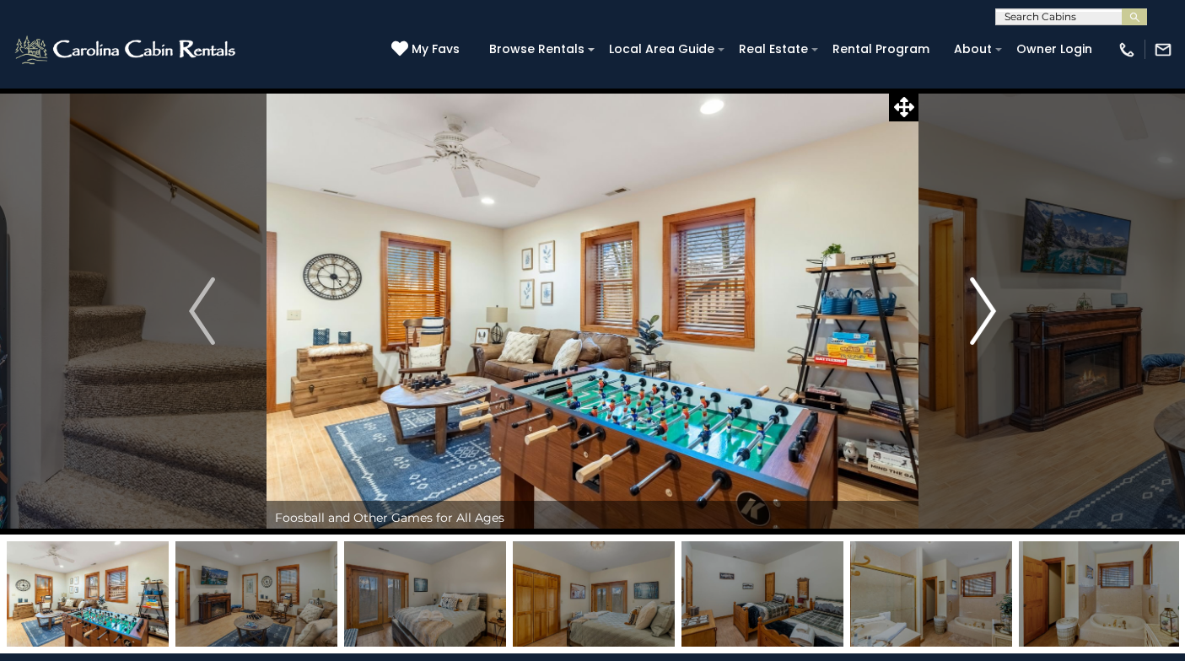
click at [988, 313] on img "Next" at bounding box center [982, 310] width 25 height 67
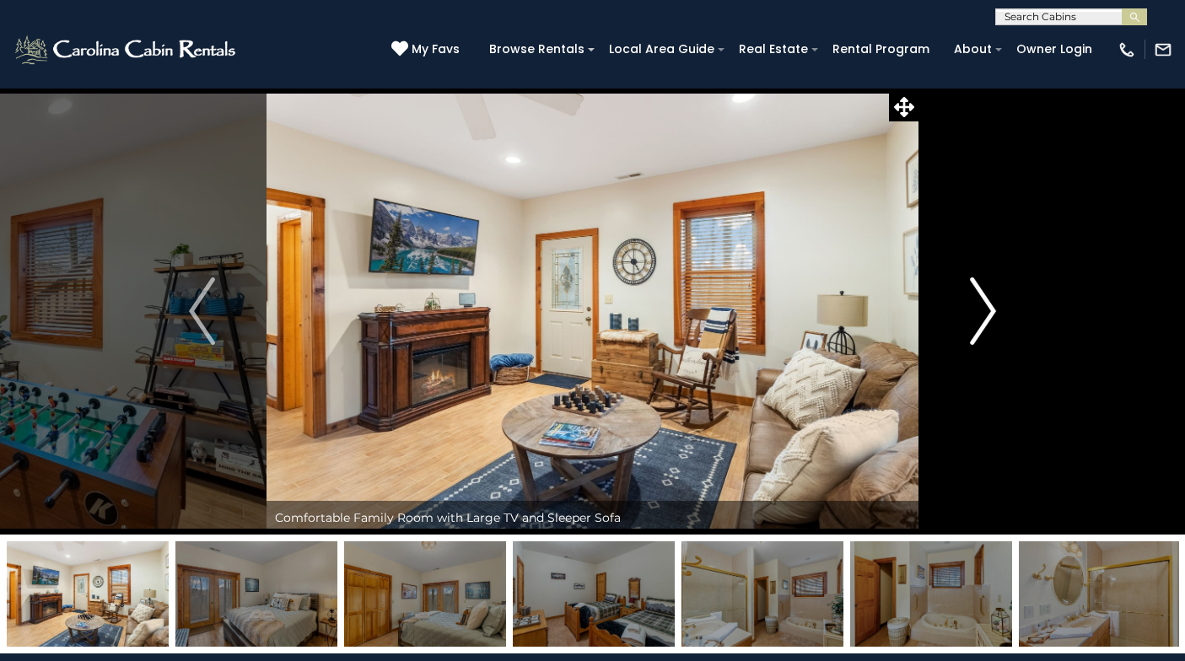
click at [988, 313] on img "Next" at bounding box center [982, 310] width 25 height 67
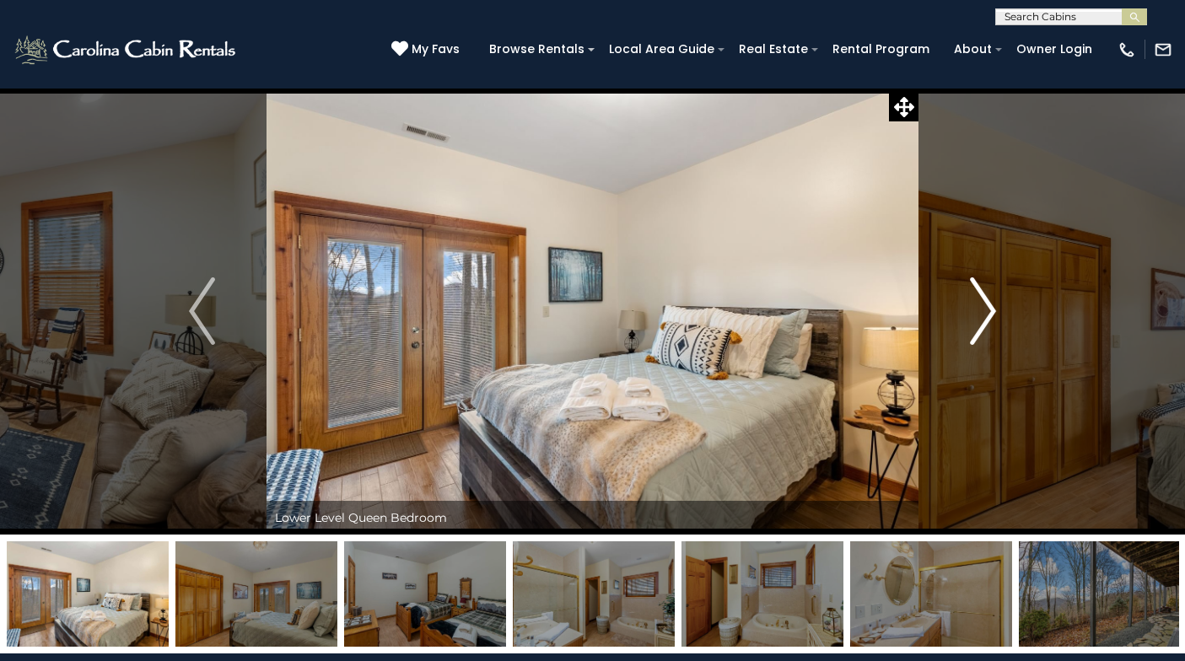
click at [988, 313] on img "Next" at bounding box center [982, 310] width 25 height 67
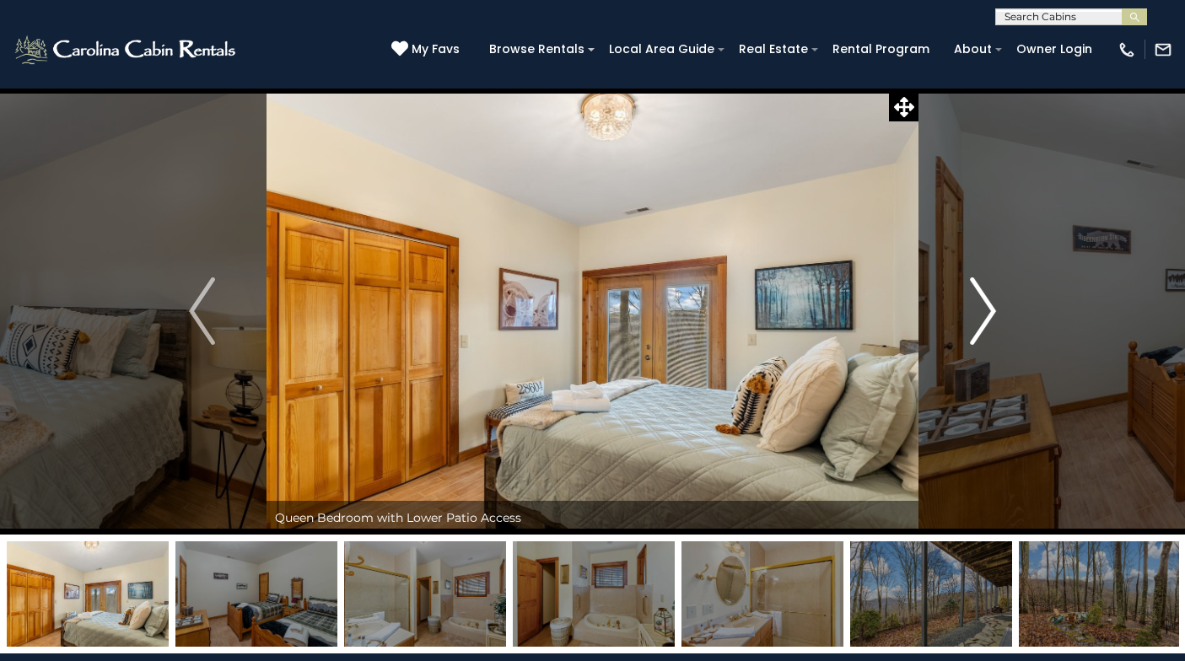
click at [988, 313] on img "Next" at bounding box center [982, 310] width 25 height 67
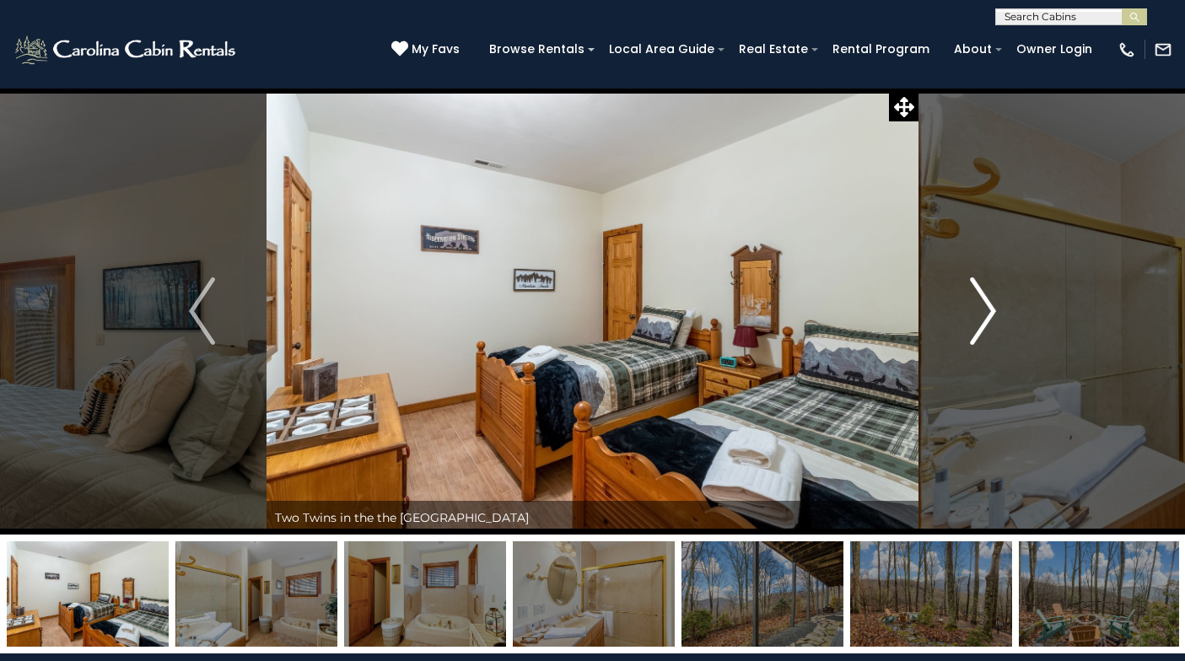
click at [988, 313] on img "Next" at bounding box center [982, 310] width 25 height 67
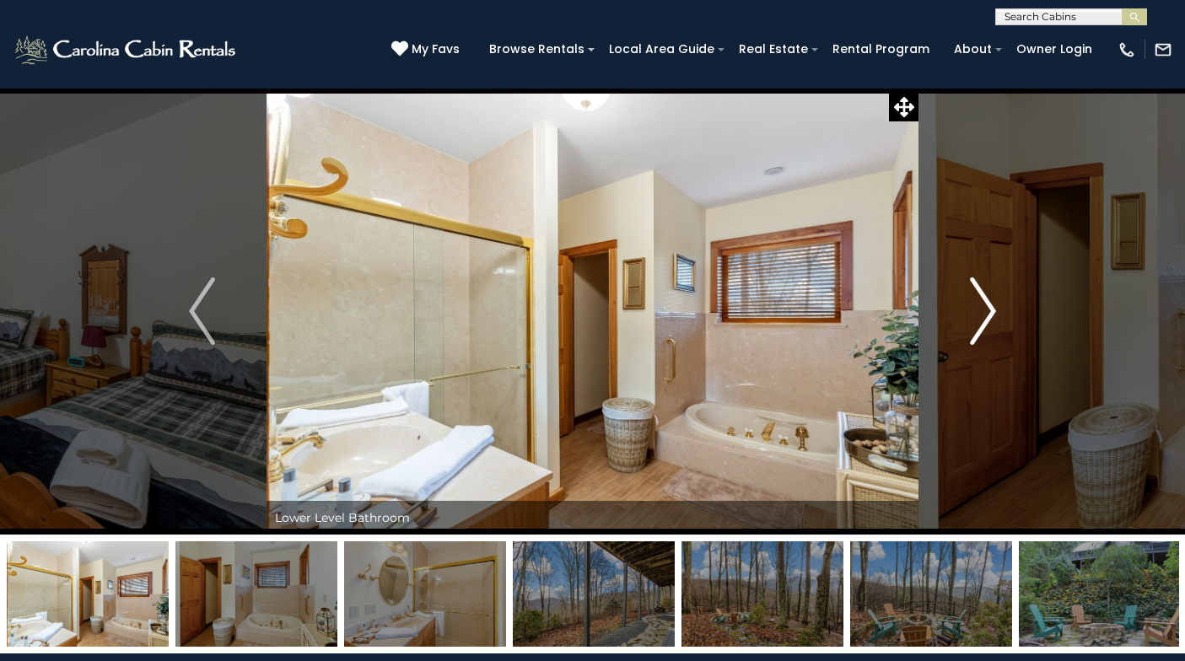
click at [988, 313] on img "Next" at bounding box center [982, 310] width 25 height 67
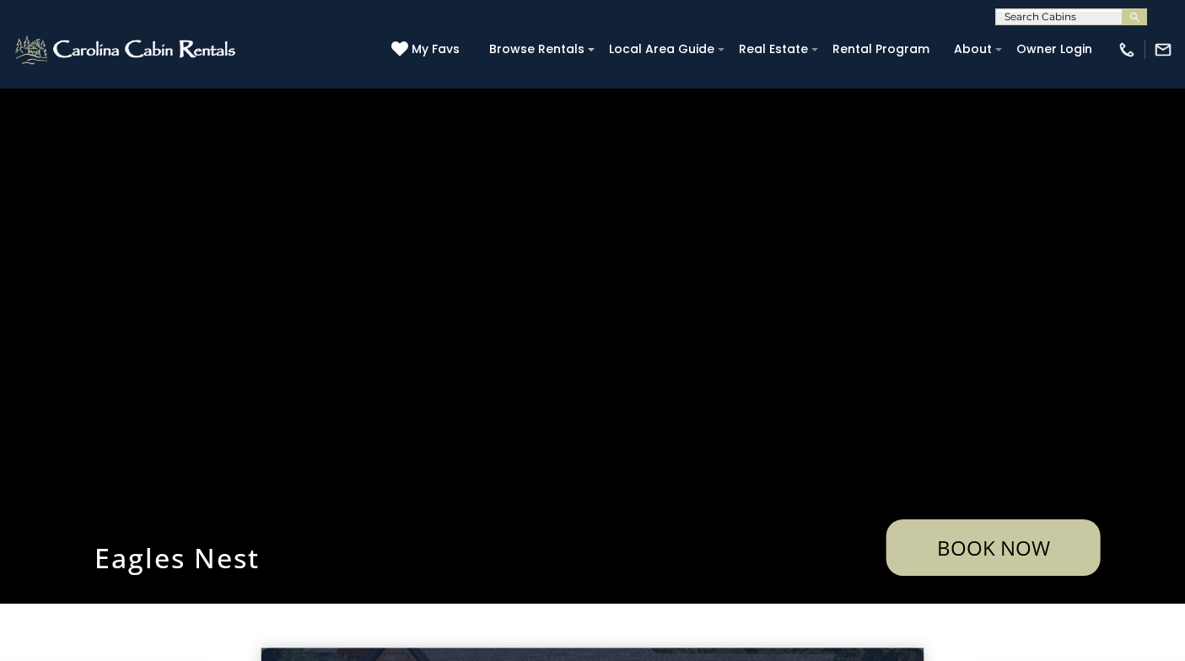
scroll to position [44, 0]
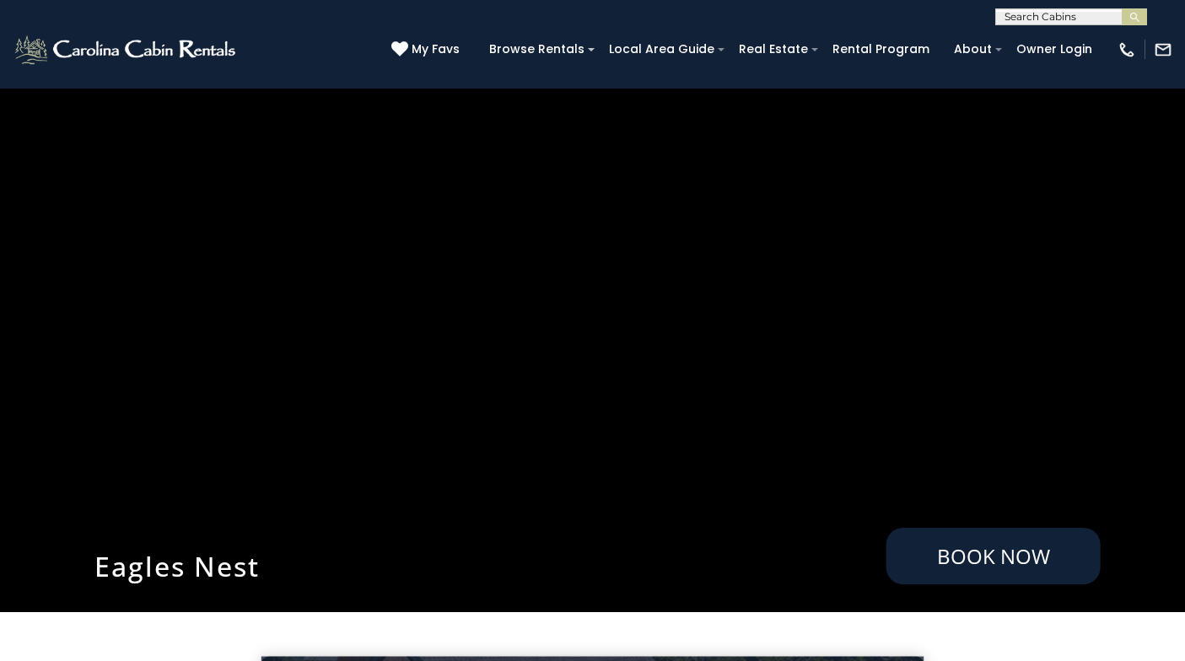
click at [973, 553] on link "Book Now" at bounding box center [993, 556] width 214 height 56
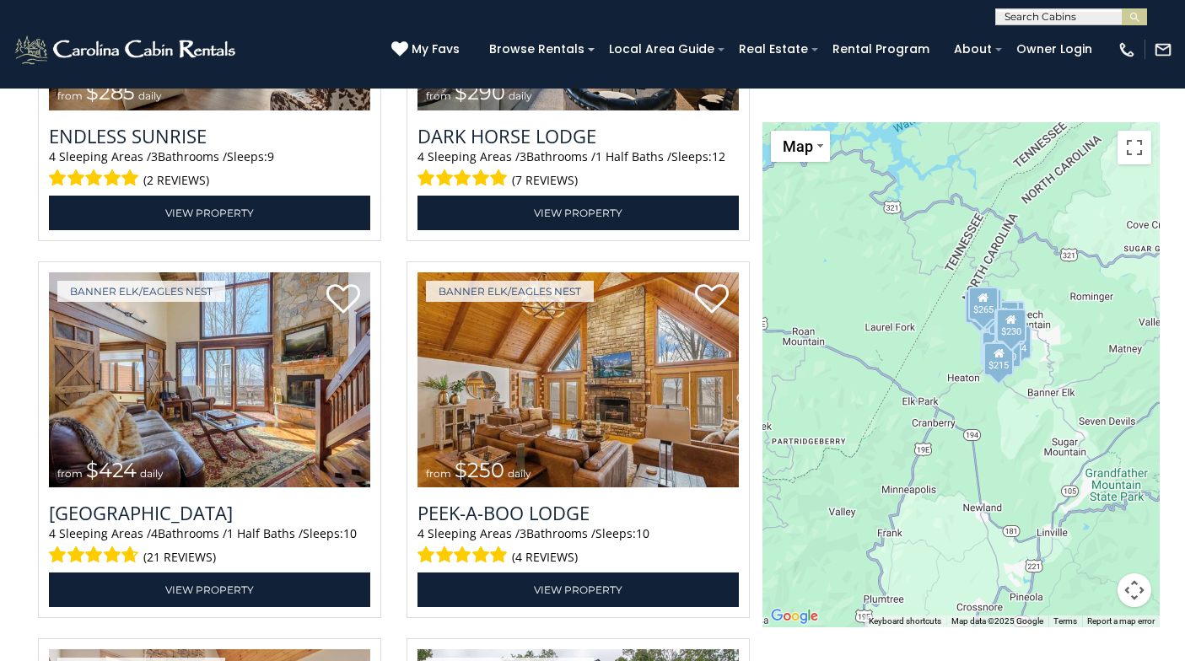
scroll to position [3263, 0]
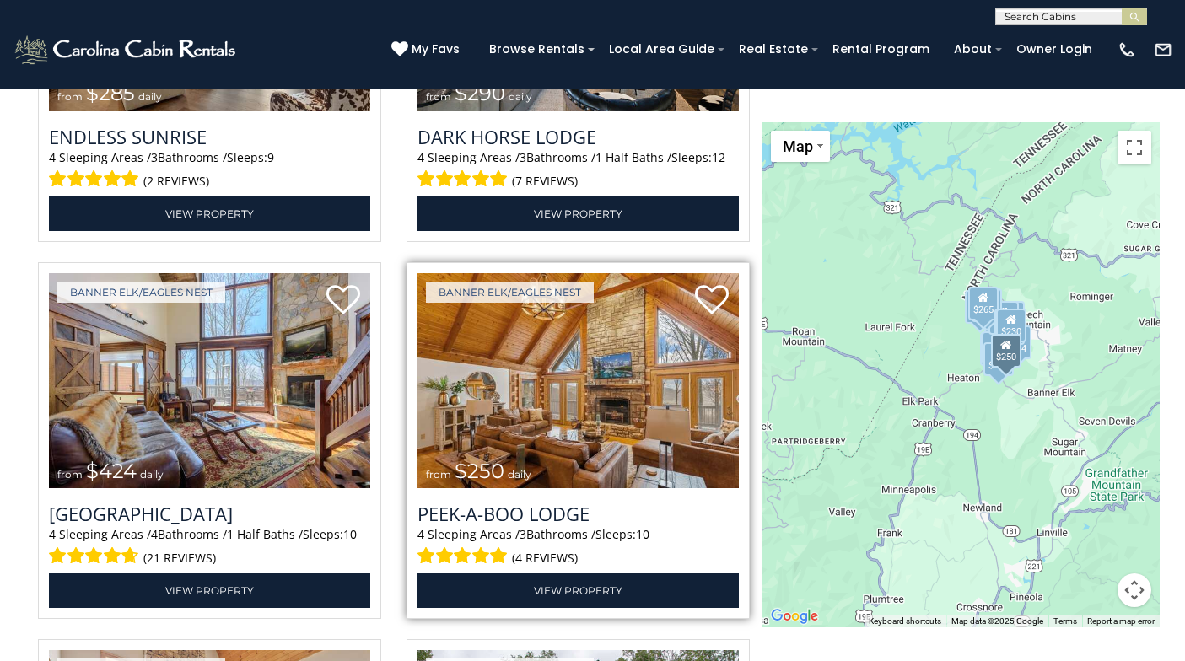
click at [678, 433] on img at bounding box center [577, 380] width 321 height 215
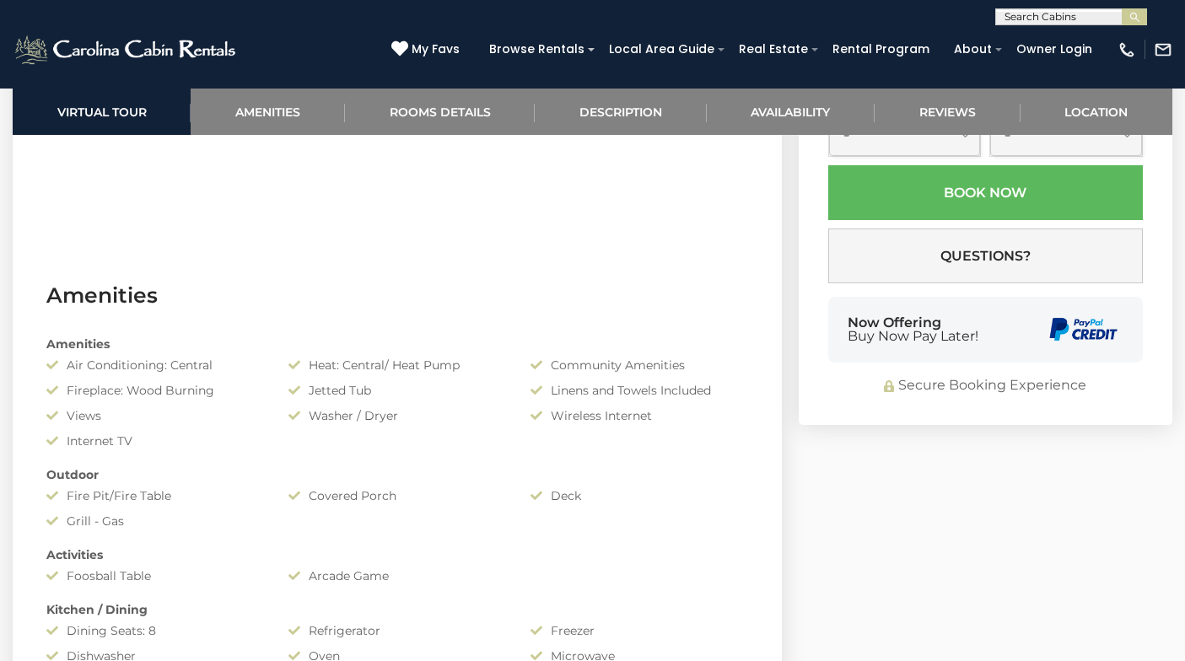
scroll to position [929, 0]
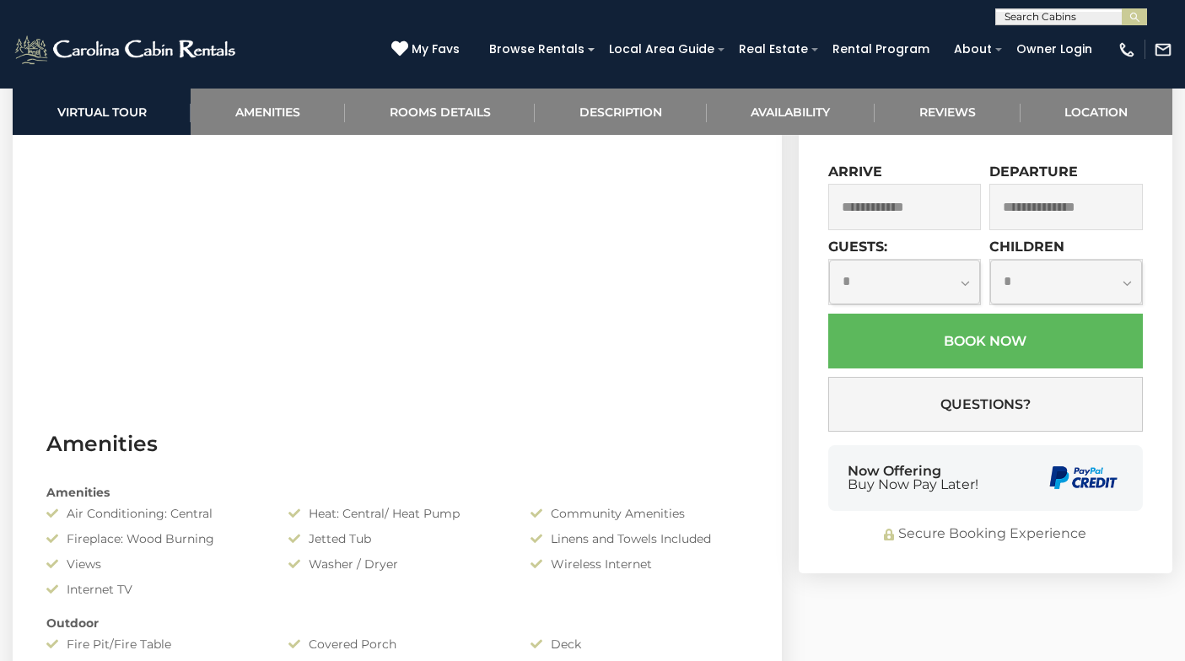
click at [917, 230] on input "text" at bounding box center [904, 207] width 153 height 46
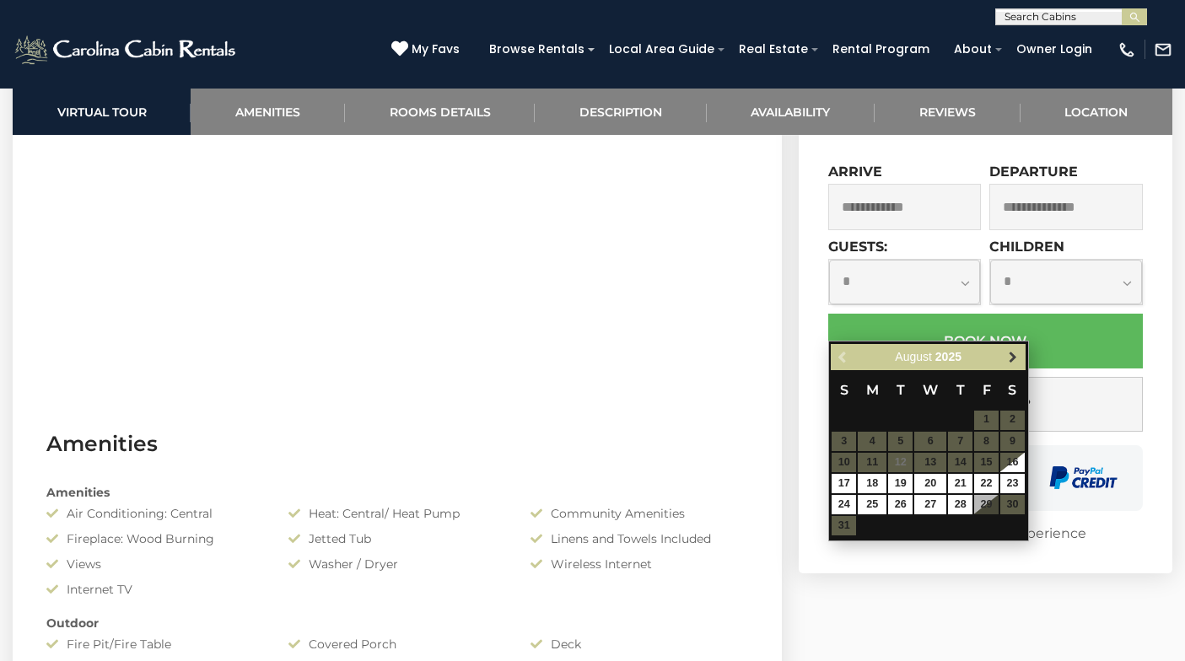
click at [1010, 357] on span "Next" at bounding box center [1012, 356] width 13 height 13
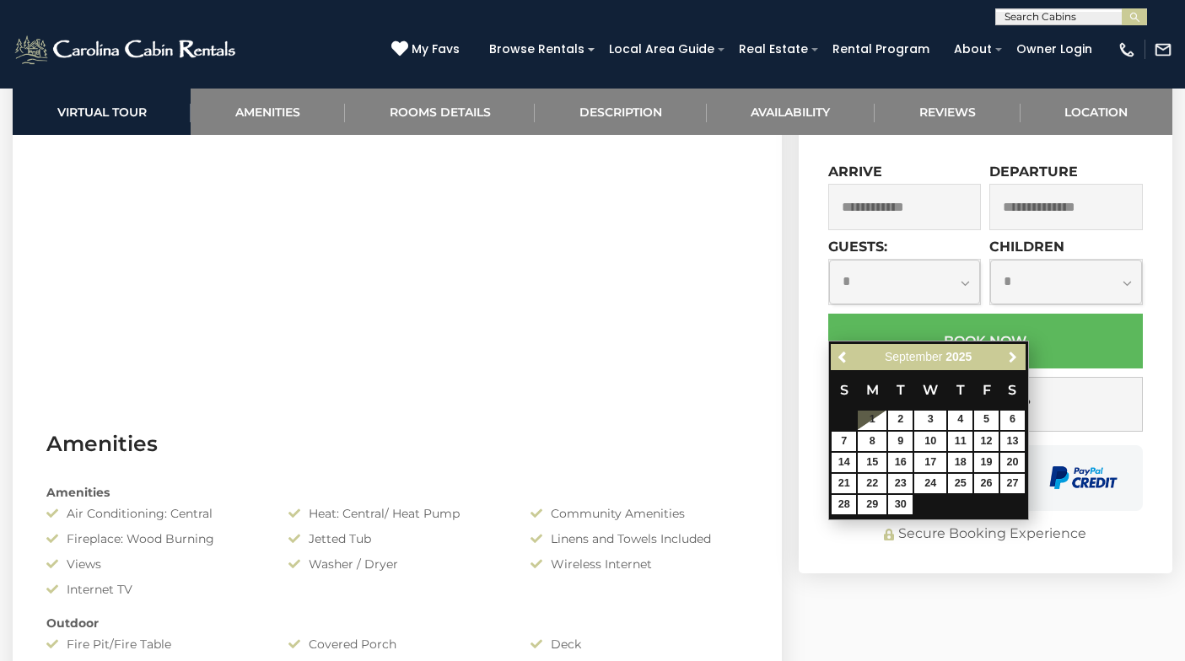
click at [1010, 357] on span "Next" at bounding box center [1012, 356] width 13 height 13
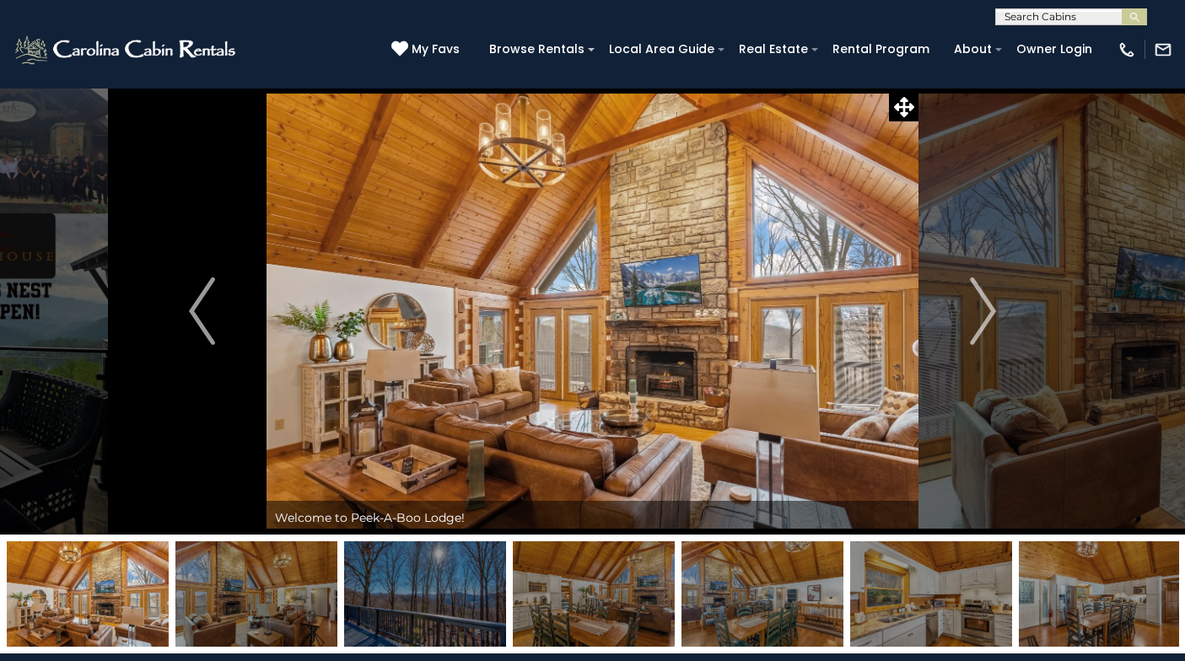
scroll to position [671, 0]
